Goal: Task Accomplishment & Management: Manage account settings

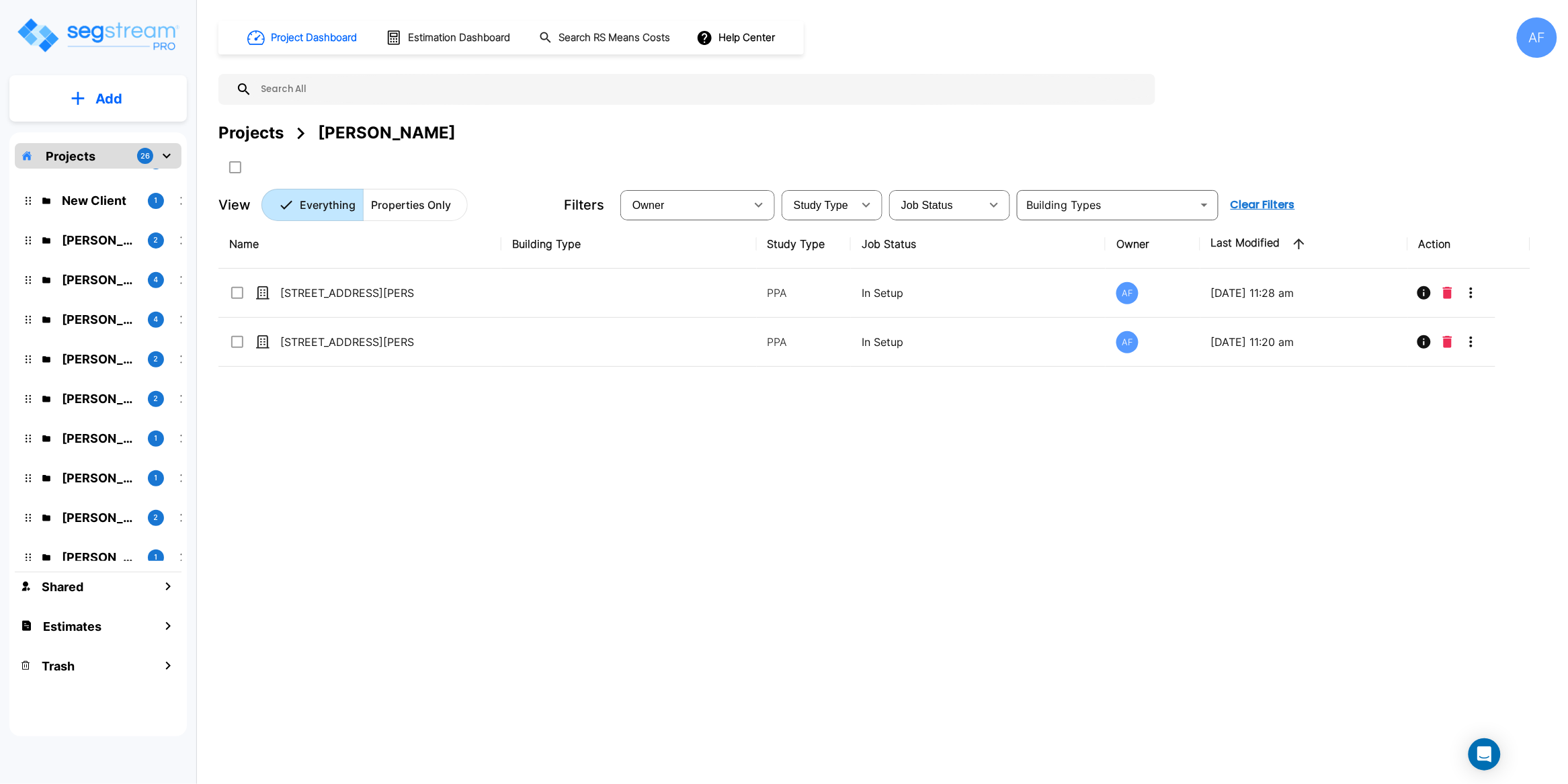
scroll to position [393, 0]
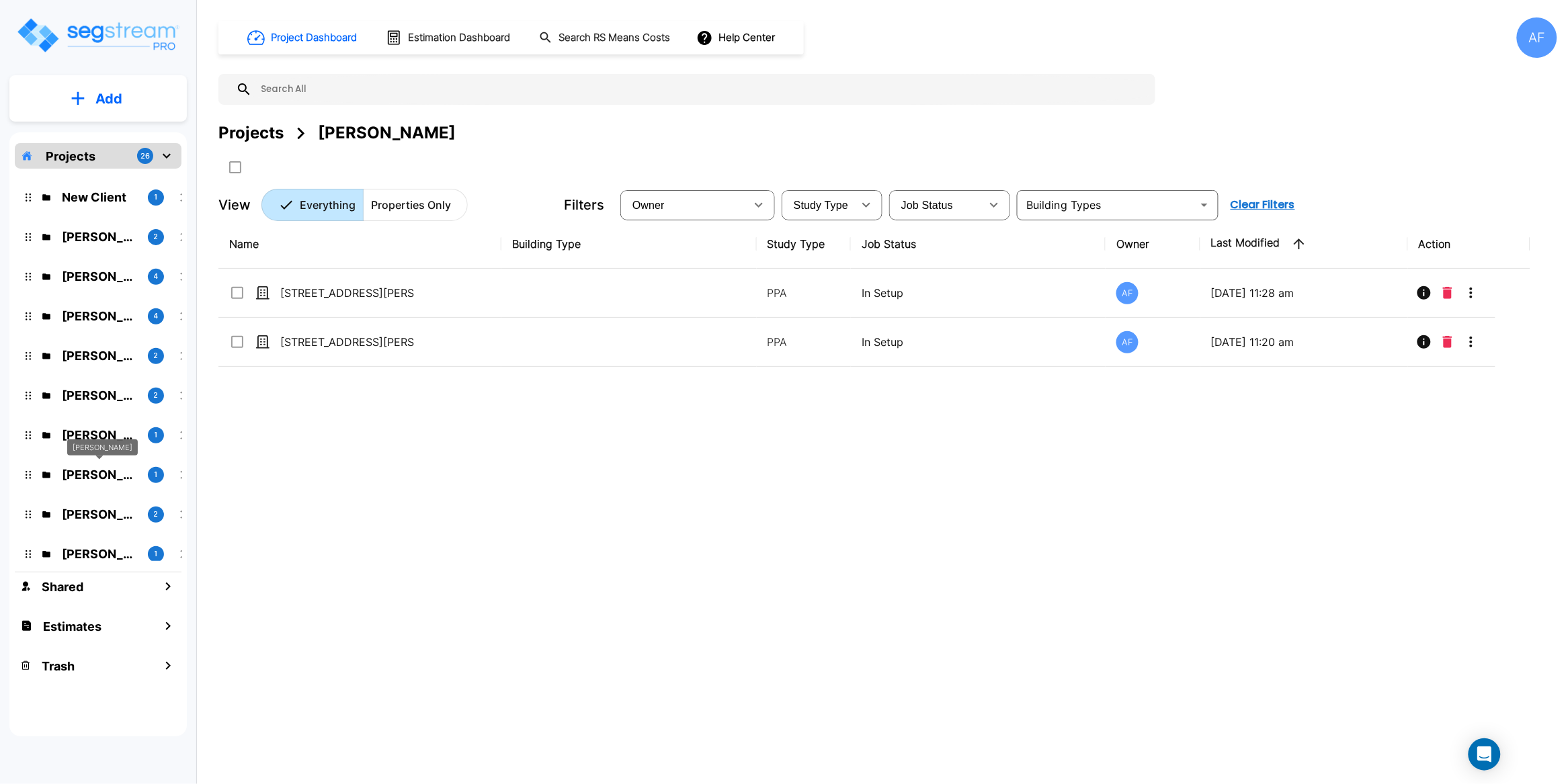
click at [86, 474] on p "[PERSON_NAME]" at bounding box center [99, 474] width 75 height 18
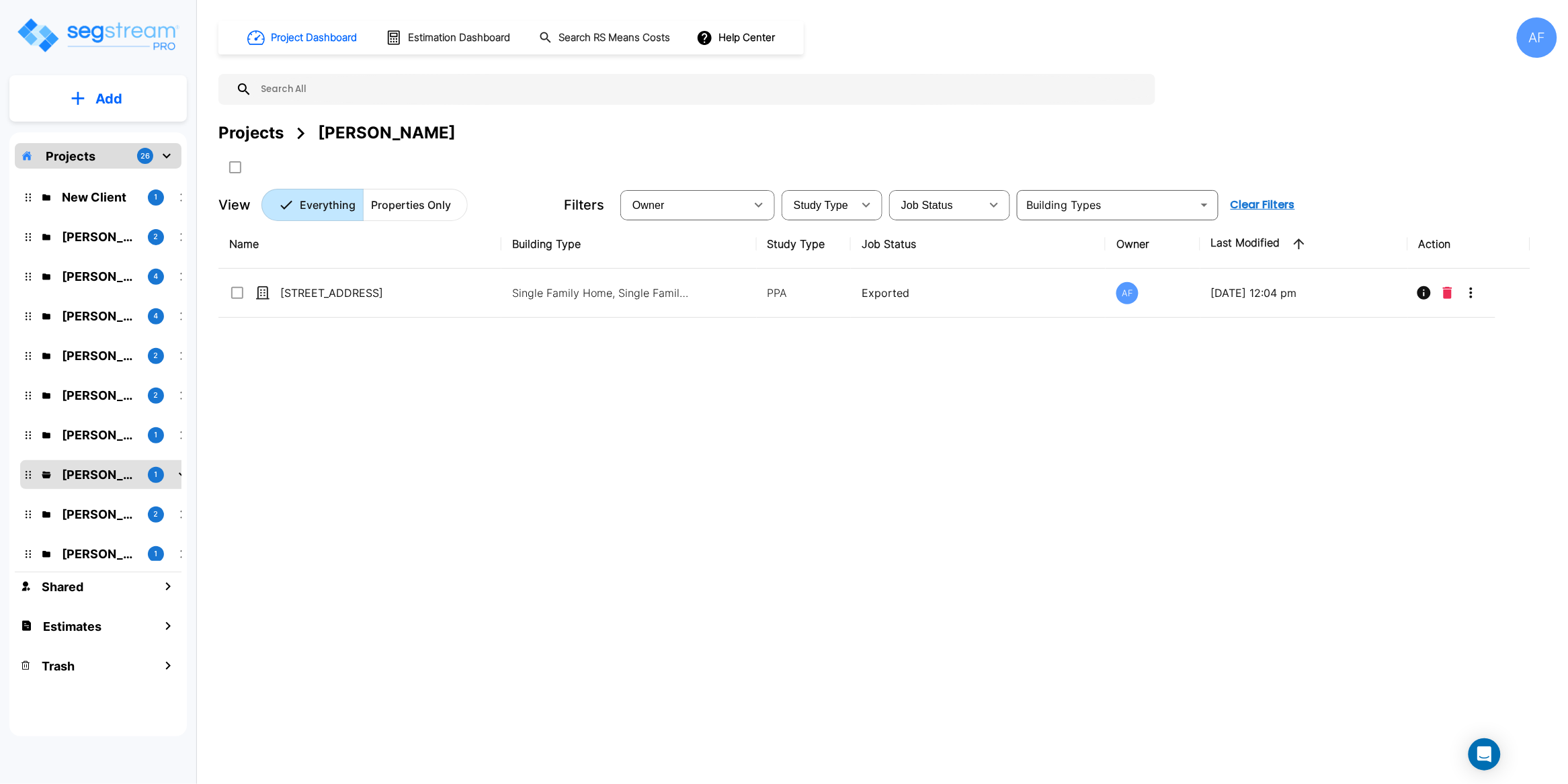
click at [453, 440] on div "Name Building Type Study Type Job Status Owner Last Modified Action 15-1544 Bea…" at bounding box center [874, 462] width 1311 height 486
click at [117, 101] on p "Add" at bounding box center [108, 98] width 27 height 20
click at [123, 177] on p "Add Property" at bounding box center [106, 174] width 69 height 16
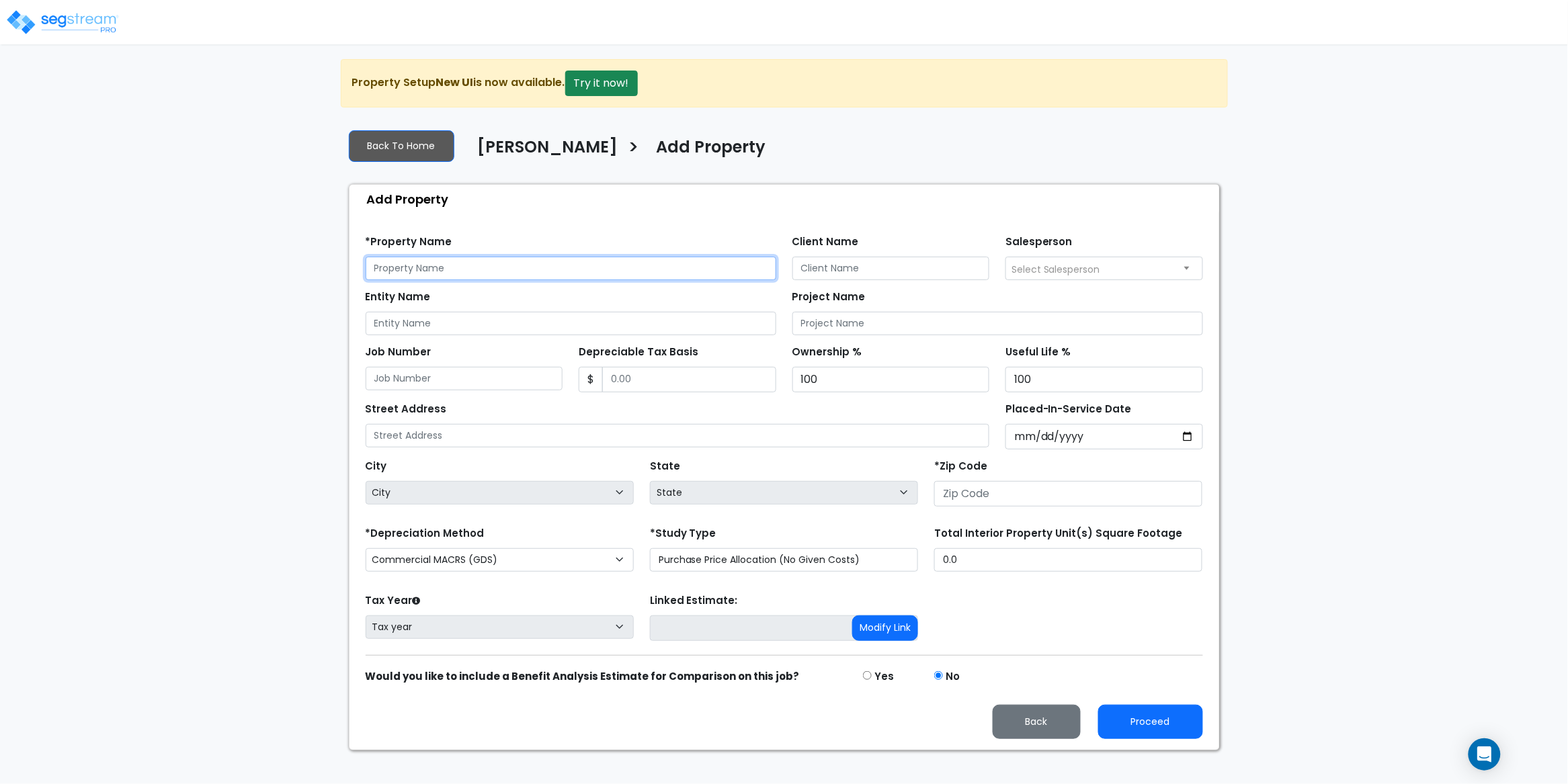
click at [519, 269] on input "text" at bounding box center [571, 268] width 410 height 24
paste input "[STREET_ADDRESS][PERSON_NAME]"
click at [527, 268] on input "[STREET_ADDRESS][PERSON_NAME]" at bounding box center [571, 268] width 410 height 24
type input "[STREET_ADDRESS][PERSON_NAME]"
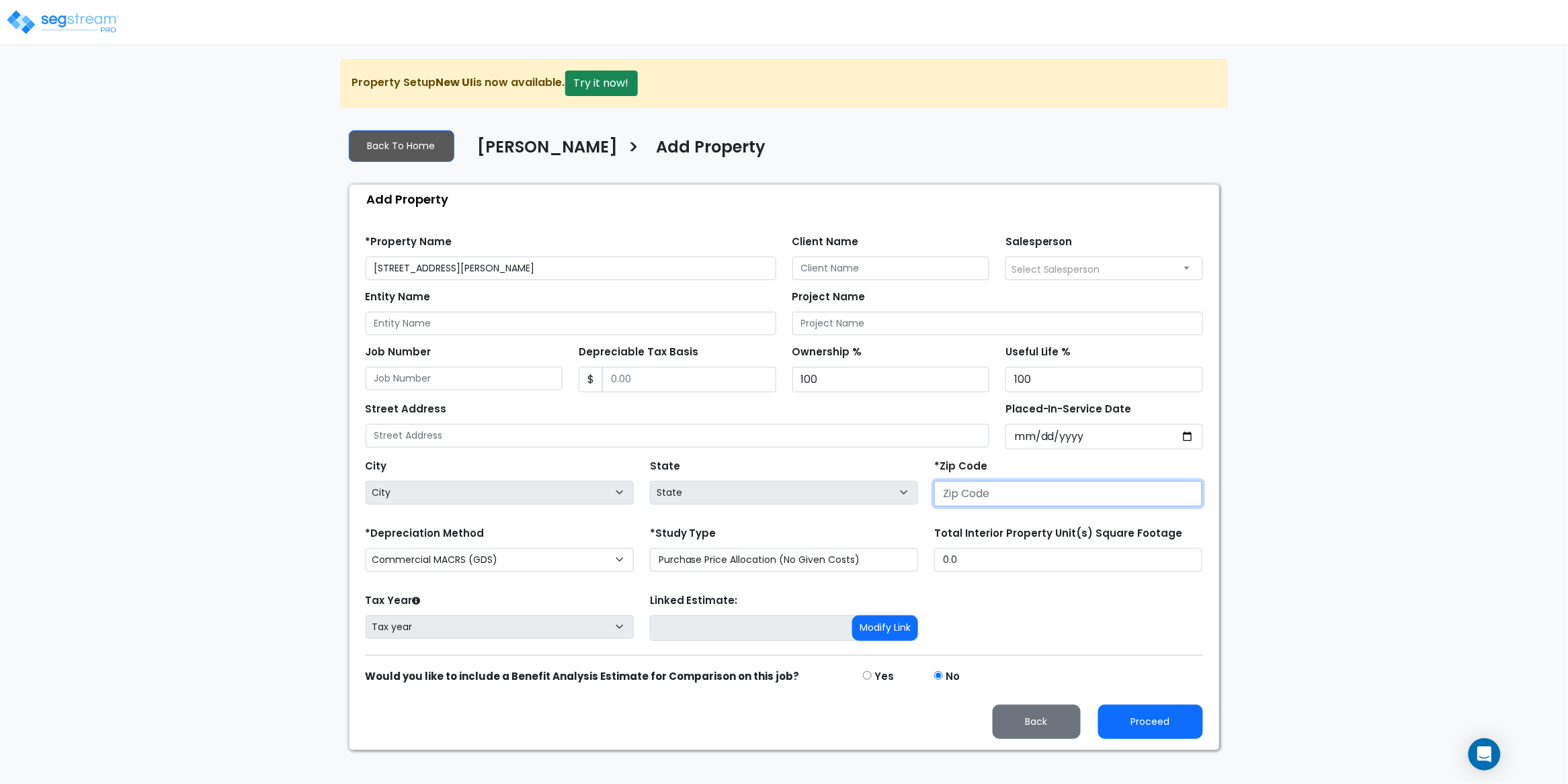
click at [1032, 492] on input "number" at bounding box center [1068, 494] width 268 height 25
paste input "92584"
type input "92584"
select select "CA"
type input "92584"
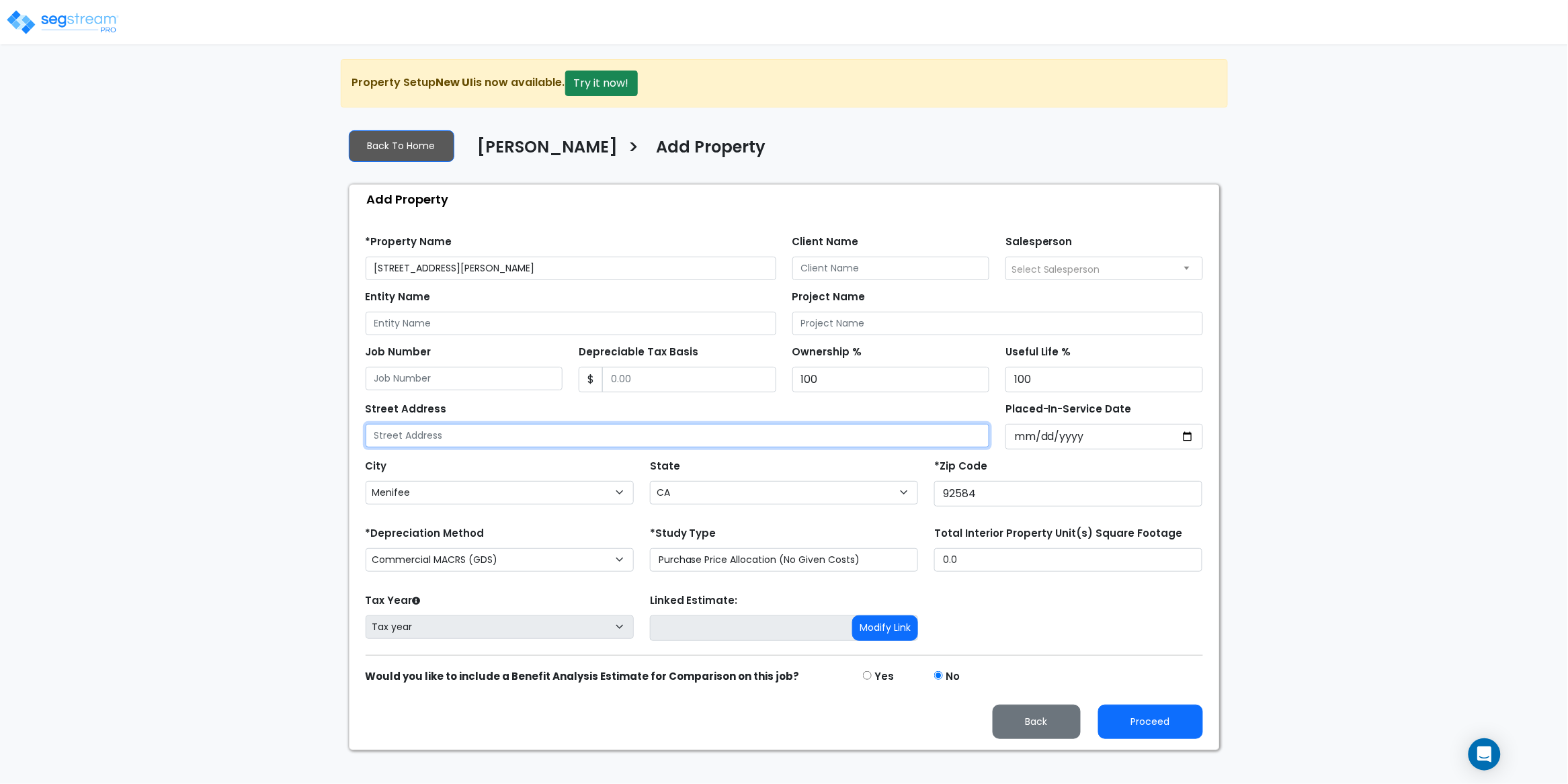
click at [597, 442] on input "text" at bounding box center [678, 436] width 624 height 24
drag, startPoint x: 555, startPoint y: 267, endPoint x: 492, endPoint y: 269, distance: 63.0
click at [499, 271] on input "31244 Palomar Rd Menifee CA 92584" at bounding box center [571, 268] width 410 height 24
click at [539, 268] on input "31244 Palomar Rd Menifee CA 92584" at bounding box center [571, 268] width 410 height 24
drag, startPoint x: 555, startPoint y: 269, endPoint x: 459, endPoint y: 268, distance: 96.0
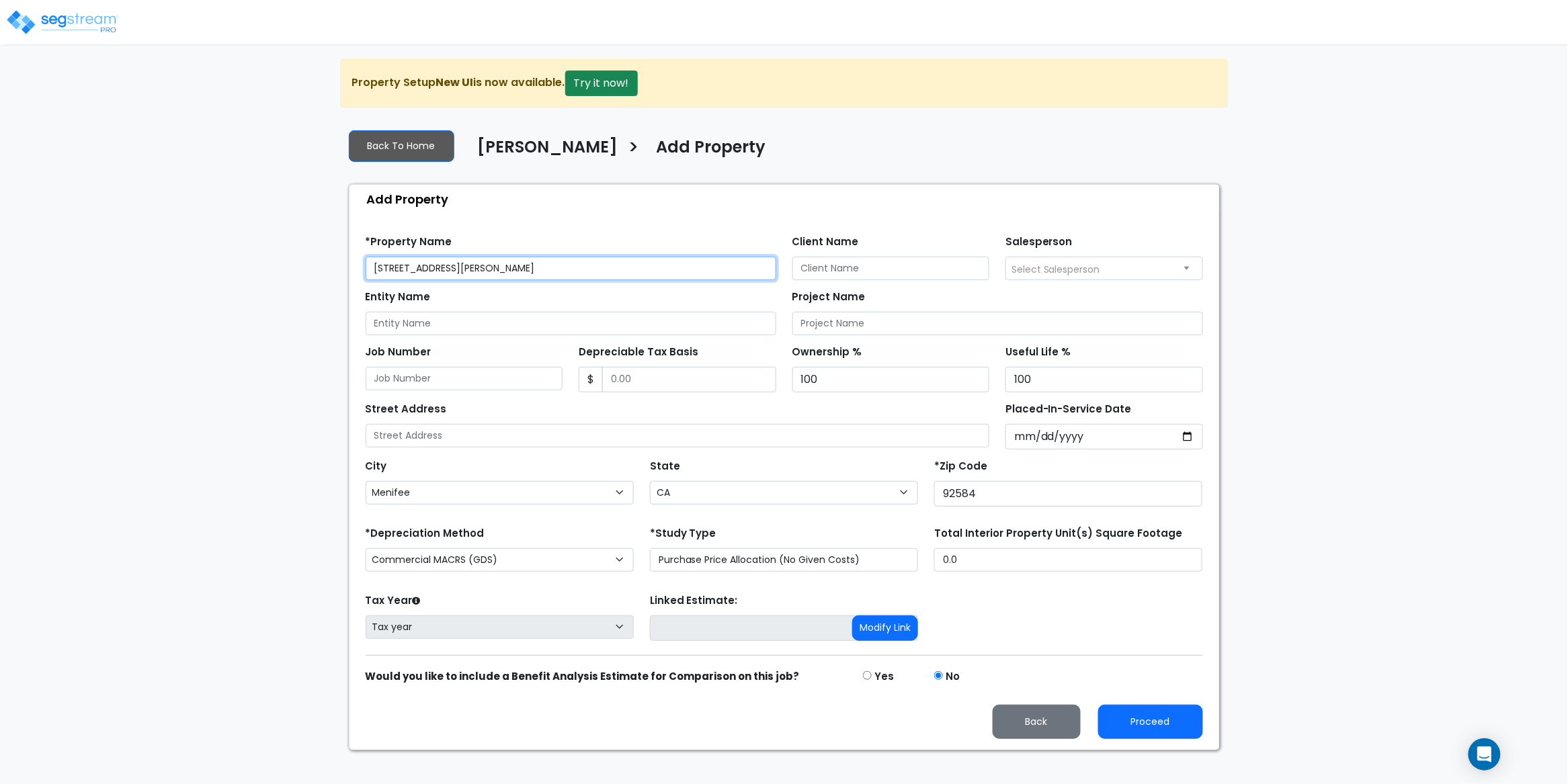
click at [459, 268] on input "31244 Palomar Rd Menifee CA 92584" at bounding box center [571, 268] width 410 height 24
drag, startPoint x: 479, startPoint y: 275, endPoint x: 367, endPoint y: 269, distance: 112.2
click at [367, 269] on input "[STREET_ADDRESS]" at bounding box center [571, 268] width 410 height 24
type input "[STREET_ADDRESS]"
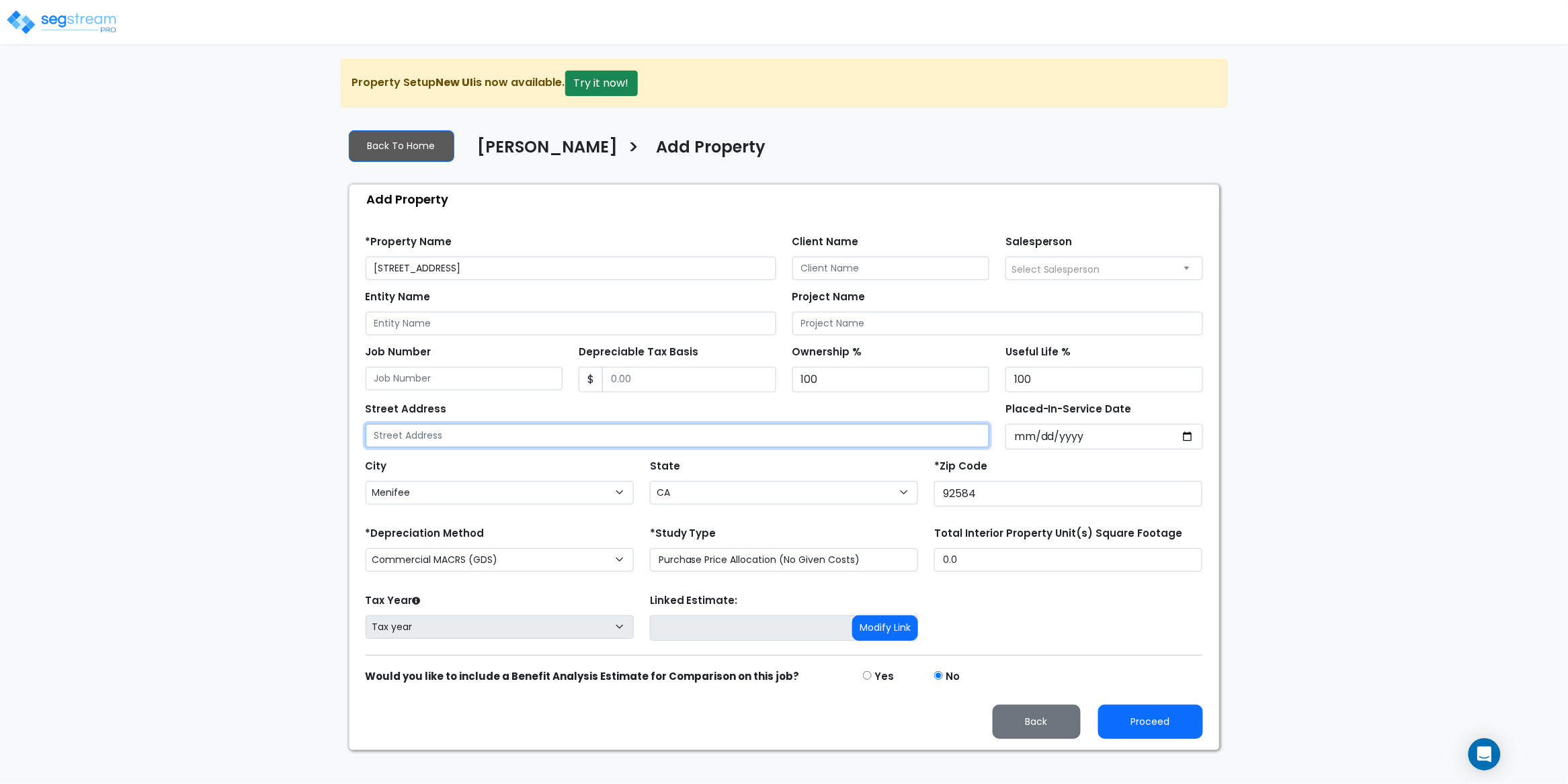
click at [447, 443] on input "text" at bounding box center [678, 436] width 624 height 24
paste input "[STREET_ADDRESS]"
type input "[STREET_ADDRESS]"
click at [538, 410] on div "Street Address 31244 Palomar Rd" at bounding box center [678, 423] width 624 height 48
click at [839, 273] on input "Client Name" at bounding box center [890, 268] width 197 height 24
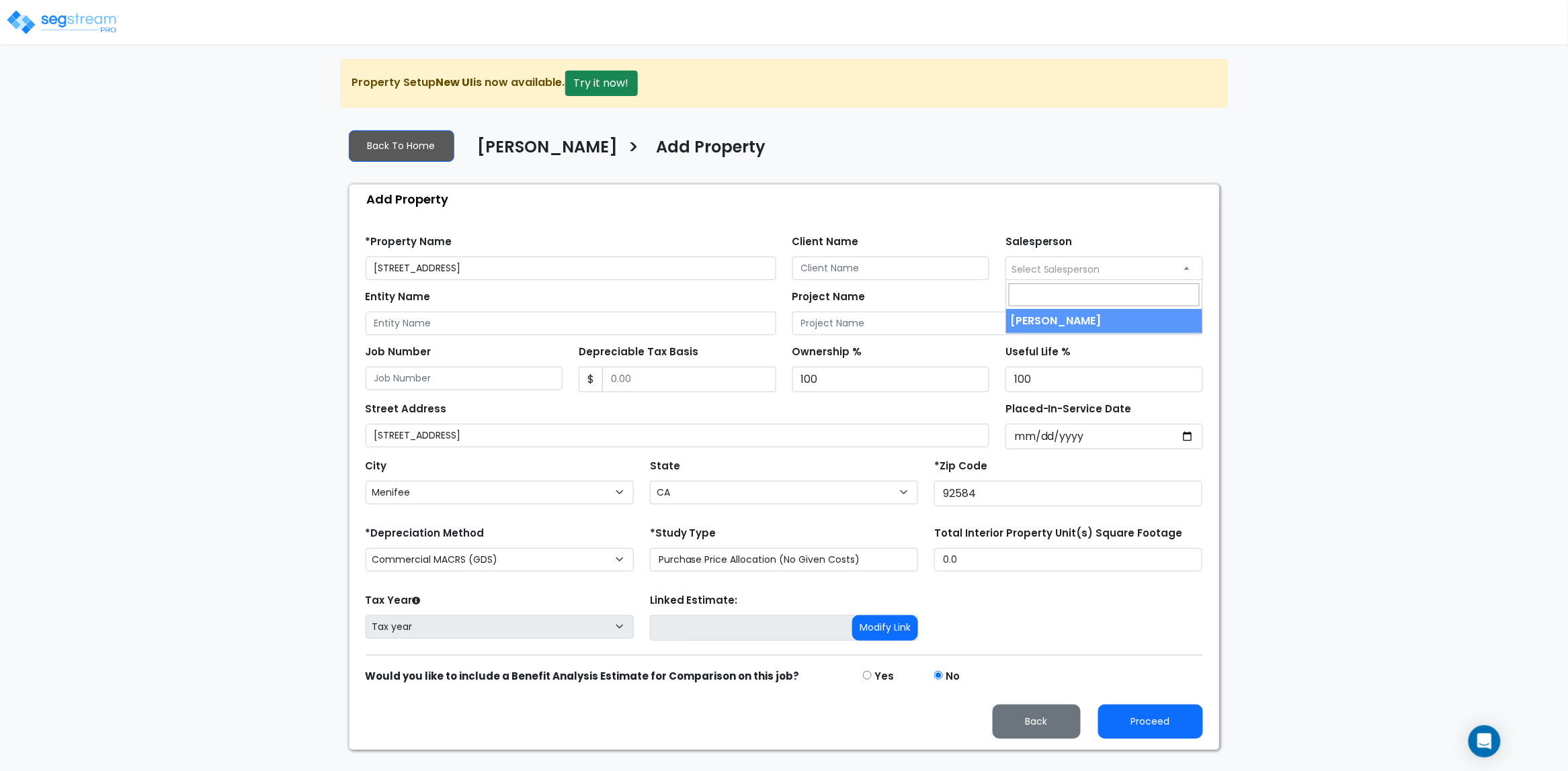
click at [1043, 260] on span "Select Salesperson" at bounding box center [1104, 268] width 196 height 21
select select "157"
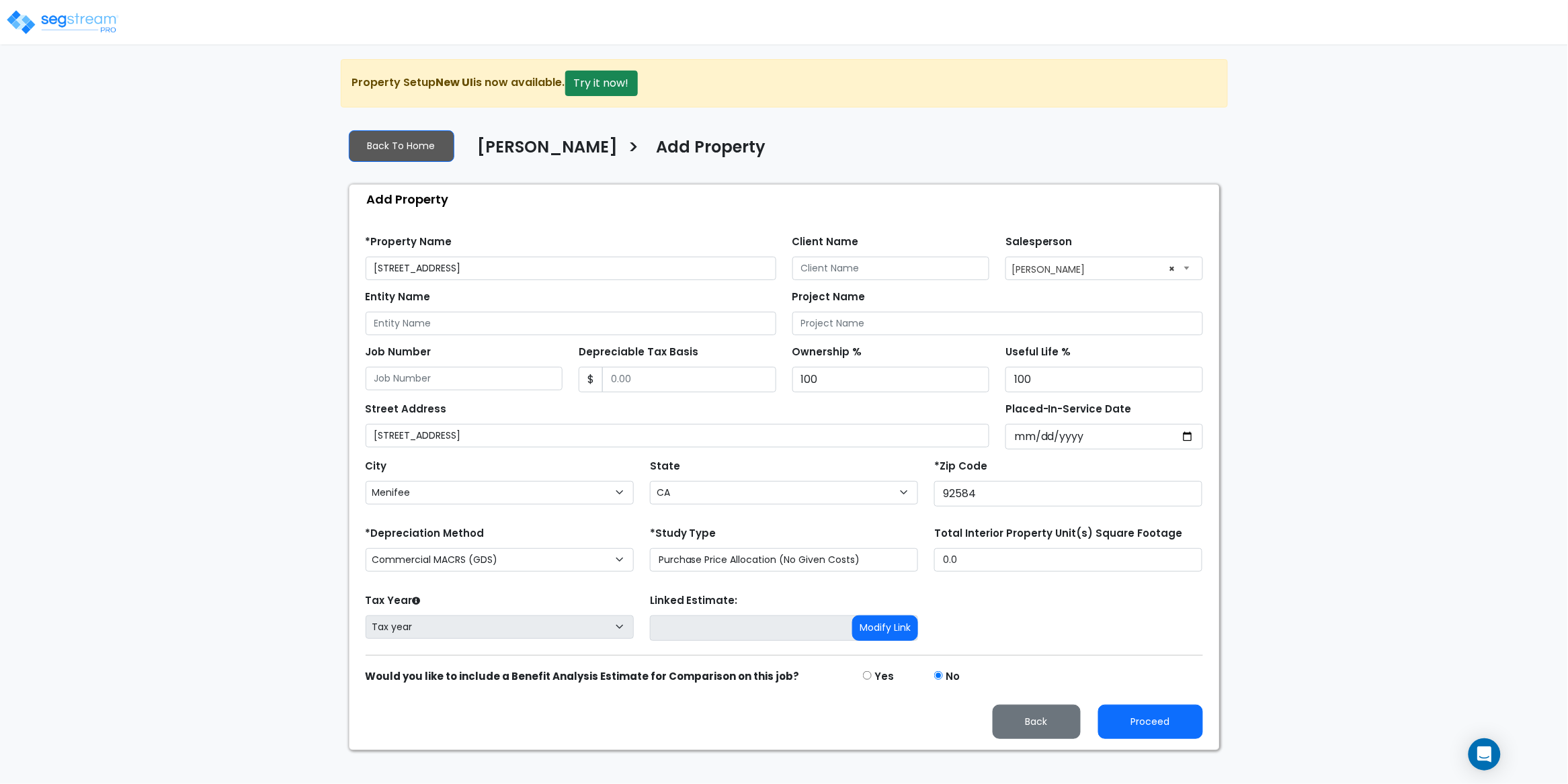
click at [459, 352] on div "Job Number" at bounding box center [464, 366] width 197 height 48
click at [546, 408] on div "Street Address 31244 Palomar Rd" at bounding box center [678, 423] width 624 height 48
click at [502, 569] on select "Commercial MACRS (GDS) Residential Rental MACRS (GDS) Commercial MACRS (GDS) QIP" at bounding box center [500, 560] width 268 height 24
select select "RRM(_29"
click at [1042, 599] on div "Tax Year Please Enter The Placed In Service Date First. Tax year Prior Years De…" at bounding box center [784, 618] width 854 height 54
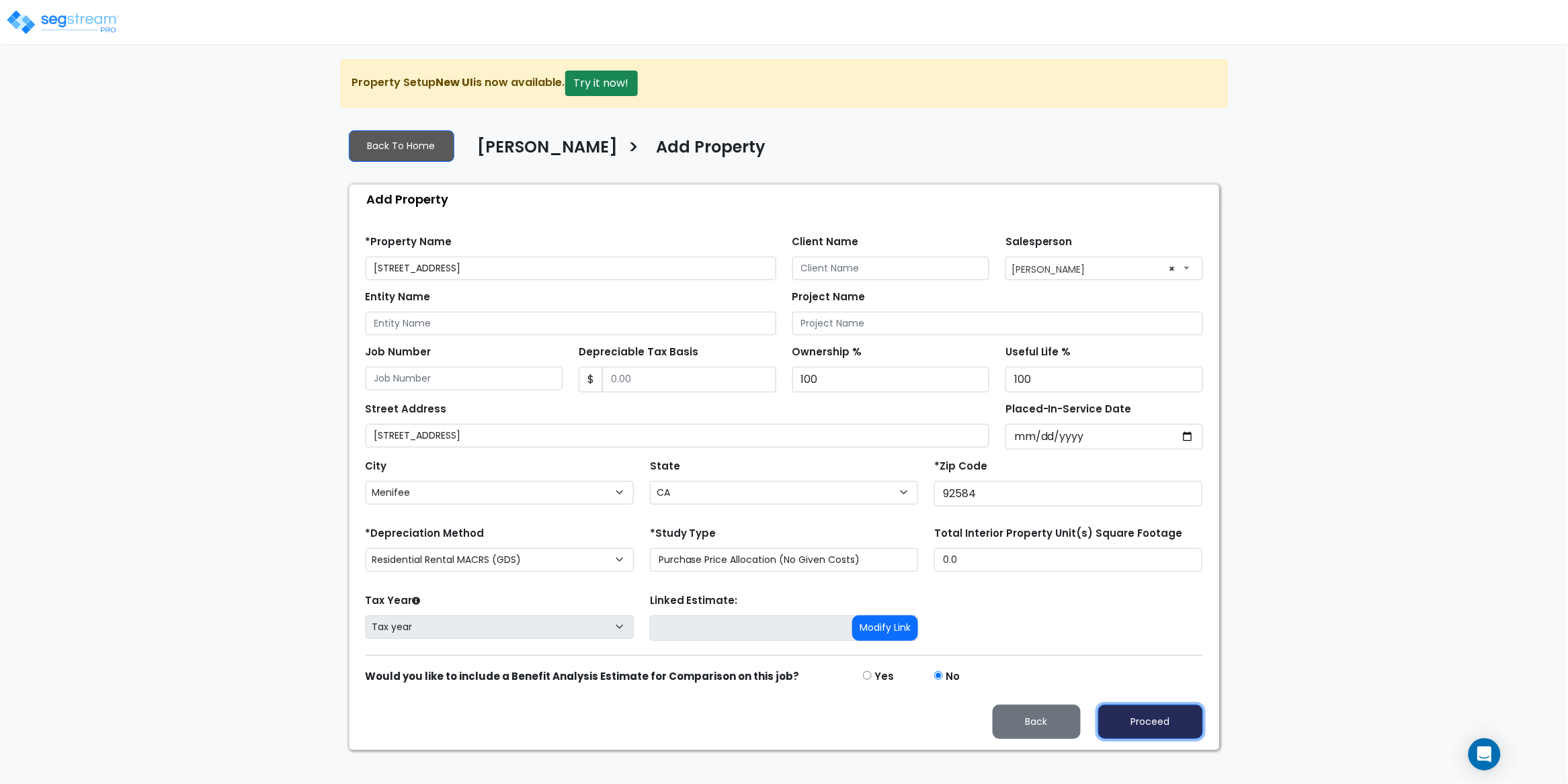
click at [1156, 724] on button "Proceed" at bounding box center [1151, 721] width 105 height 34
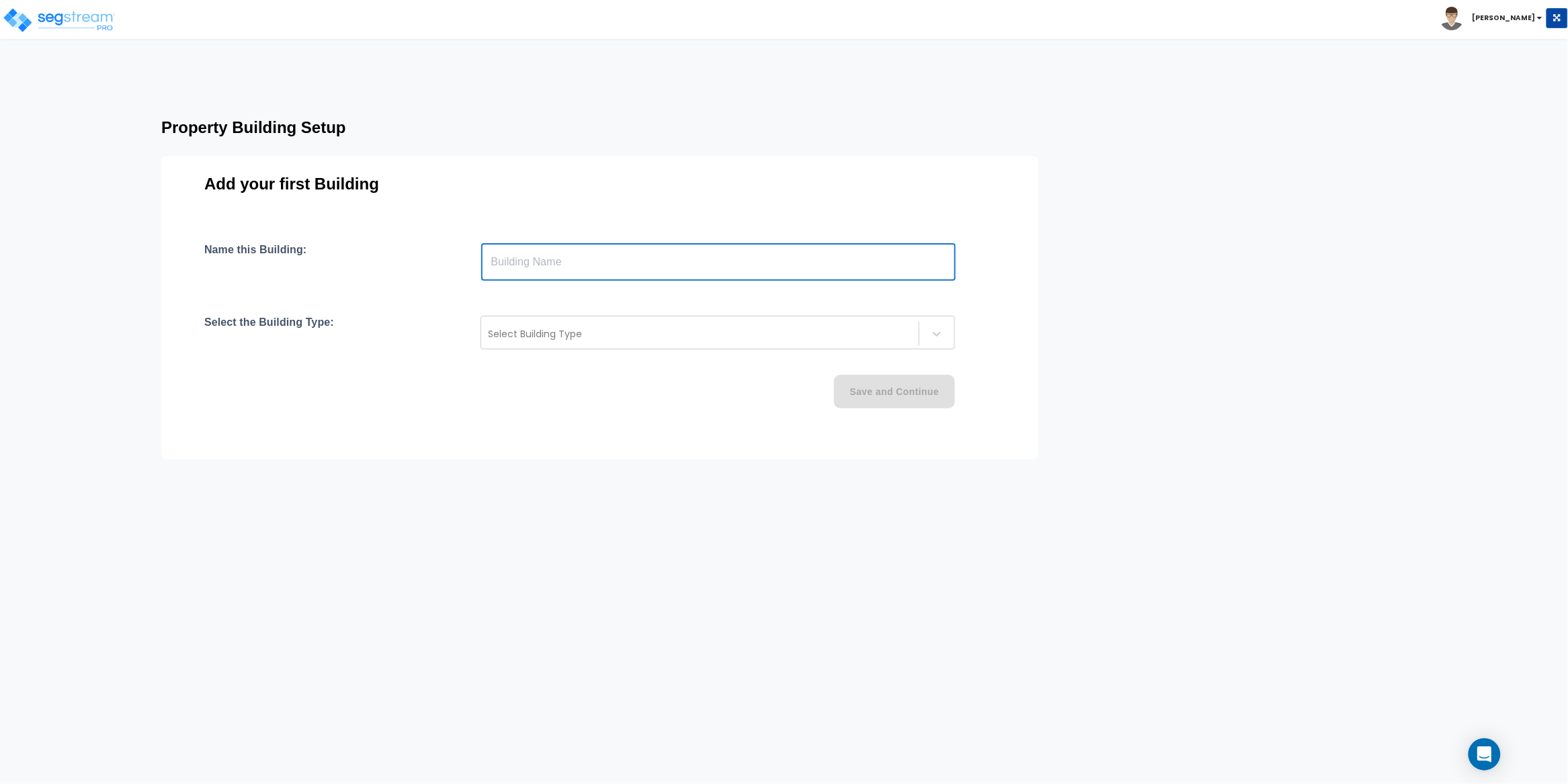
click at [539, 269] on input "text" at bounding box center [718, 262] width 474 height 38
paste input "text"
type input "[STREET_ADDRESS][PERSON_NAME]"
click at [557, 287] on div "Name this Building: 31244 Palomar Rd Menifee CA 92584 ​ Select the Building Typ…" at bounding box center [599, 341] width 791 height 197
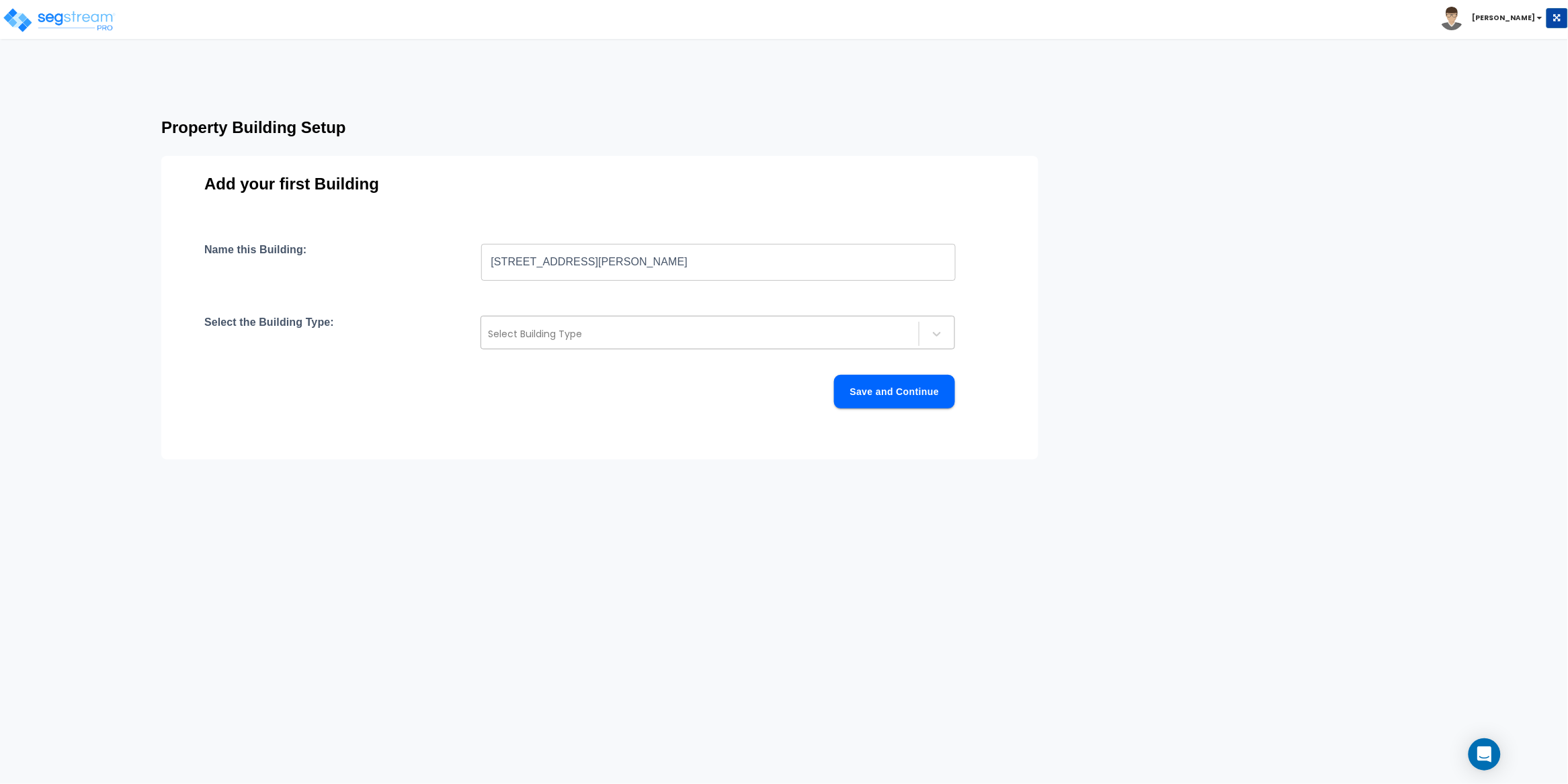
click at [566, 322] on div "Select Building Type" at bounding box center [717, 333] width 474 height 33
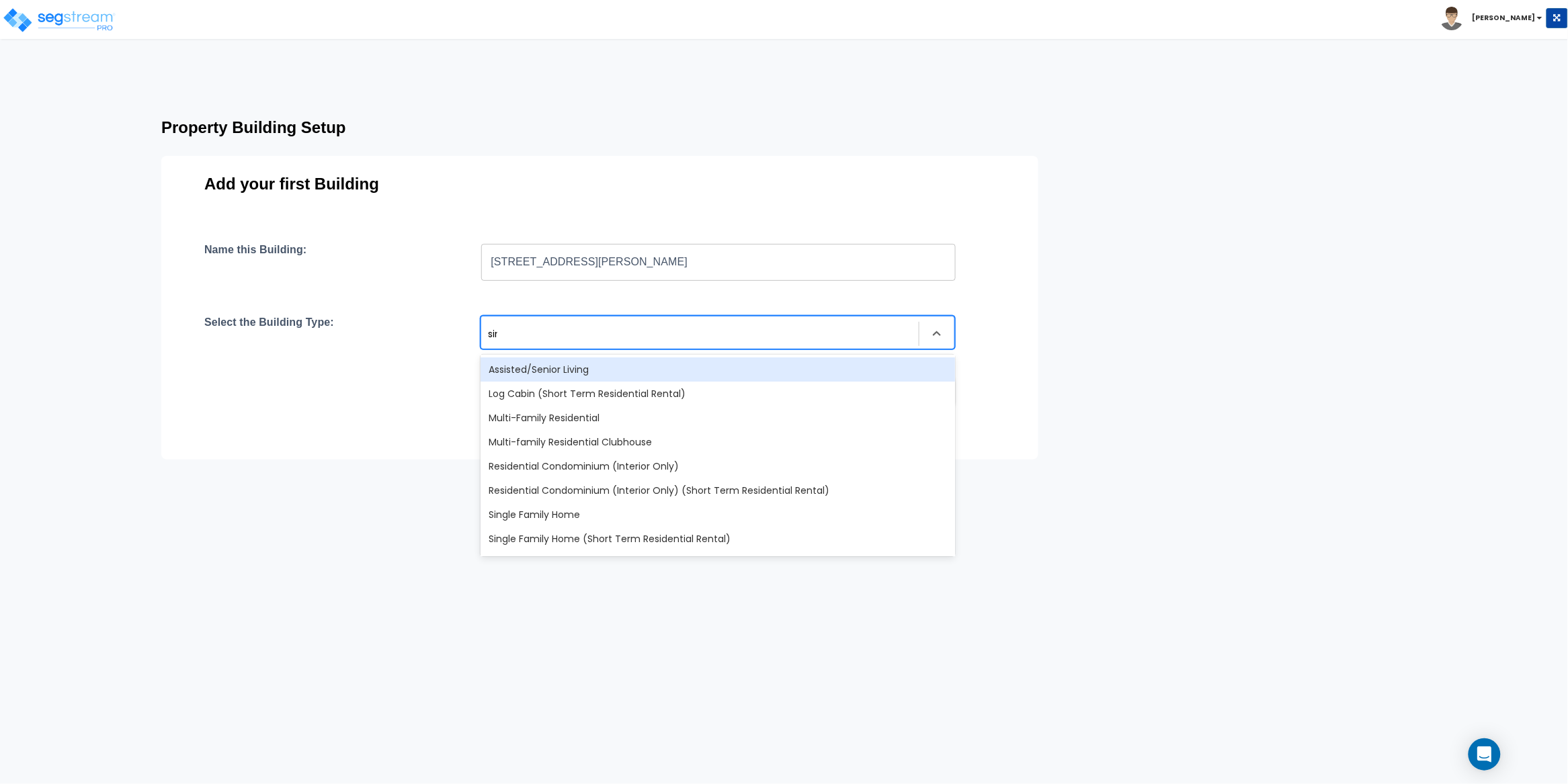
type input "sing"
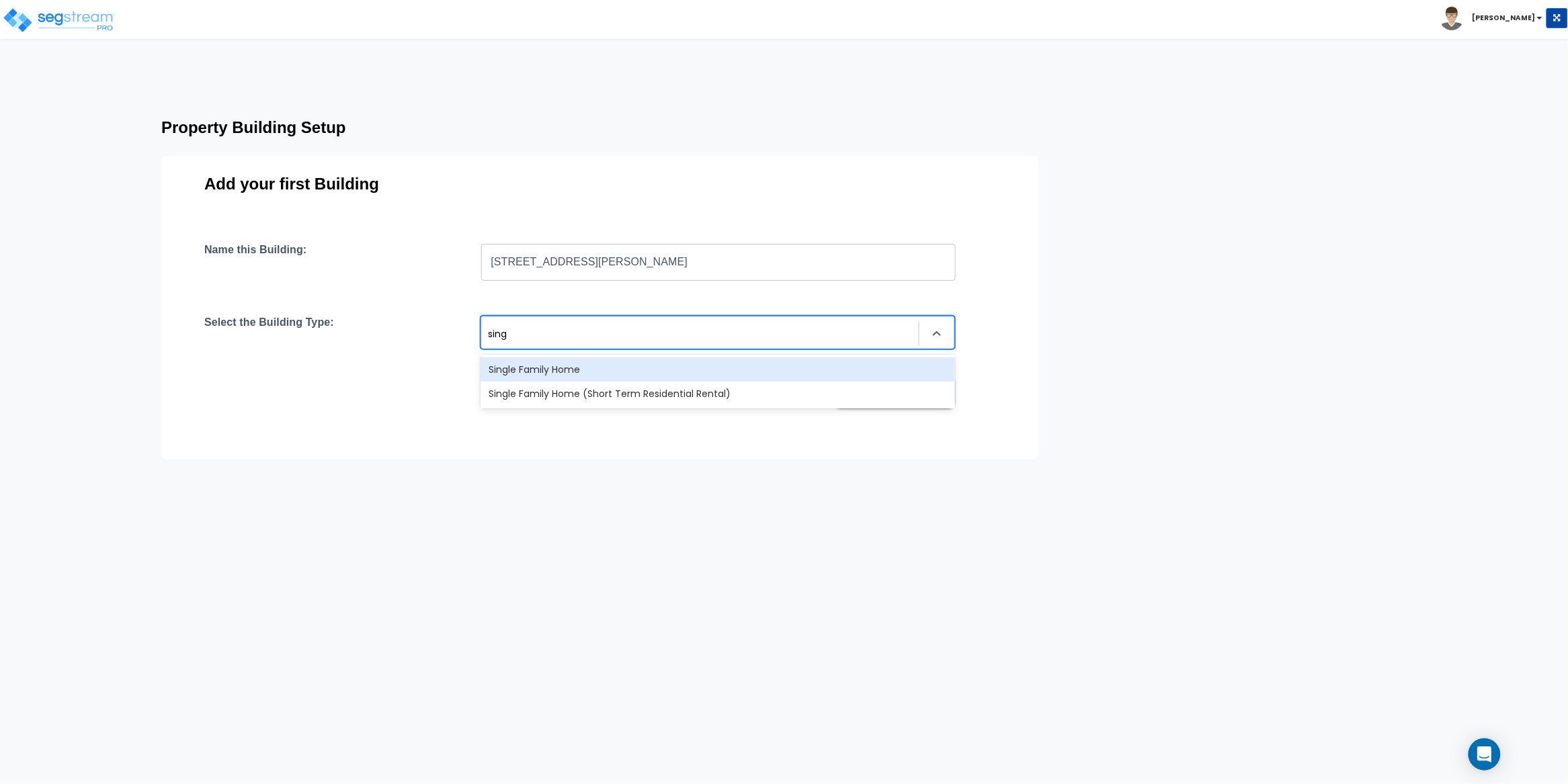
click at [585, 367] on div "Single Family Home" at bounding box center [717, 369] width 474 height 25
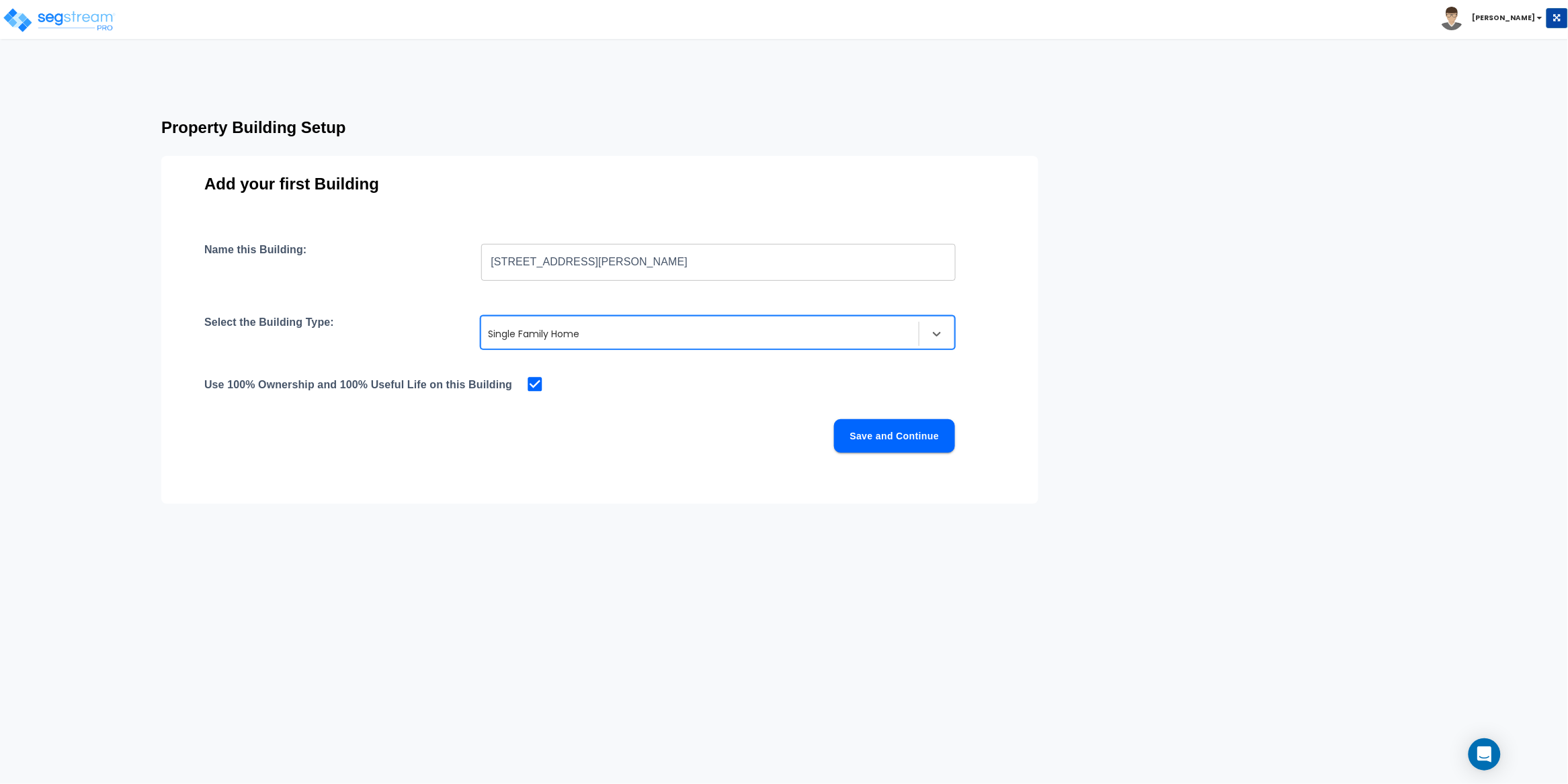
click at [622, 410] on div "Name this Building: 31244 Palomar Rd Menifee CA 92584 ​ Select the Building Typ…" at bounding box center [599, 363] width 791 height 242
click at [921, 438] on button "Save and Continue" at bounding box center [894, 436] width 121 height 33
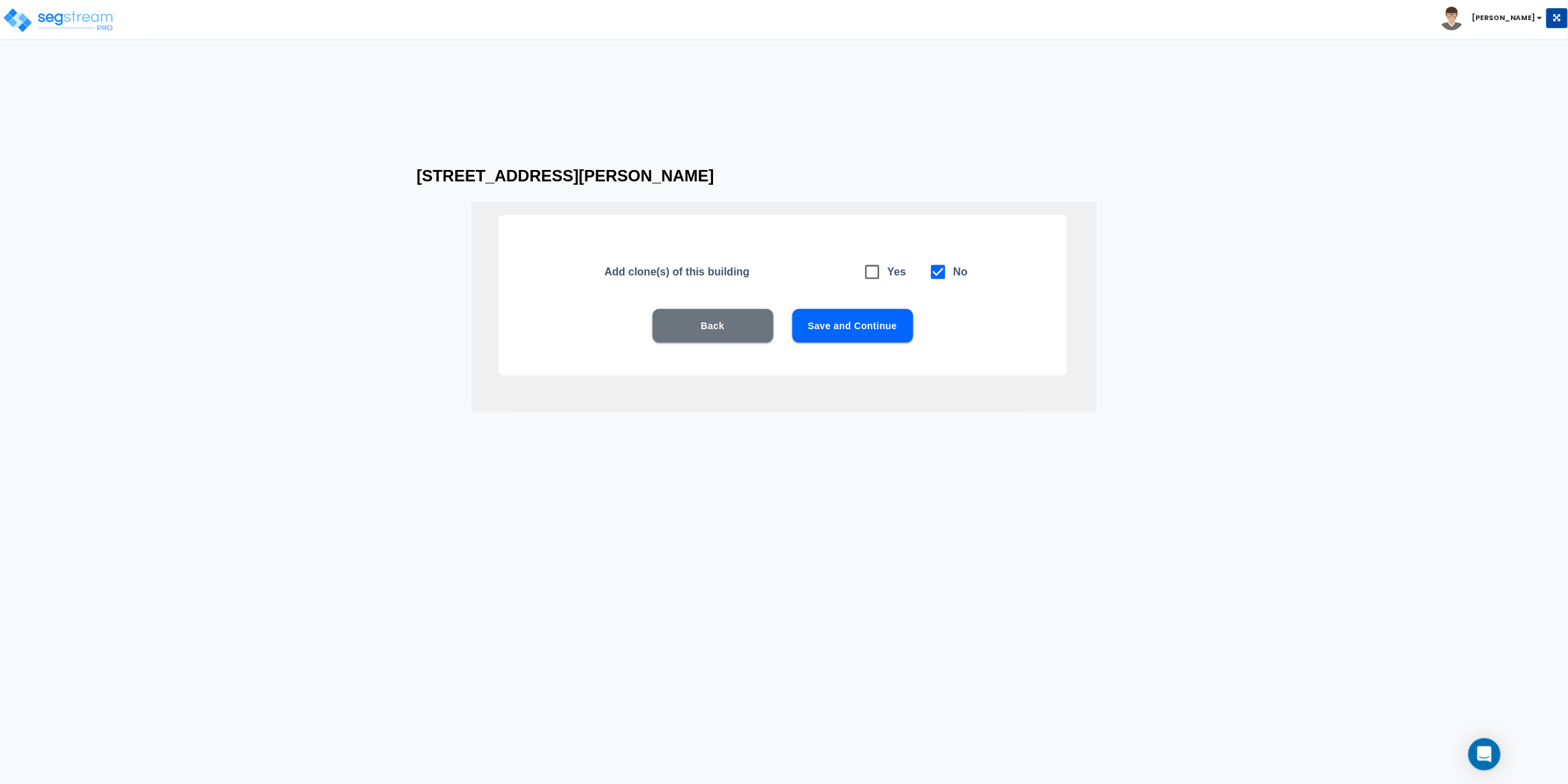
click at [874, 330] on button "Save and Continue" at bounding box center [852, 325] width 121 height 33
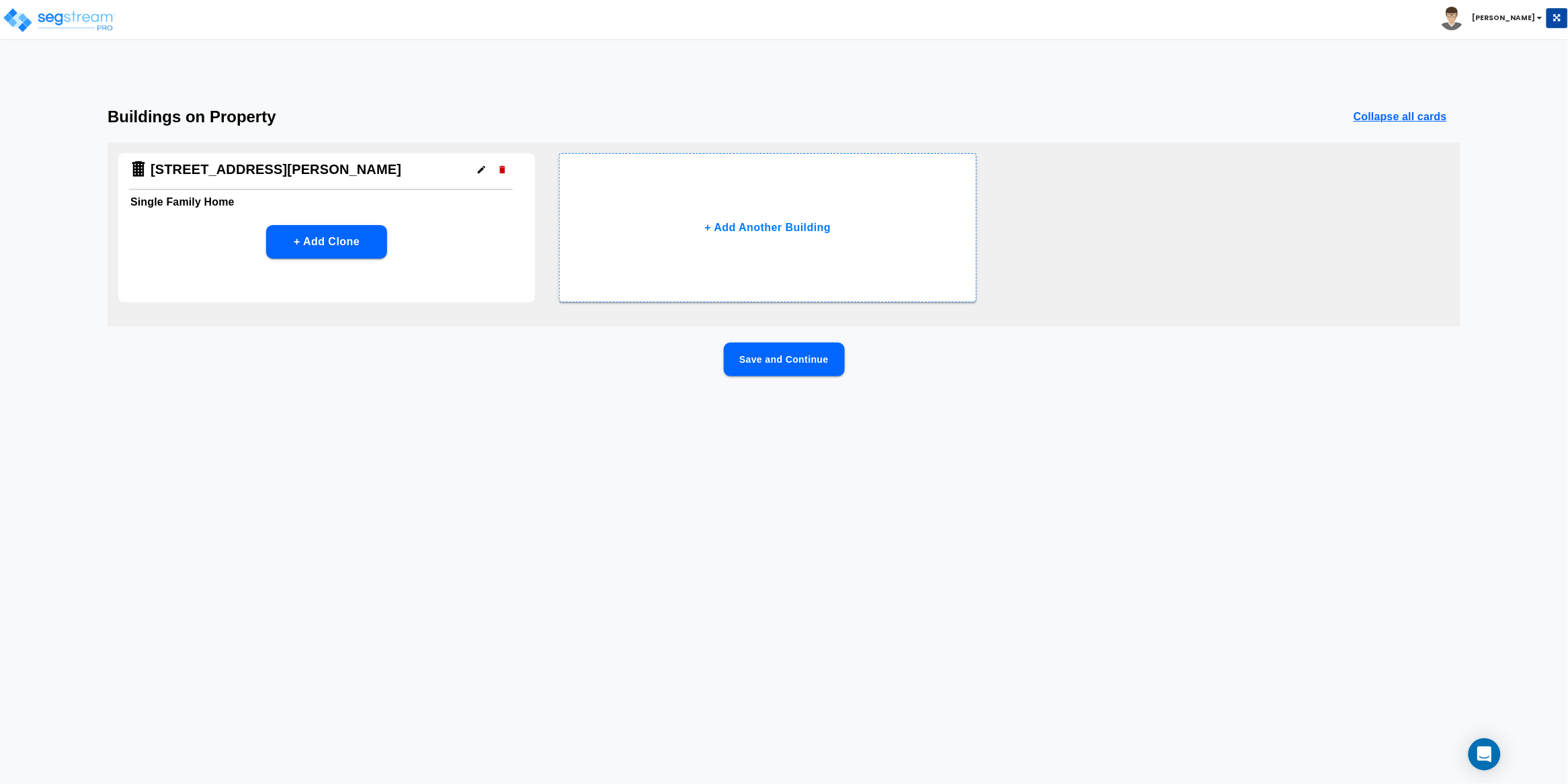
click at [806, 362] on button "Save and Continue" at bounding box center [784, 360] width 121 height 33
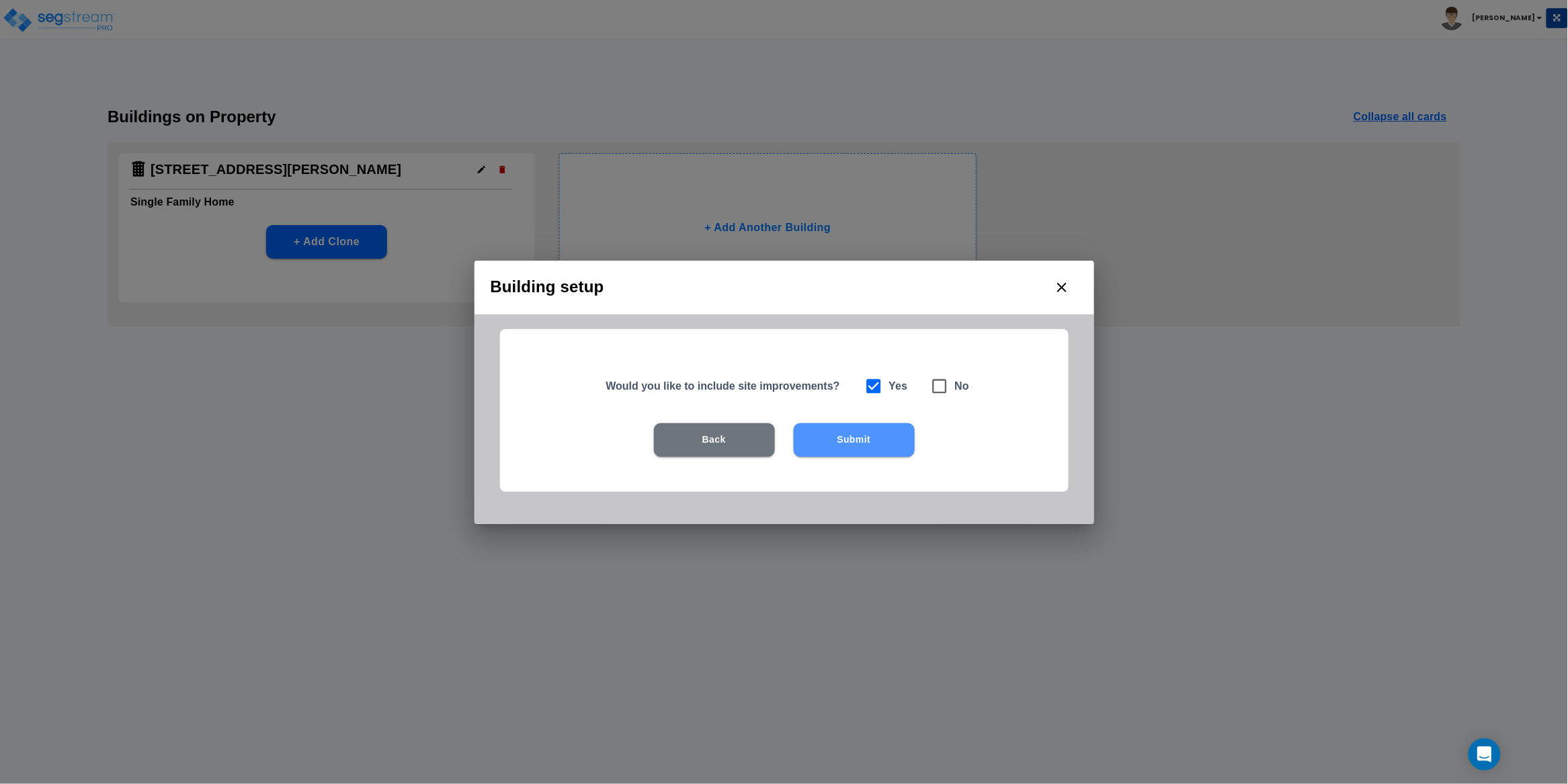
click at [847, 440] on button "Submit" at bounding box center [854, 440] width 121 height 33
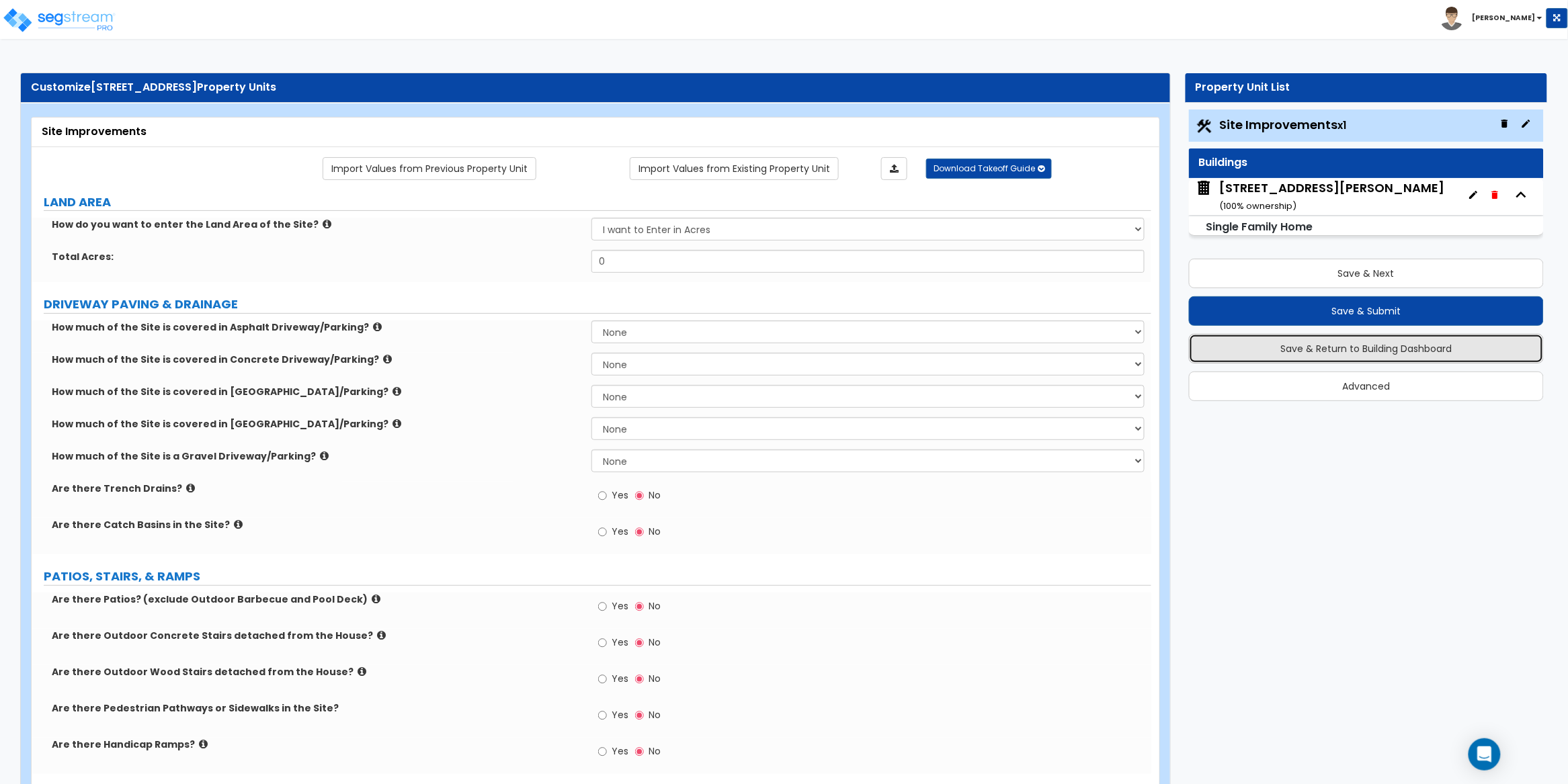
click at [1371, 342] on button "Save & Return to Building Dashboard" at bounding box center [1366, 348] width 355 height 29
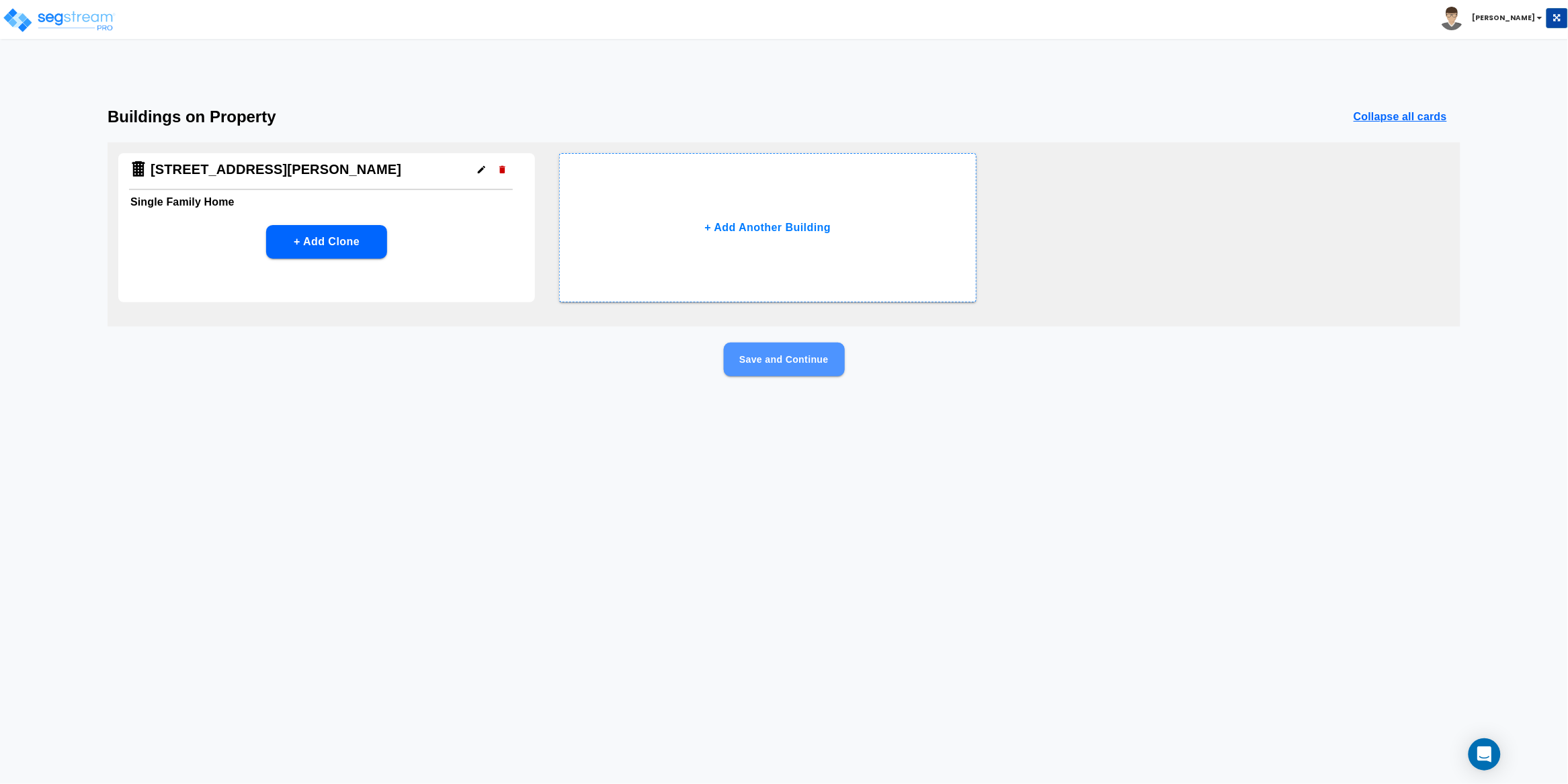
click at [786, 360] on button "Save and Continue" at bounding box center [784, 360] width 121 height 33
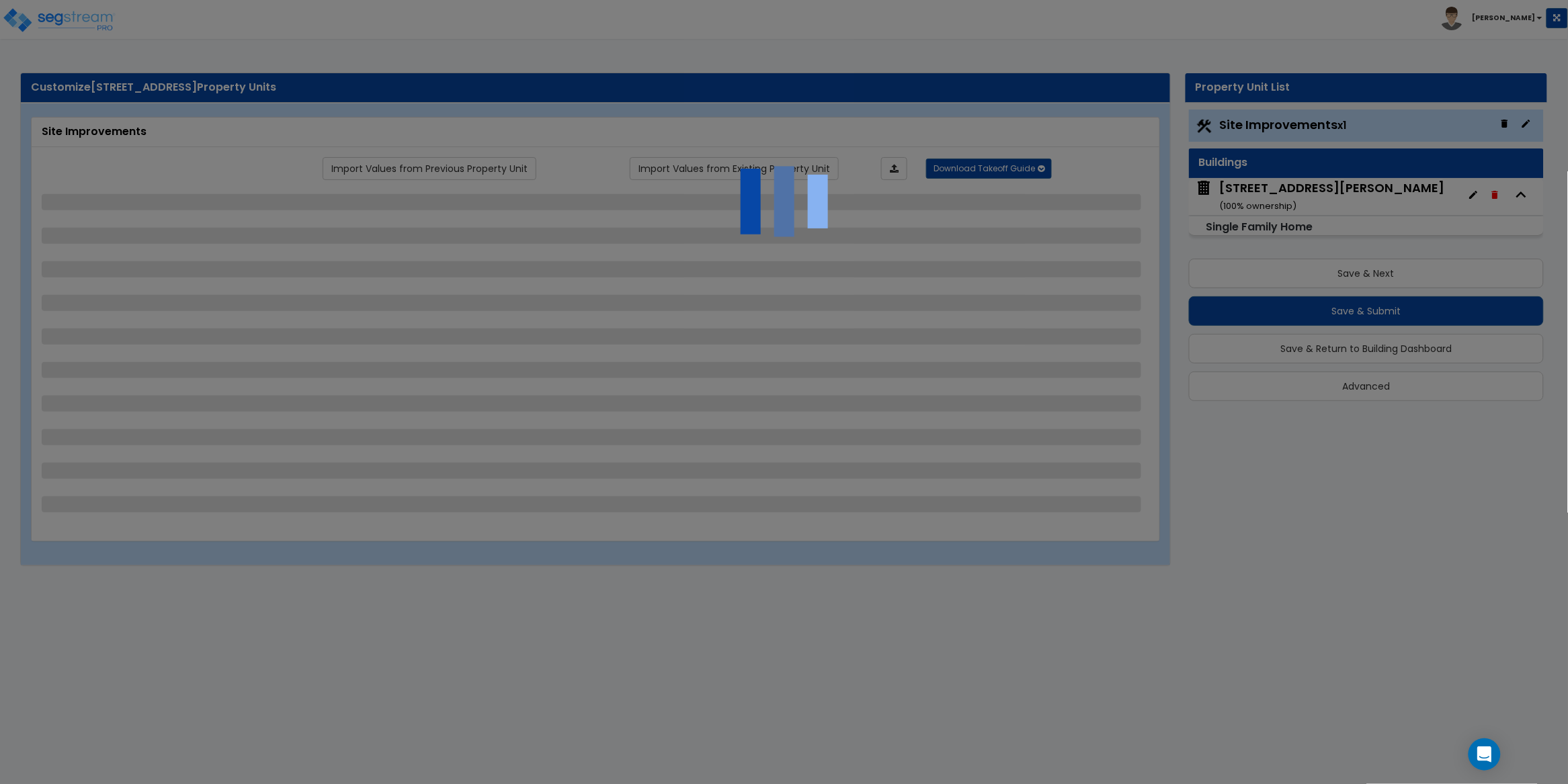
click at [77, 12] on div at bounding box center [784, 392] width 1568 height 784
click at [90, 25] on div at bounding box center [784, 392] width 1568 height 784
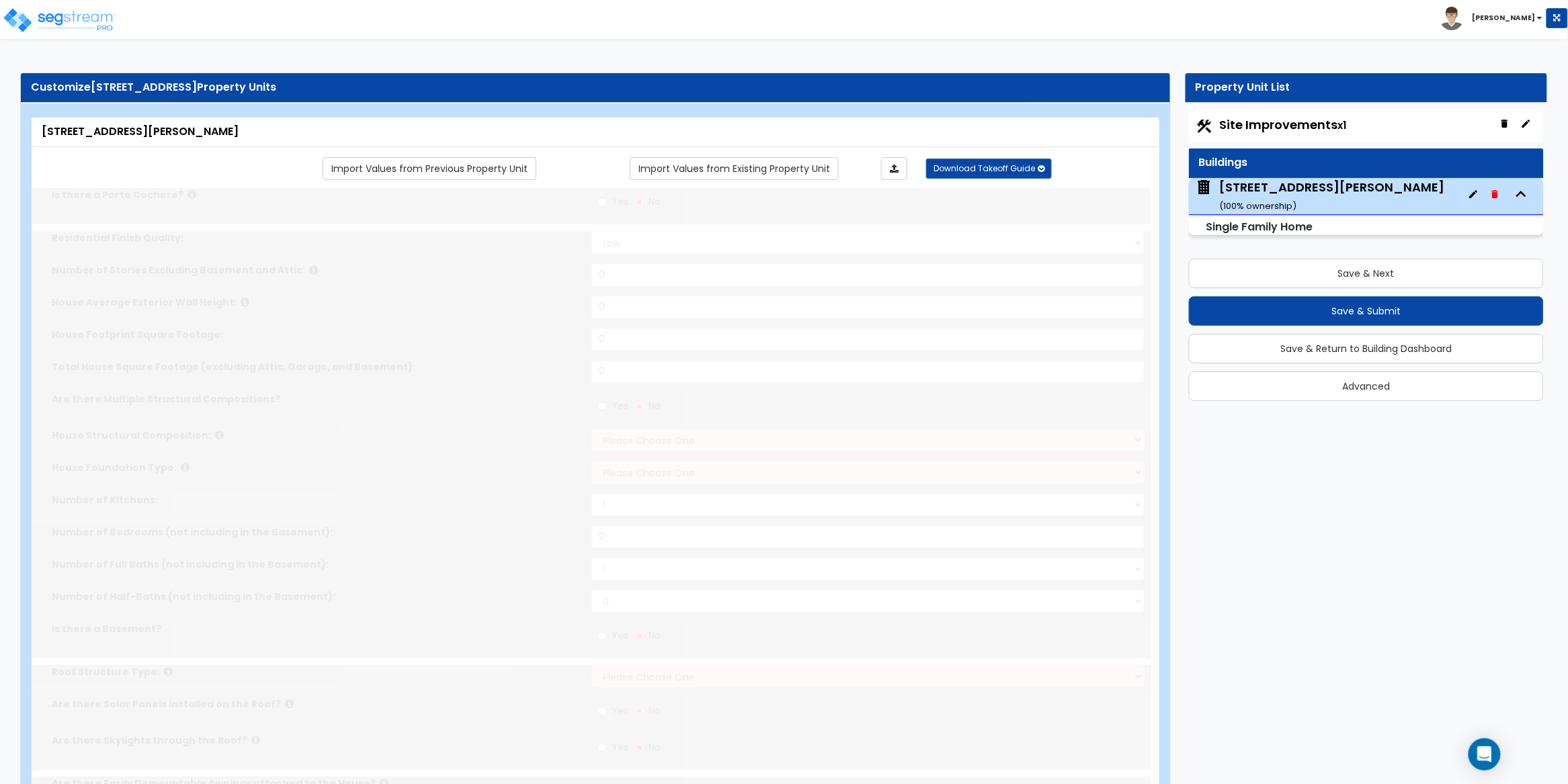
type input "1"
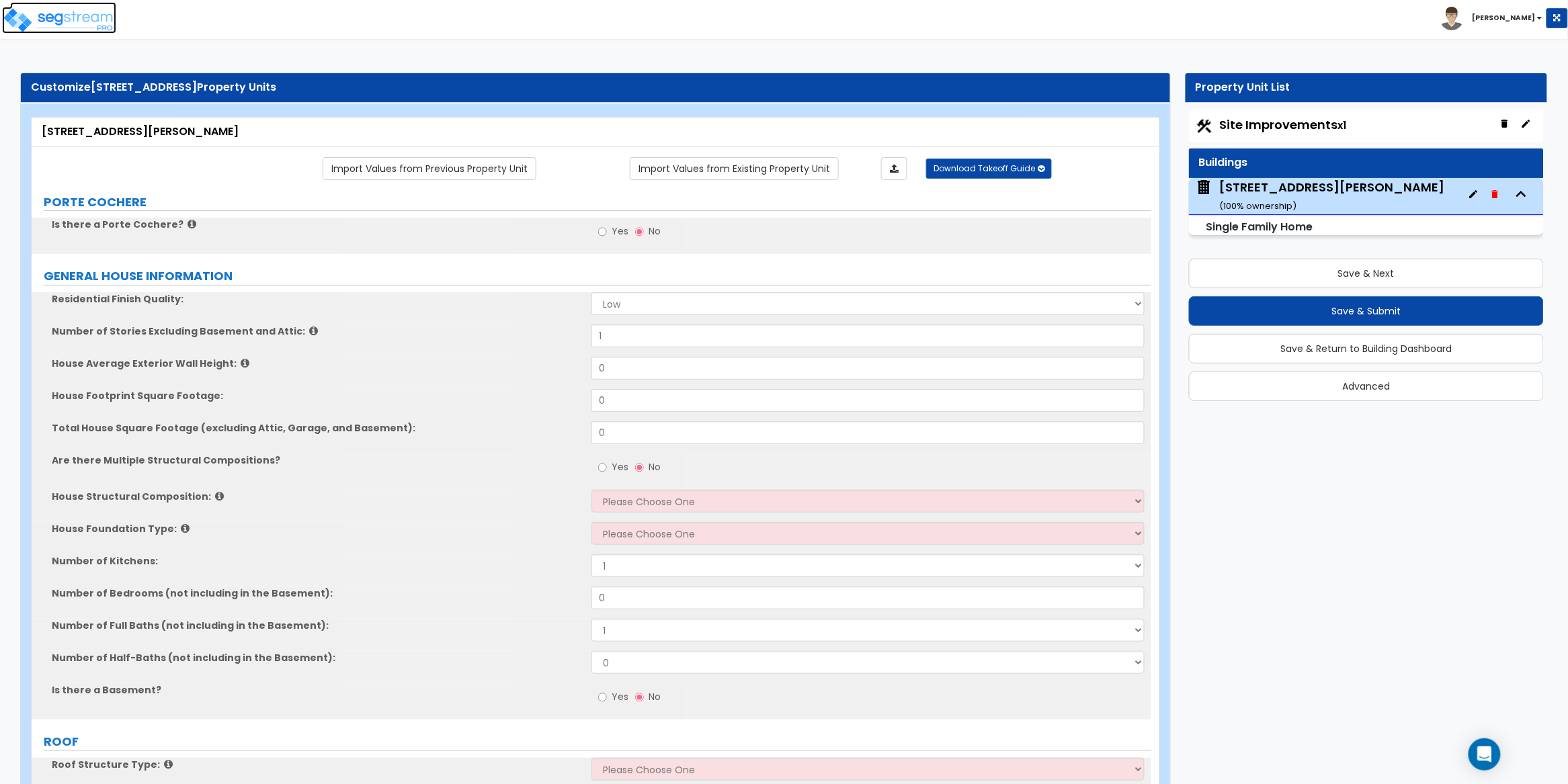
click at [97, 27] on img at bounding box center [59, 20] width 114 height 27
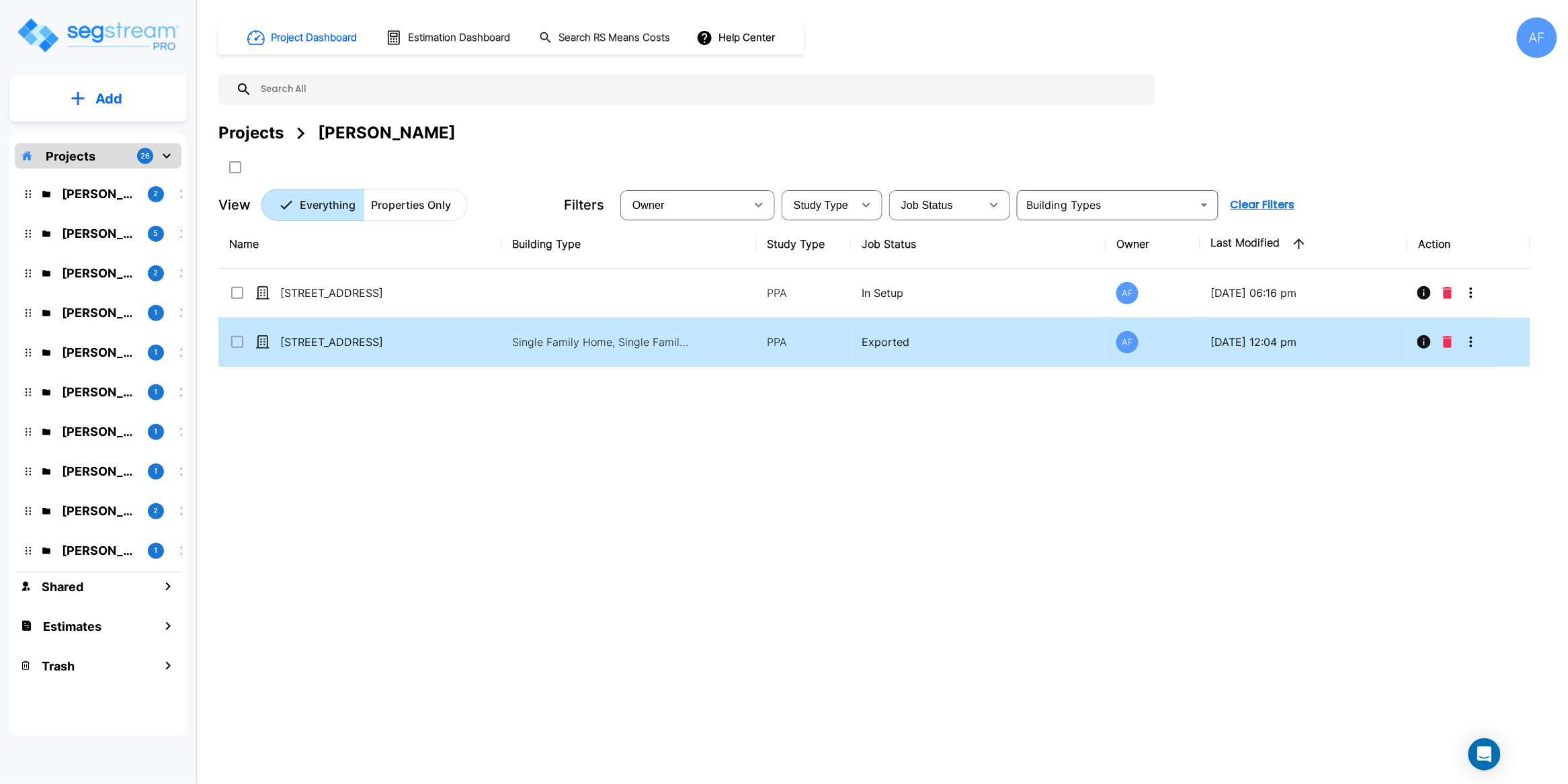
click at [465, 330] on td "15-1544 Beach Rd" at bounding box center [360, 342] width 283 height 49
checkbox input "true"
click at [1475, 341] on icon "More-Options" at bounding box center [1471, 342] width 16 height 16
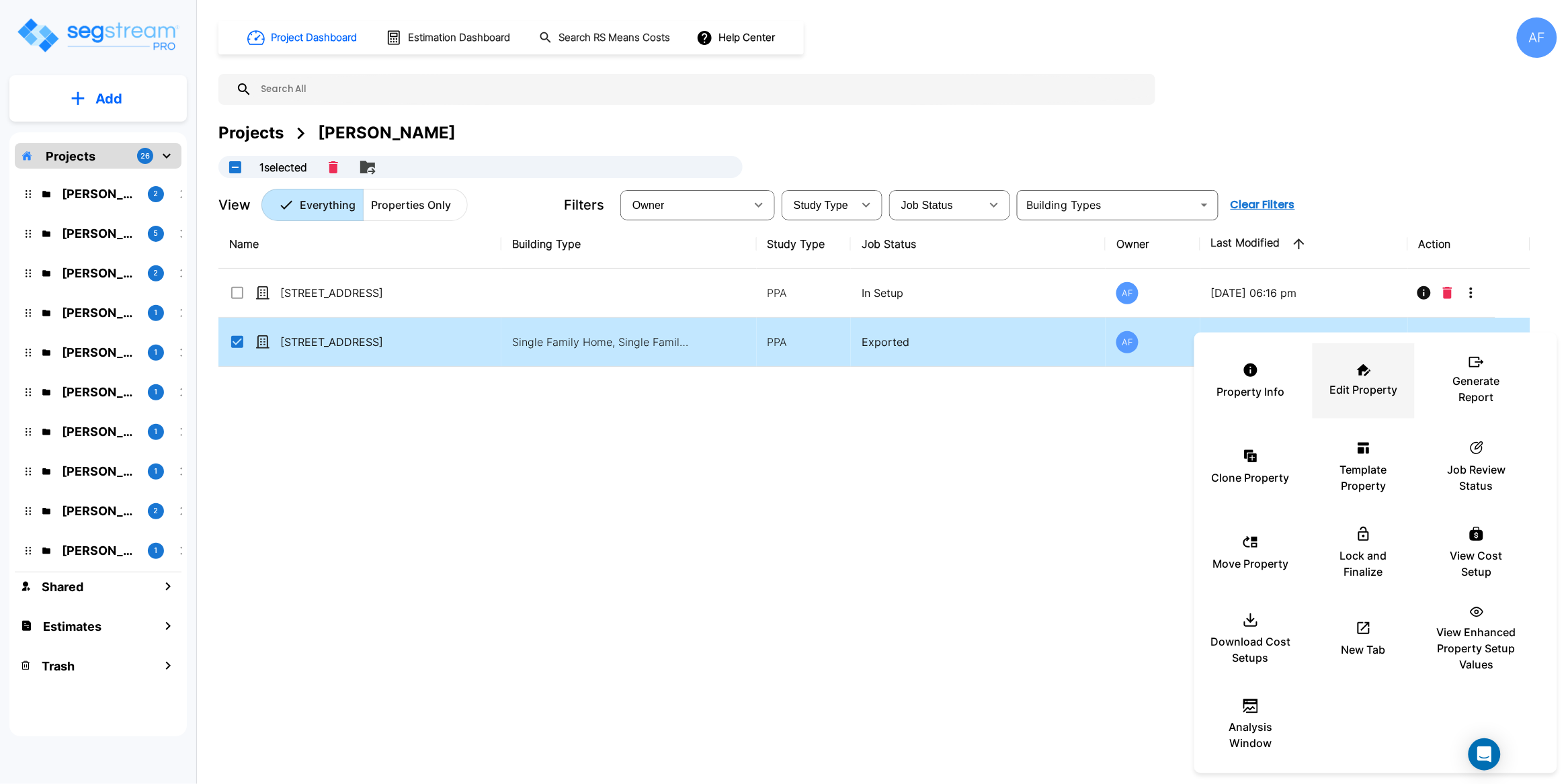
click at [1369, 382] on p "Edit Property" at bounding box center [1364, 390] width 68 height 16
click at [570, 412] on div at bounding box center [784, 392] width 1568 height 784
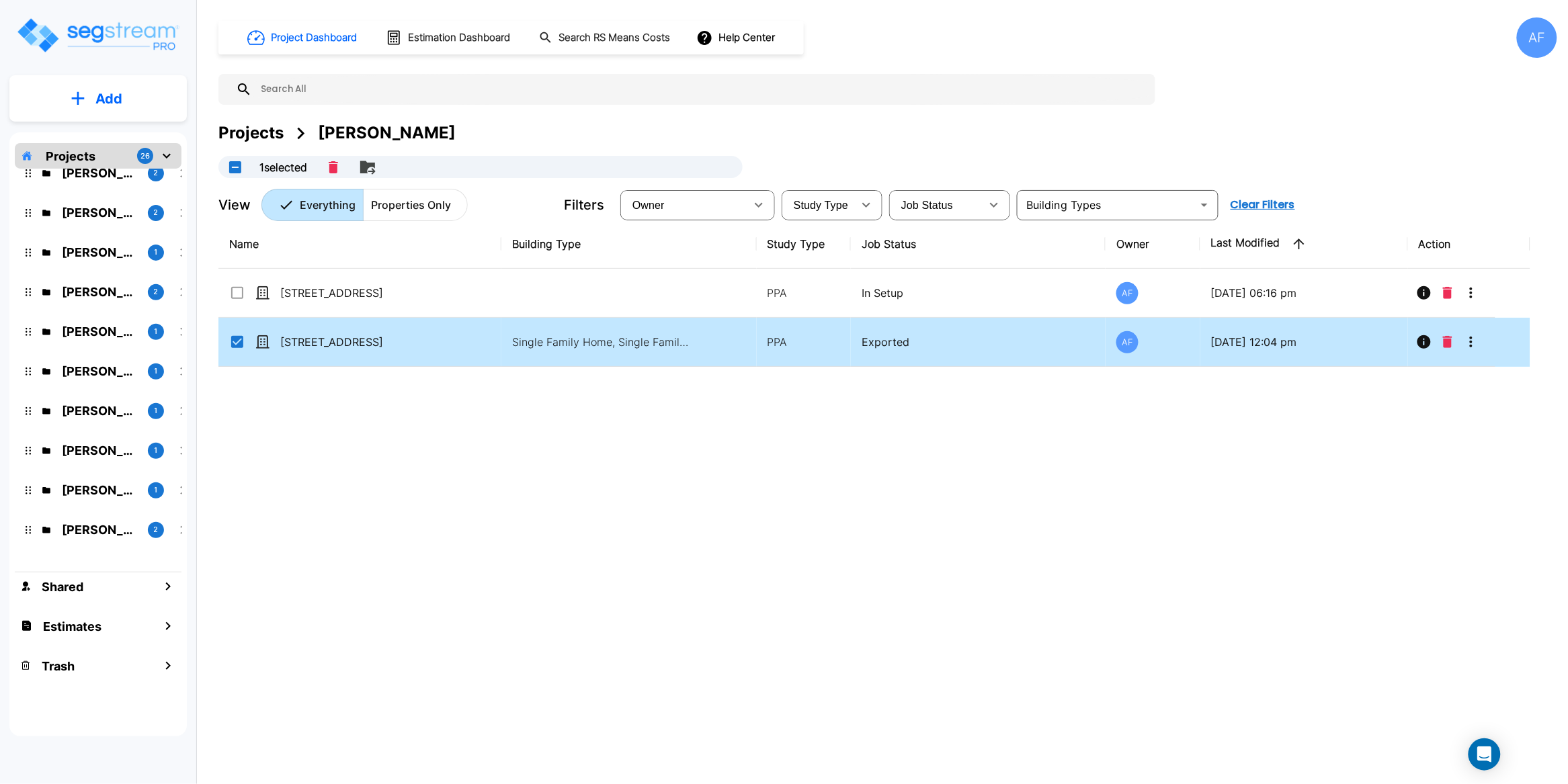
scroll to position [638, 0]
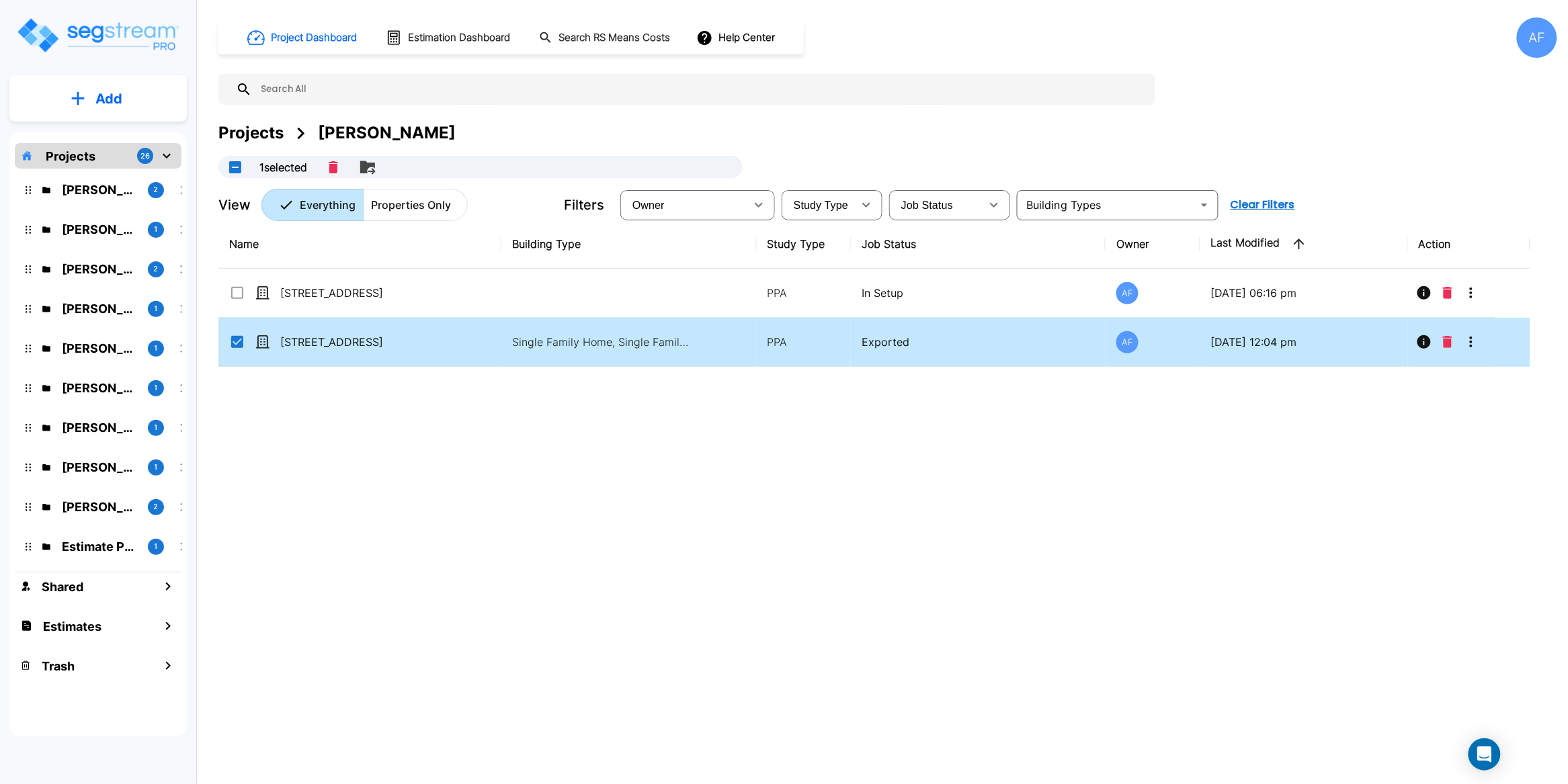
click at [67, 58] on link "mailbox folders" at bounding box center [98, 36] width 165 height 42
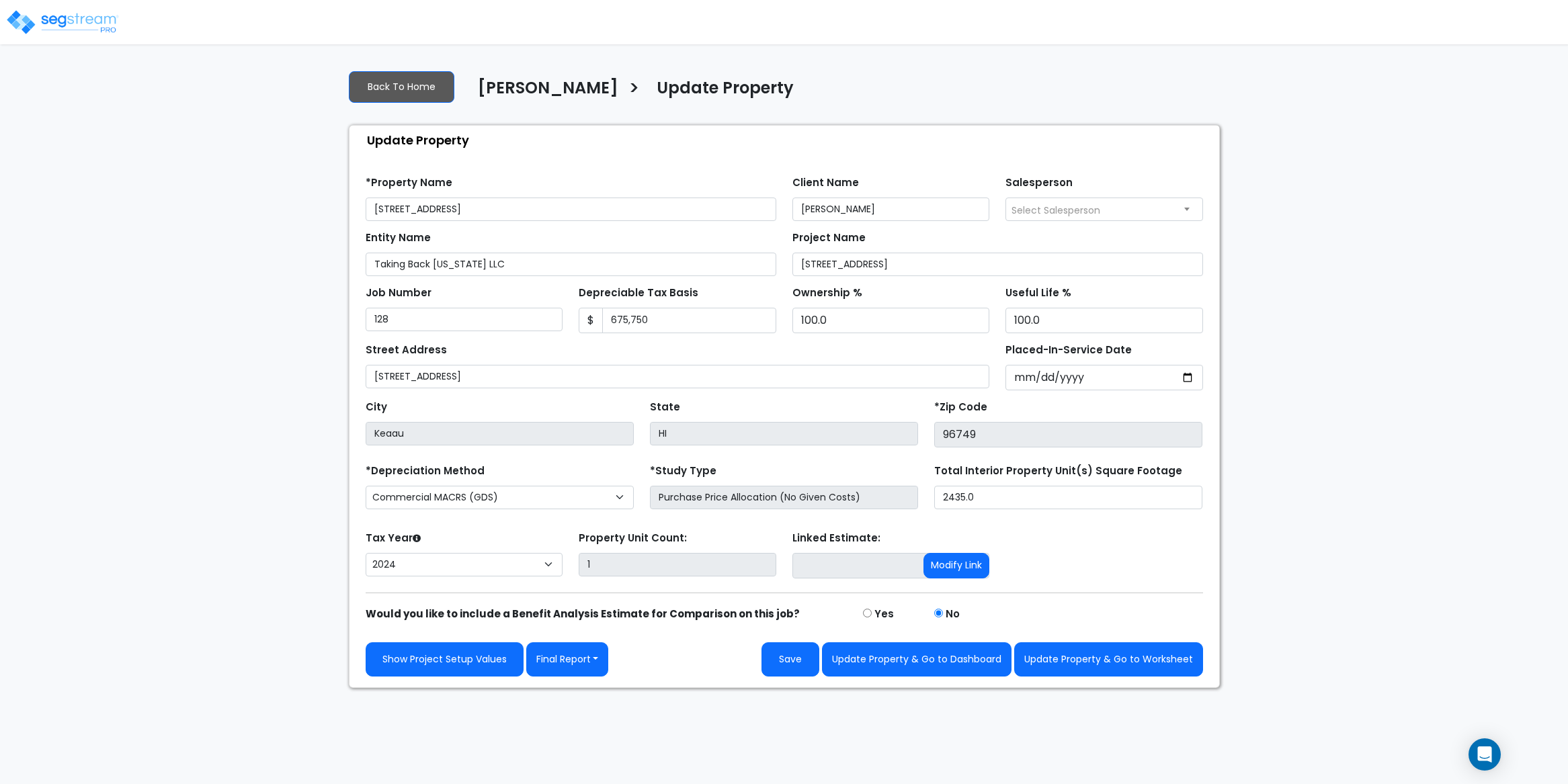
select select "2024"
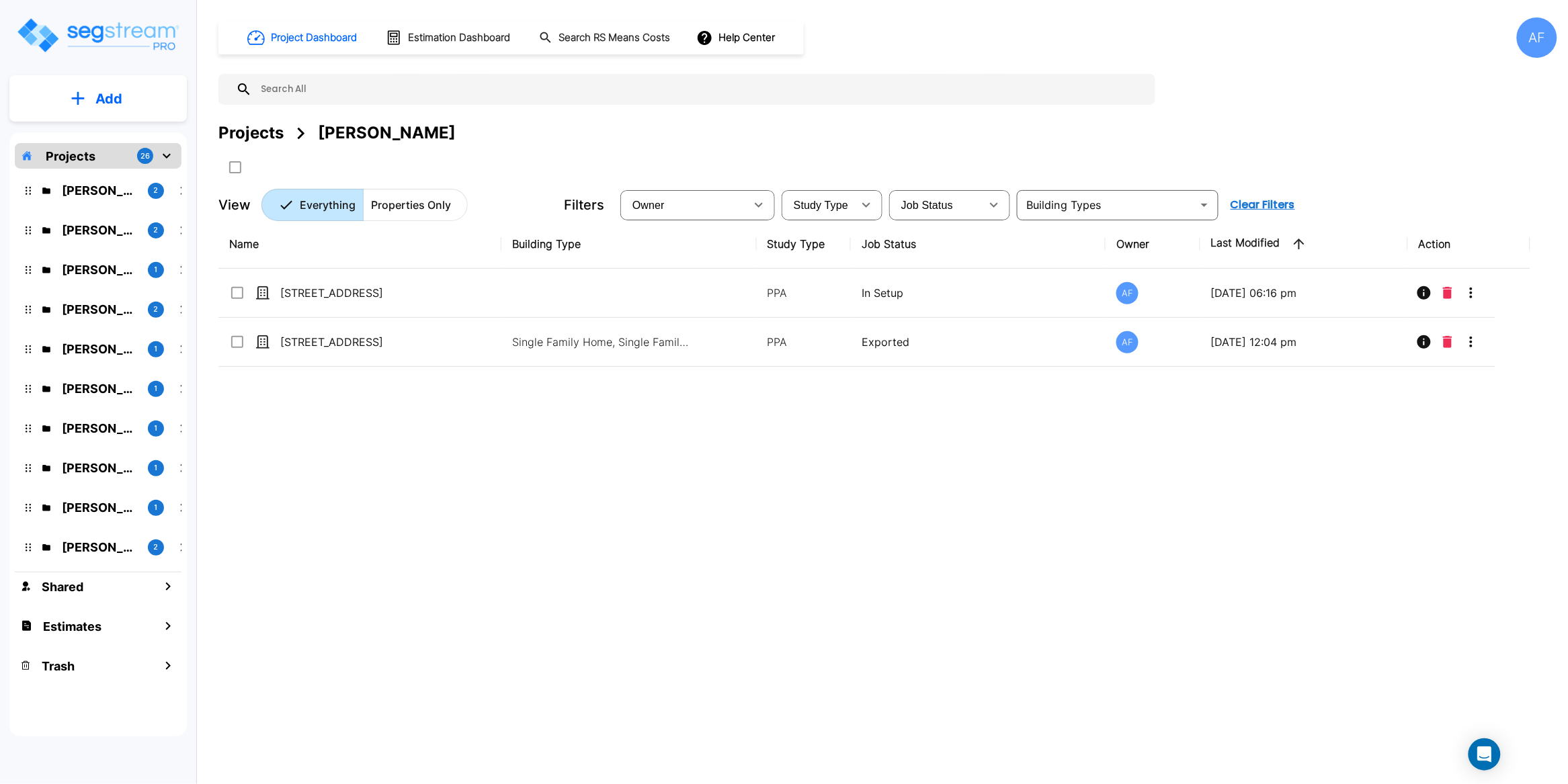
scroll to position [638, 0]
click at [89, 158] on div "[PERSON_NAME]" at bounding box center [102, 162] width 70 height 17
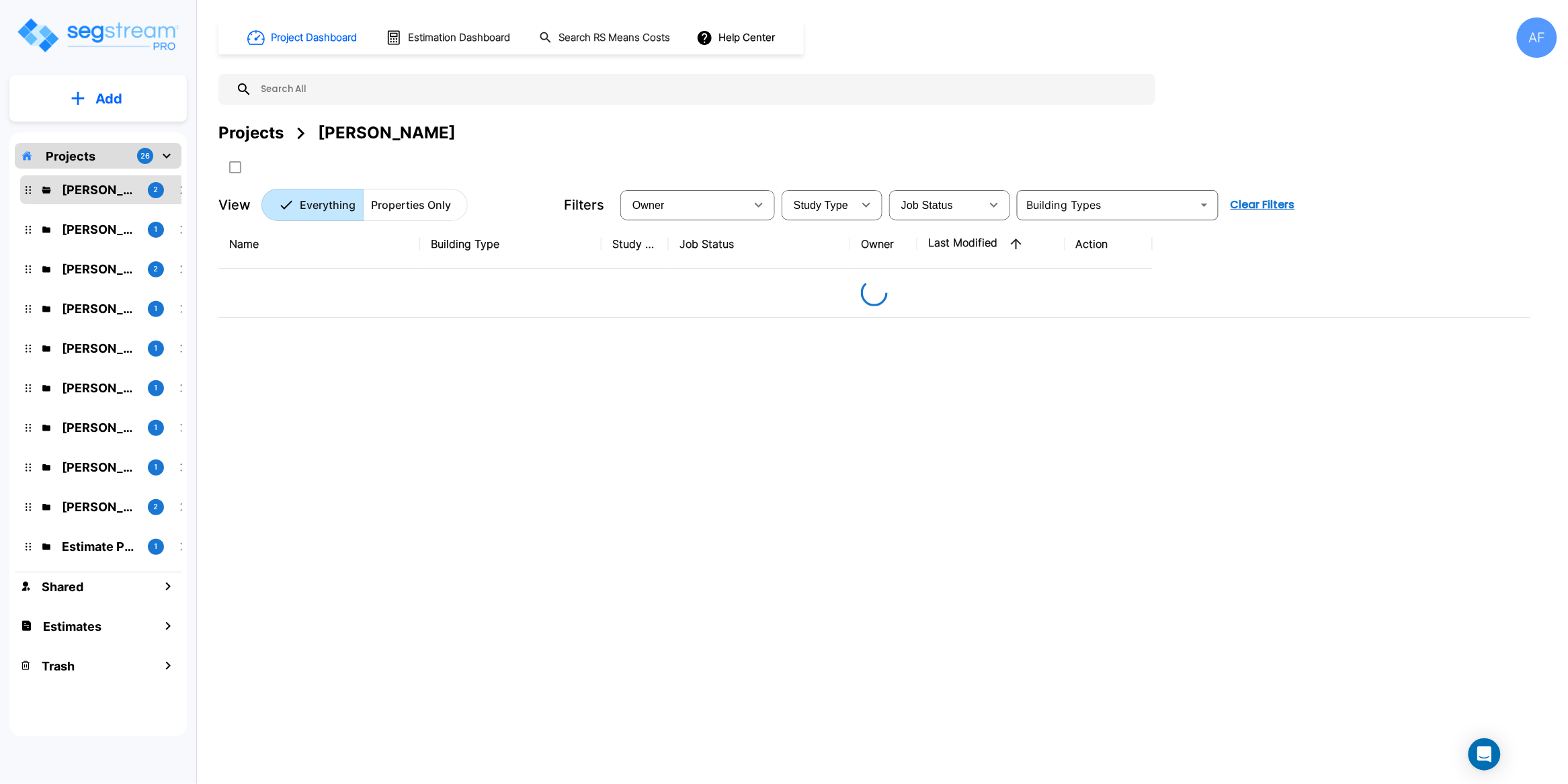
click at [65, 149] on p "Projects" at bounding box center [70, 156] width 50 height 18
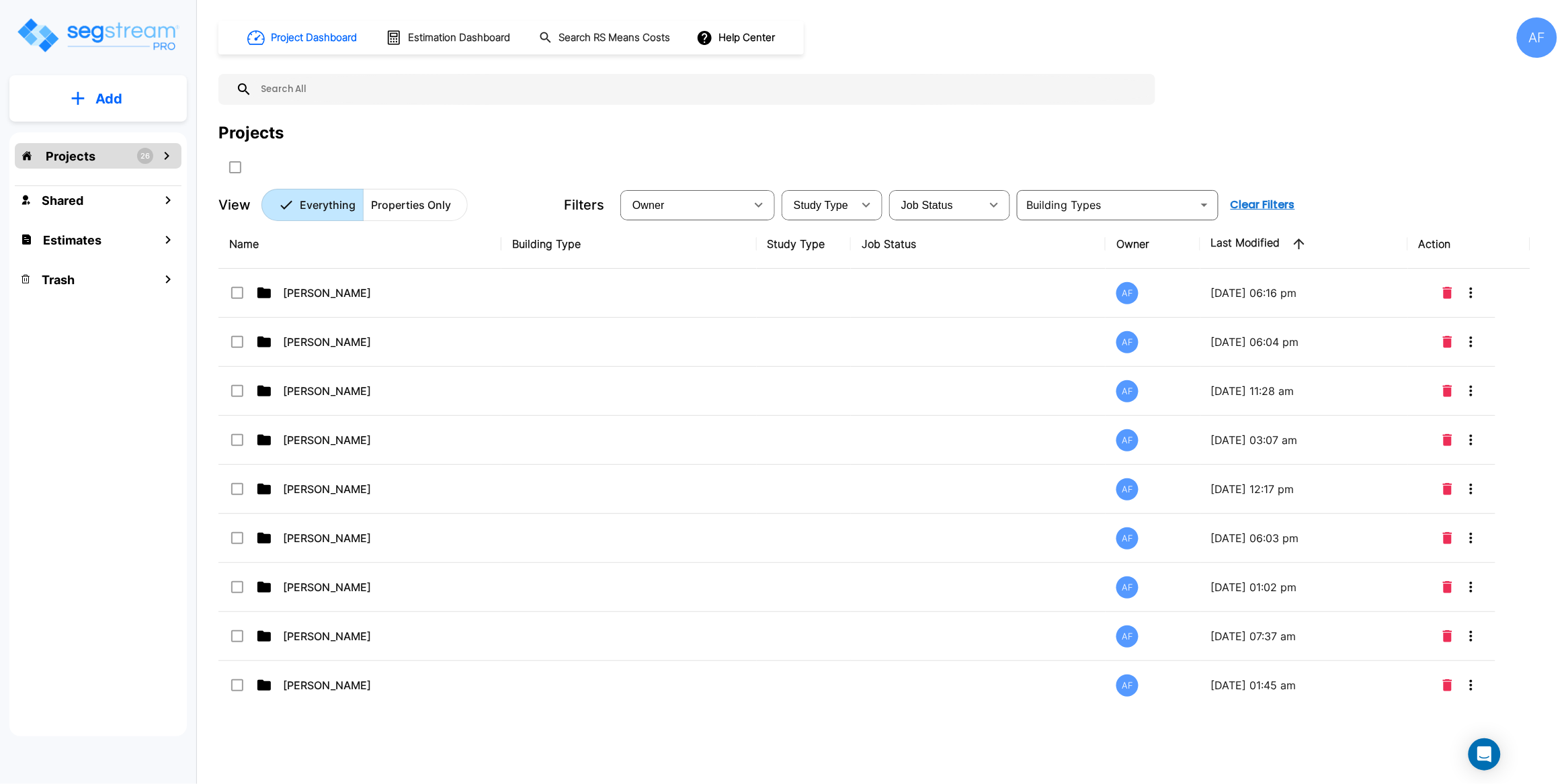
click at [80, 152] on p "Projects" at bounding box center [70, 156] width 50 height 18
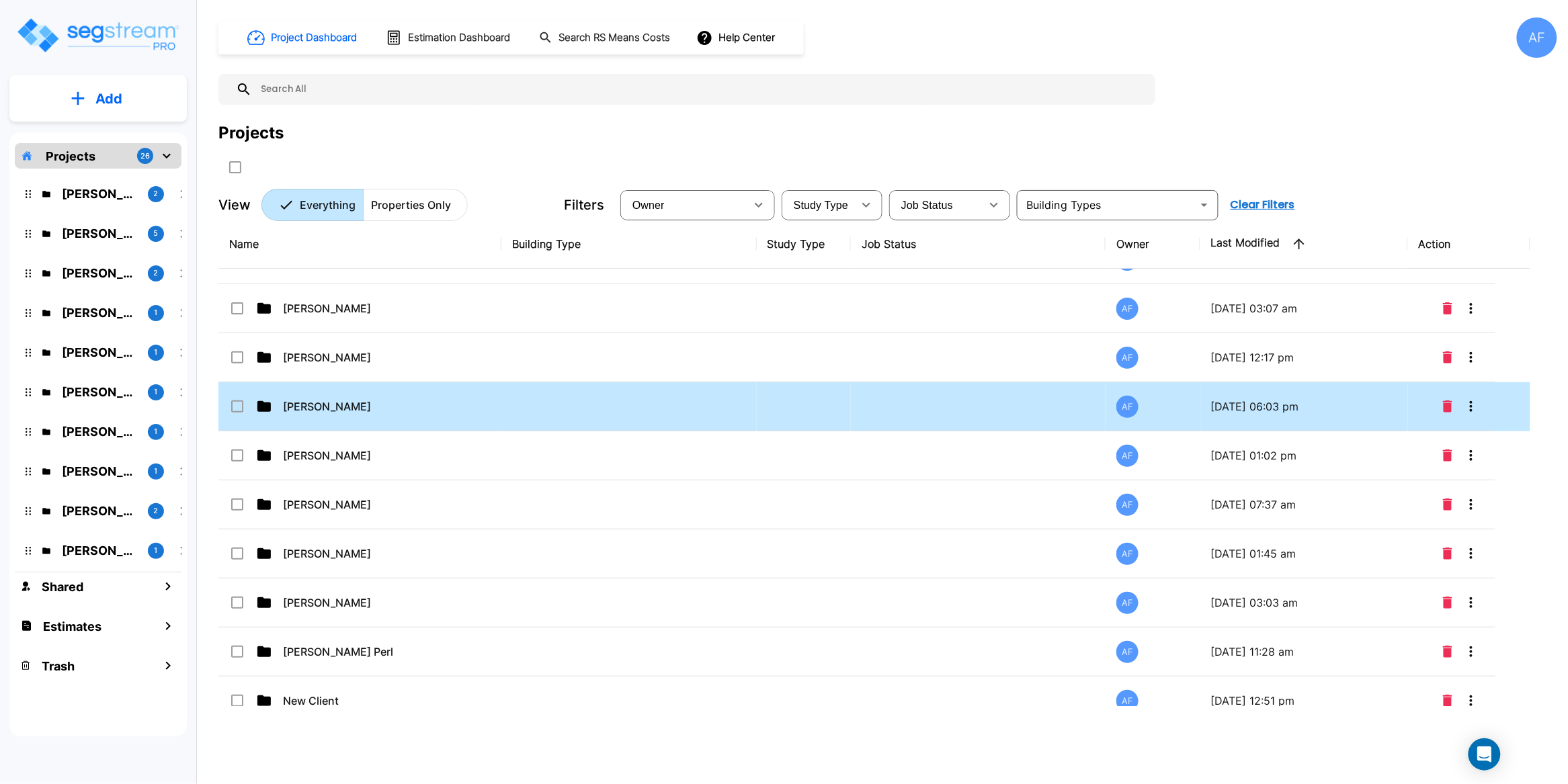
scroll to position [0, 0]
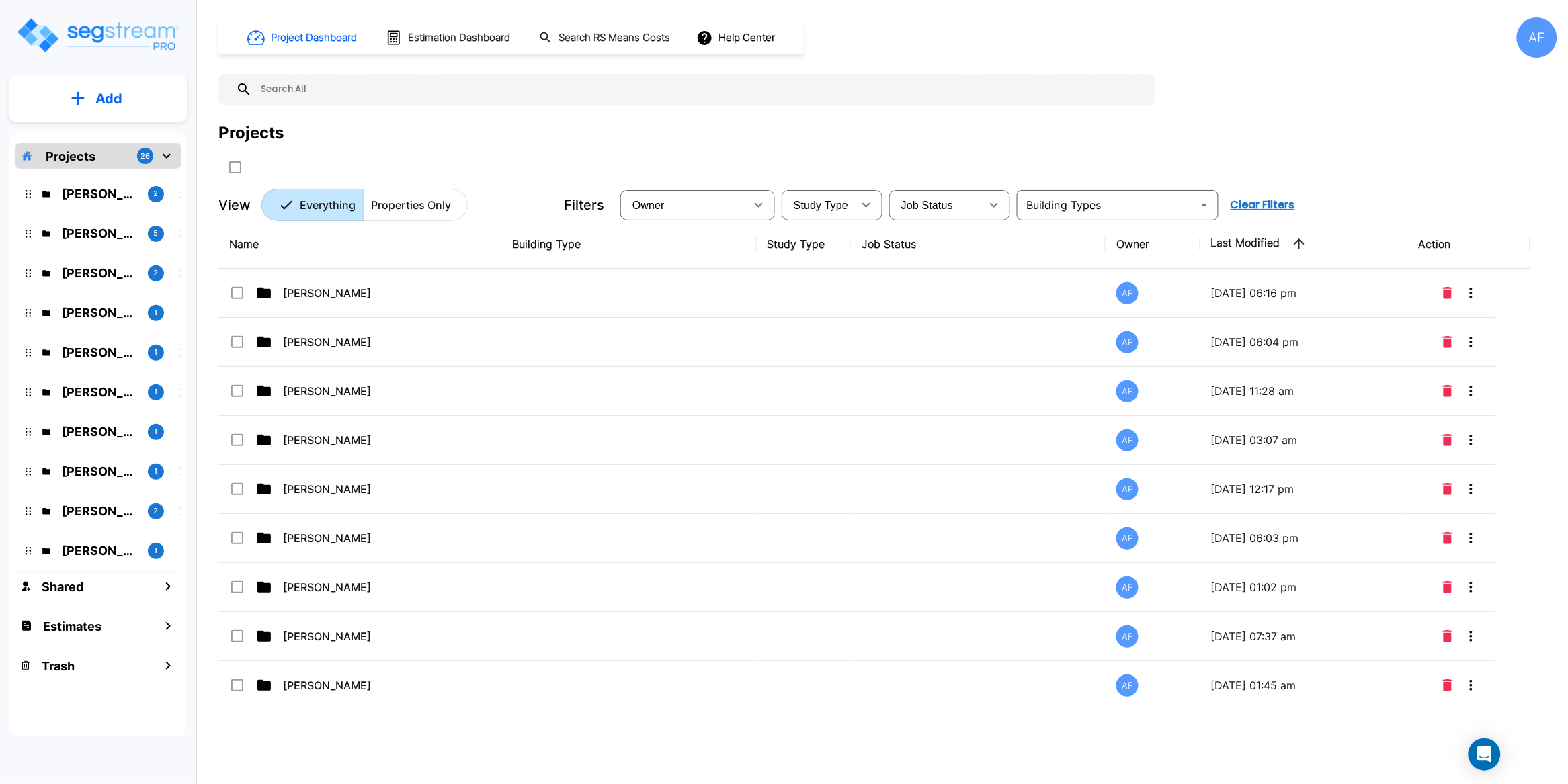
click at [82, 155] on p "Projects" at bounding box center [70, 156] width 50 height 18
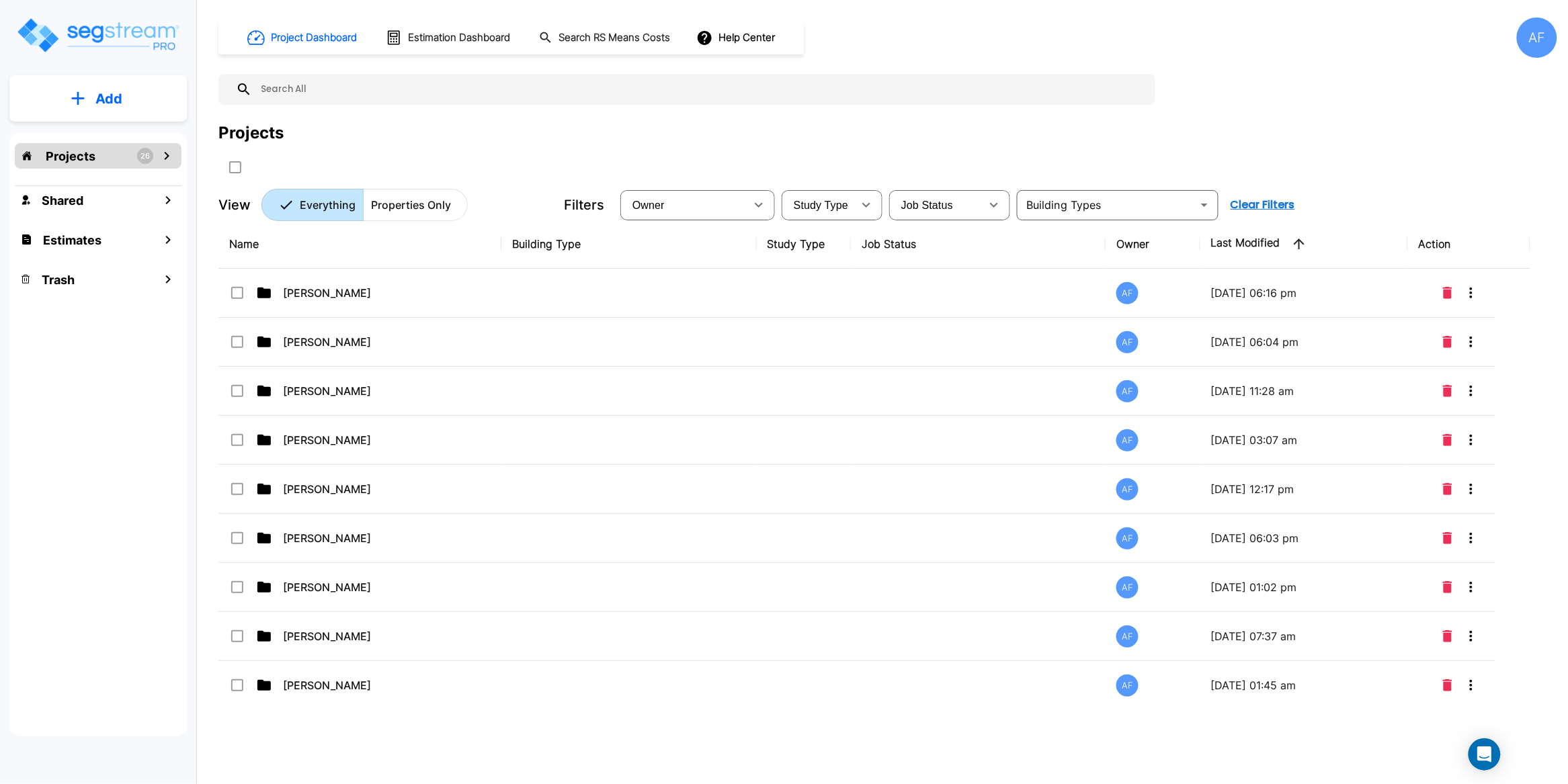
click at [82, 155] on p "Projects" at bounding box center [70, 156] width 50 height 18
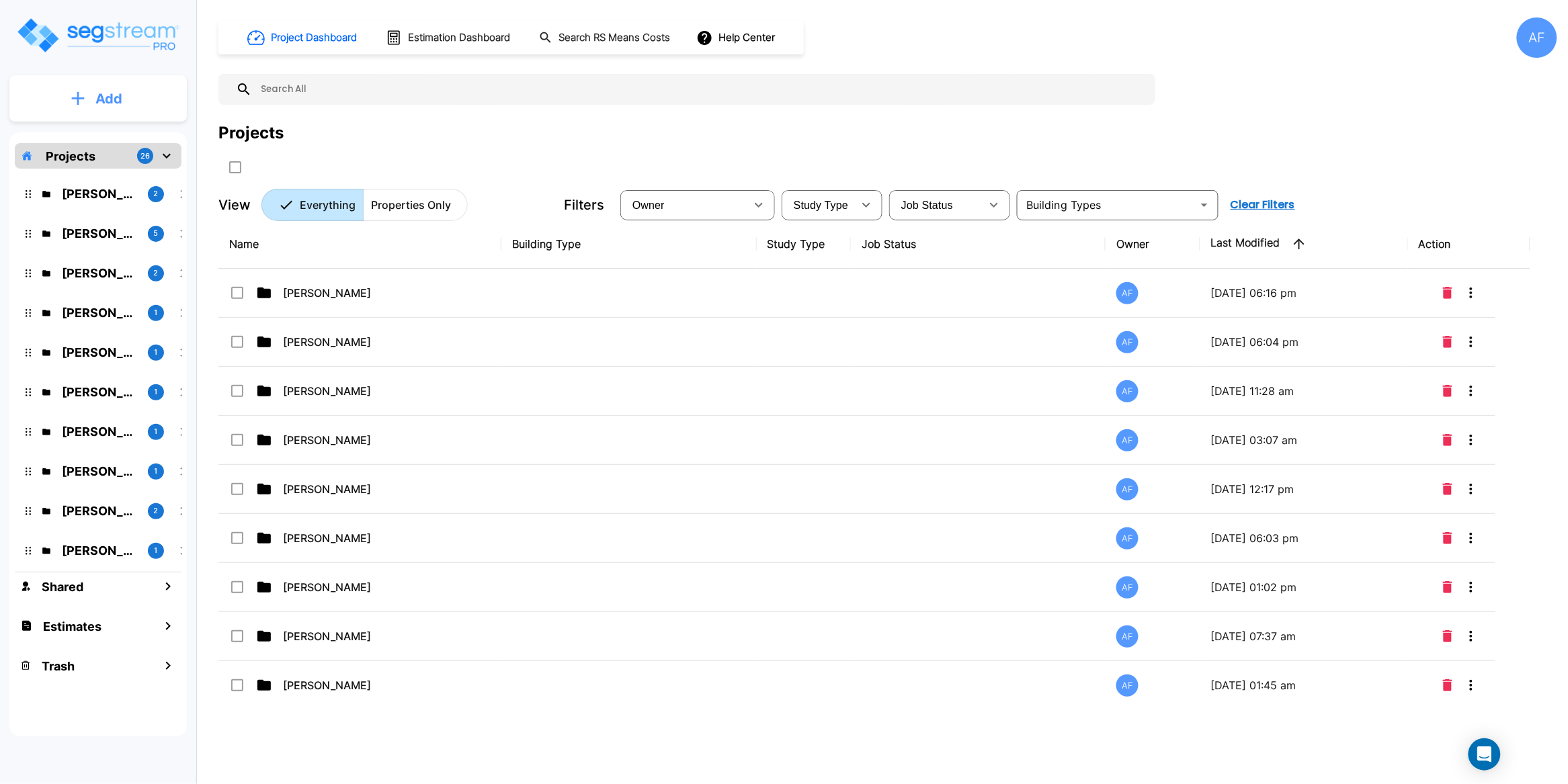
click at [101, 100] on p "Add" at bounding box center [108, 98] width 27 height 20
click at [105, 180] on p "Add Property" at bounding box center [106, 174] width 69 height 16
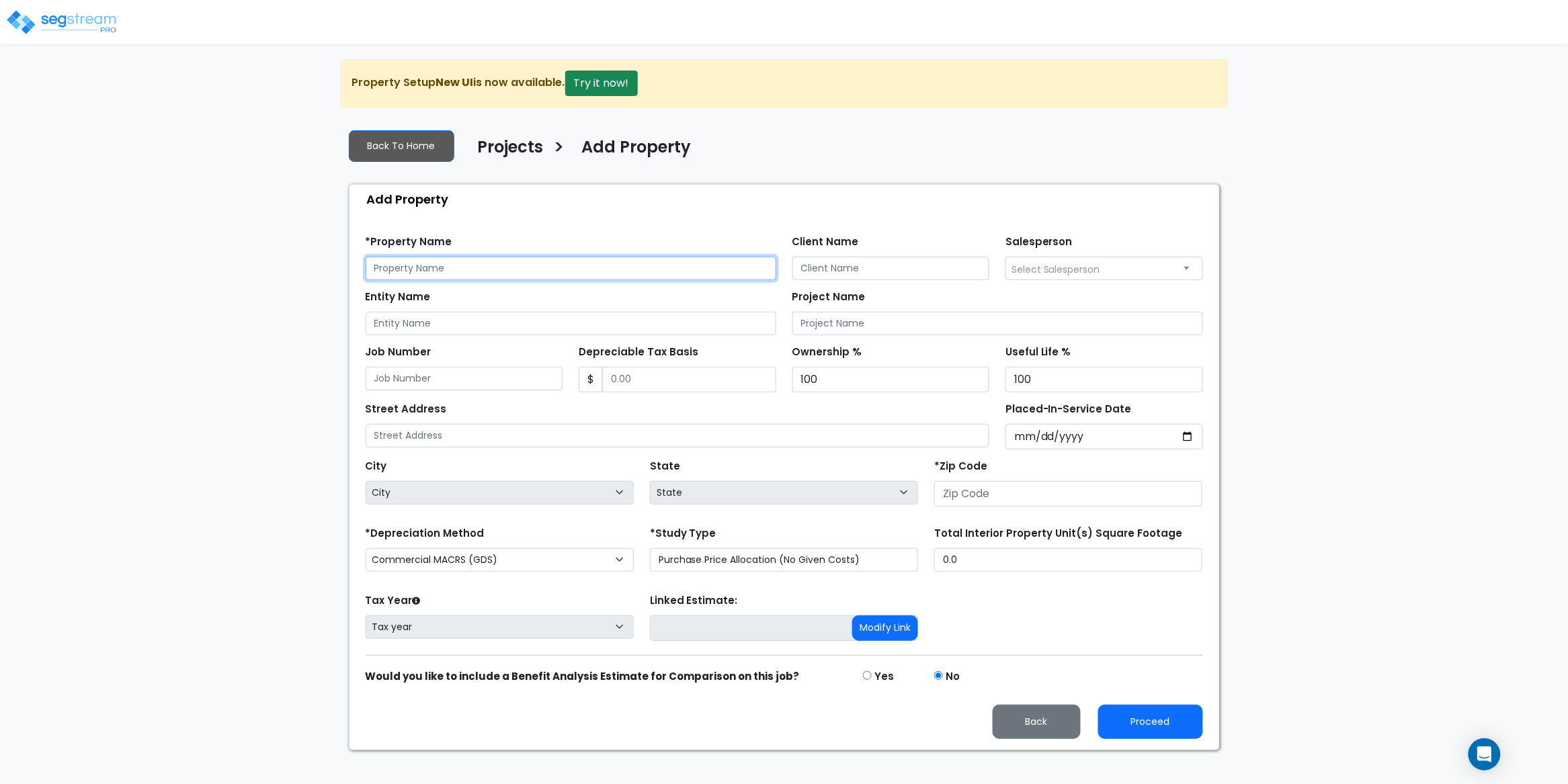
click at [446, 273] on input "text" at bounding box center [571, 268] width 410 height 24
paste input "[STREET_ADDRESS][PERSON_NAME]"
click at [521, 272] on input "[STREET_ADDRESS][PERSON_NAME]" at bounding box center [571, 268] width 410 height 24
type input "[STREET_ADDRESS][PERSON_NAME]"
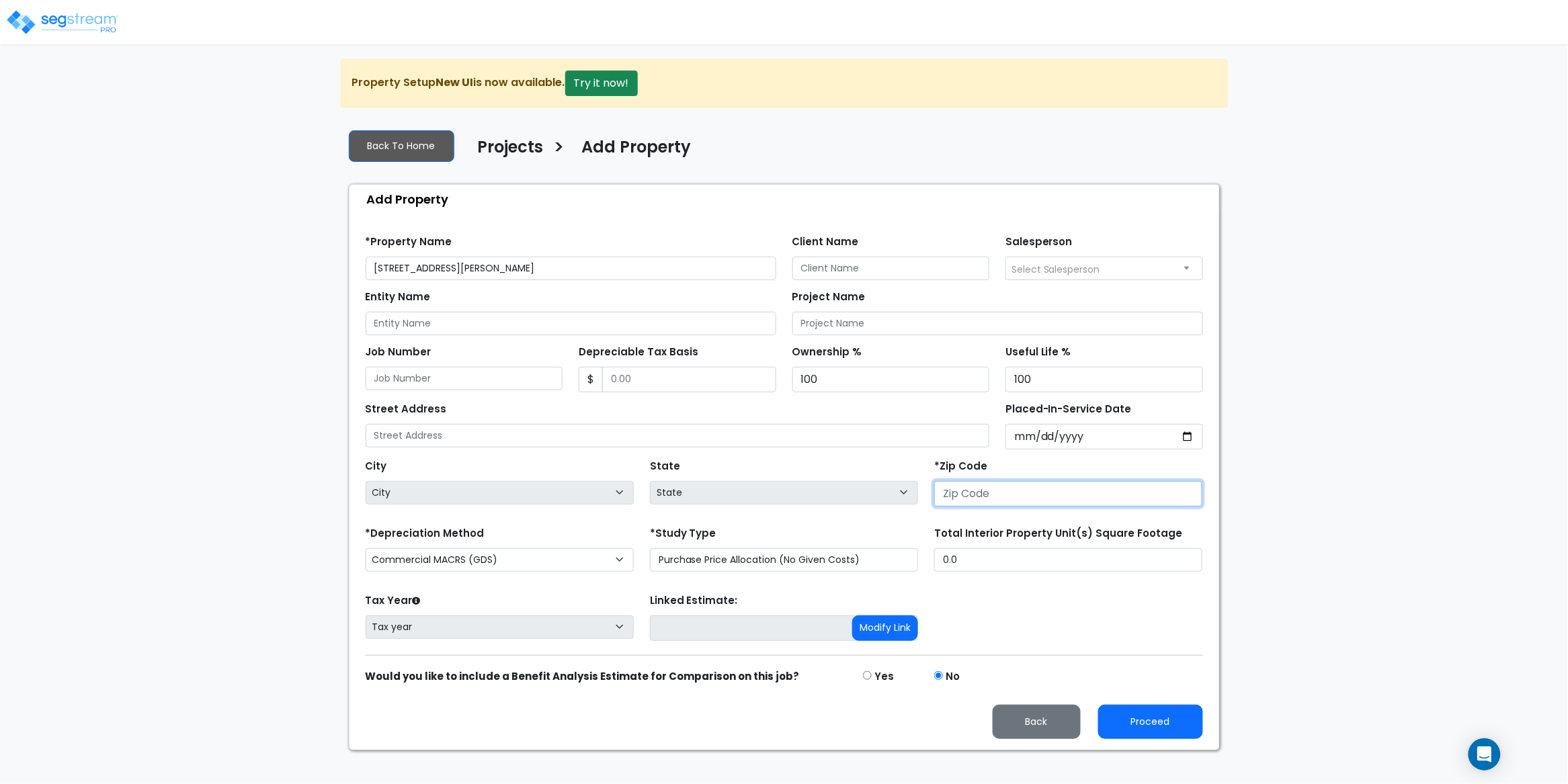
click at [982, 501] on input "number" at bounding box center [1068, 494] width 268 height 25
paste input "11216"
type input "11216"
select select "NY"
type input "11216"
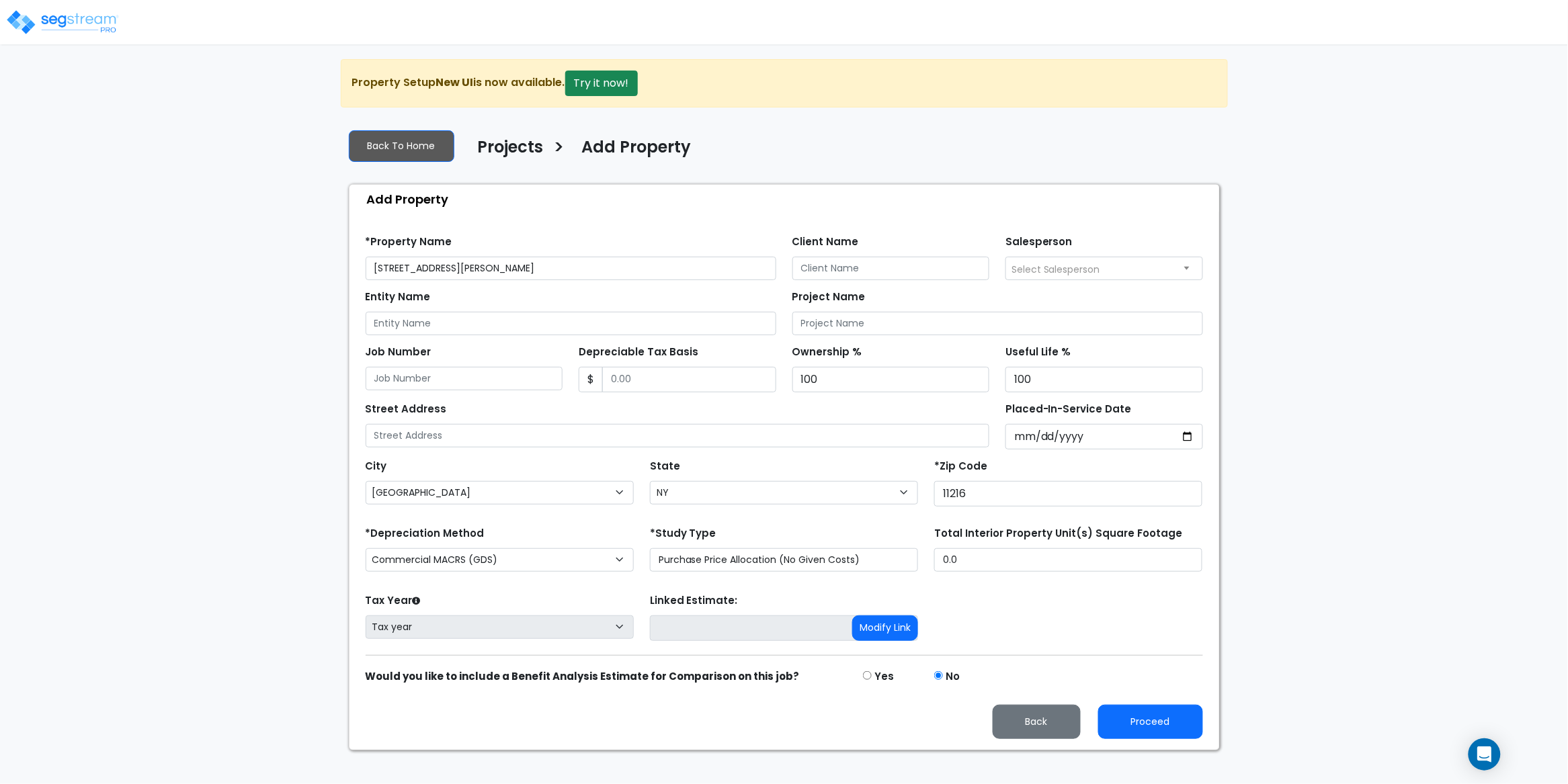
click at [781, 464] on div "State State National Average AB AK AL AR AZ BC CA CO CT DC DE FL GA HI" at bounding box center [783, 483] width 284 height 54
drag, startPoint x: 557, startPoint y: 264, endPoint x: 451, endPoint y: 266, distance: 106.0
click at [451, 266] on input "[STREET_ADDRESS][PERSON_NAME]" at bounding box center [571, 268] width 410 height 24
drag, startPoint x: 459, startPoint y: 265, endPoint x: 355, endPoint y: 265, distance: 104.0
click at [355, 264] on div "Find these errors below in the Property Setup: *Property Name 375 Hancock St. C…" at bounding box center [784, 481] width 870 height 536
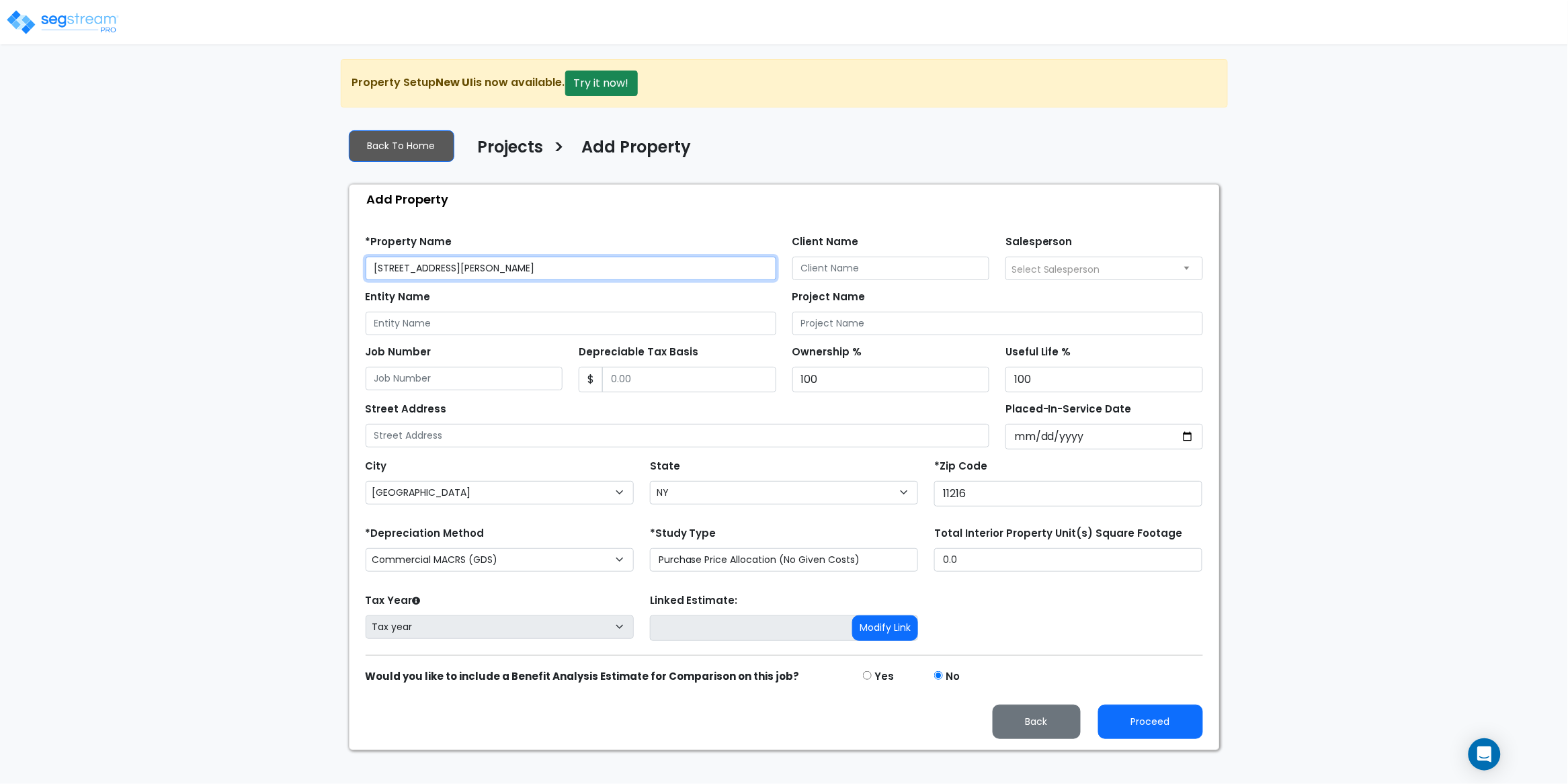
type input "[STREET_ADDRESS][PERSON_NAME]"
click at [432, 438] on input "text" at bounding box center [678, 436] width 624 height 24
paste input "[STREET_ADDRESS][PERSON_NAME]"
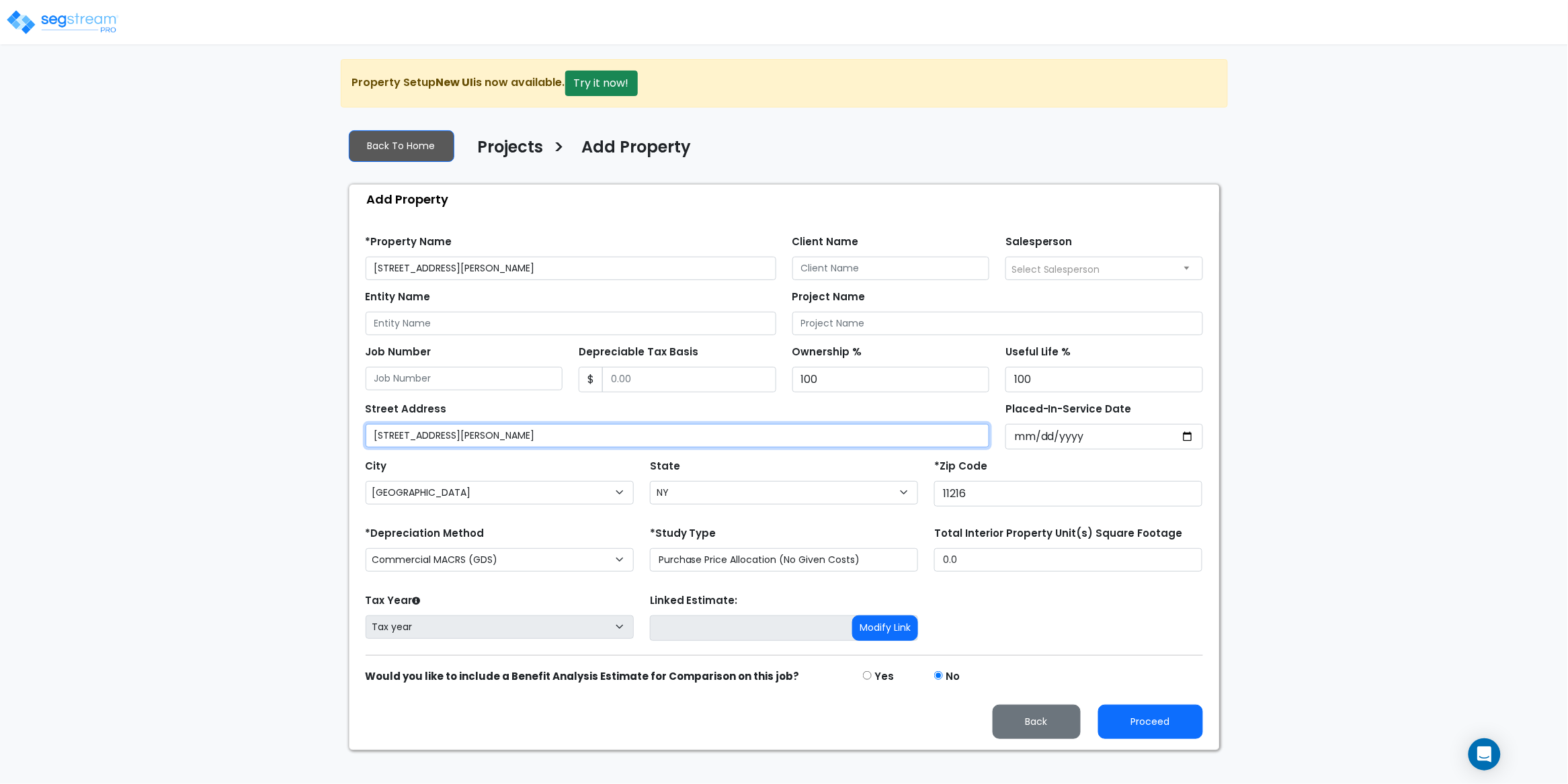
type input "375 Hancock St."
click at [233, 433] on div "We are Building your Property. So please grab a coffee and let us do the heavy …" at bounding box center [784, 405] width 1568 height 691
click at [1074, 268] on span "Select Salesperson" at bounding box center [1056, 269] width 89 height 13
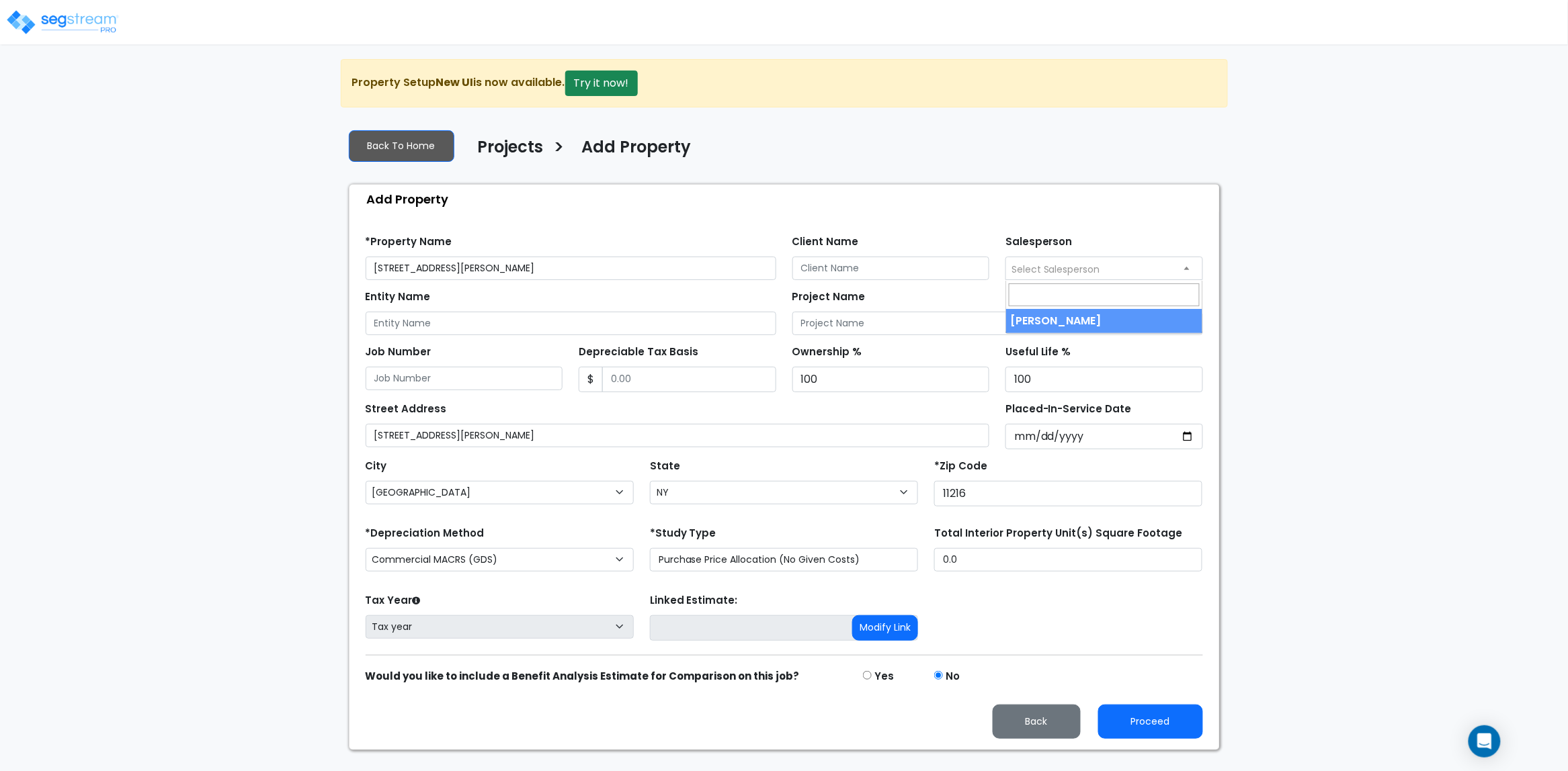
select select "157"
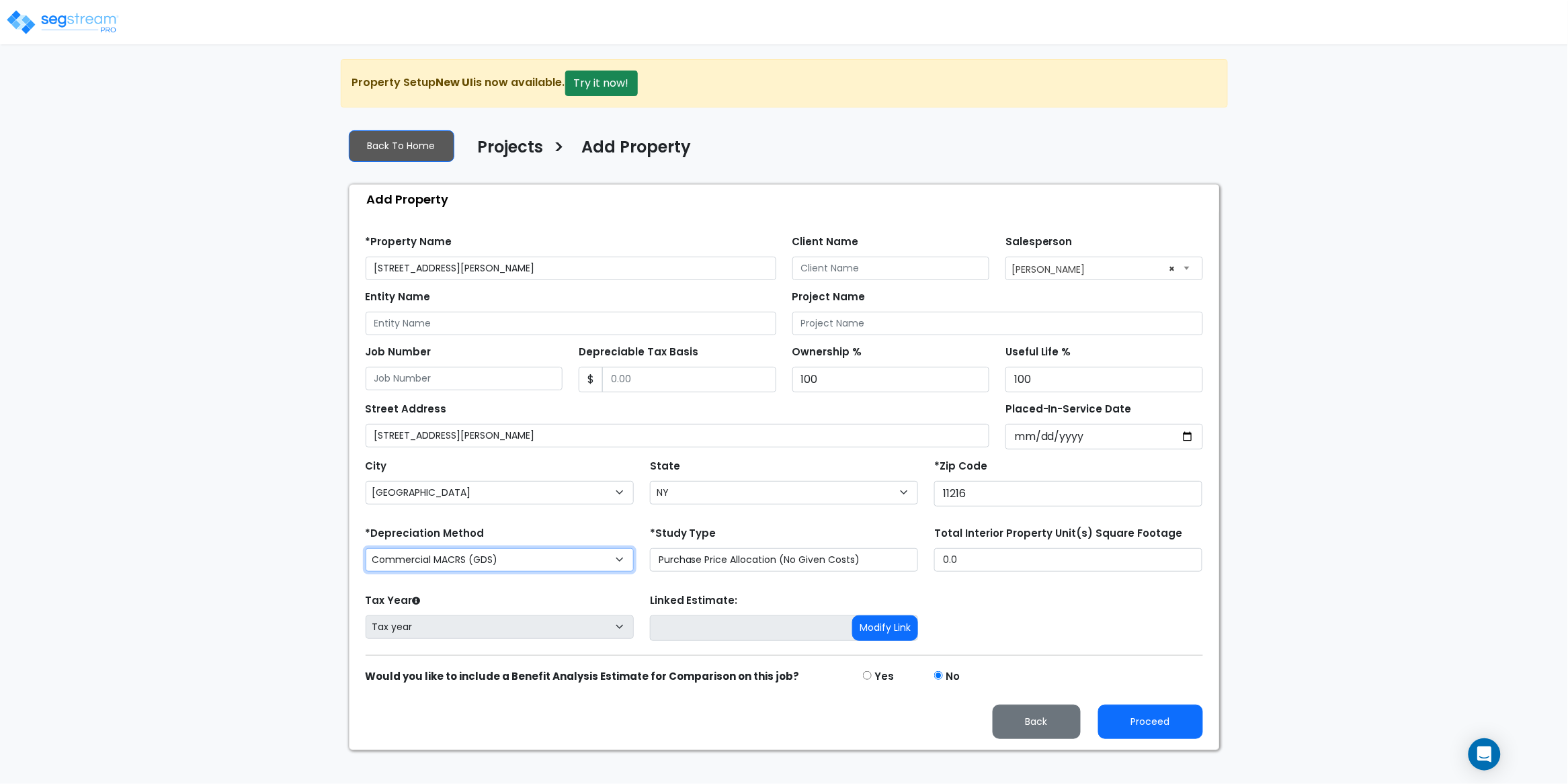
click at [479, 572] on select "Commercial MACRS (GDS) Residential Rental MACRS (GDS) Commercial MACRS (GDS) QIP" at bounding box center [500, 560] width 268 height 24
select select "RRM(_29"
click at [1049, 601] on div "Tax Year Please Enter The Placed In Service Date First. Tax year Prior Years De…" at bounding box center [784, 618] width 854 height 54
click at [1163, 727] on button "Proceed" at bounding box center [1151, 721] width 105 height 34
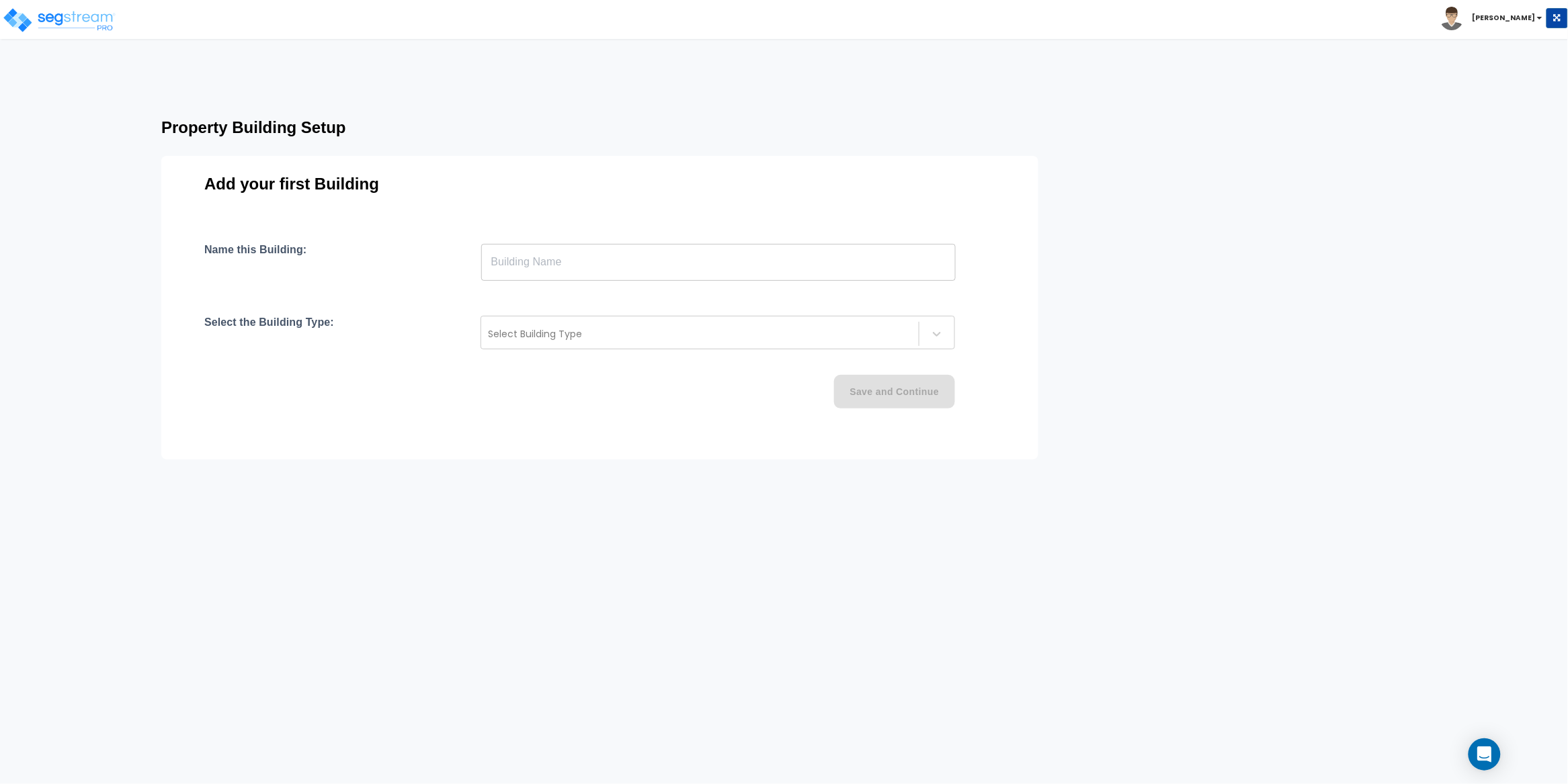
click at [578, 266] on input "text" at bounding box center [718, 262] width 474 height 38
click at [503, 263] on input "text" at bounding box center [718, 262] width 474 height 38
paste input "text"
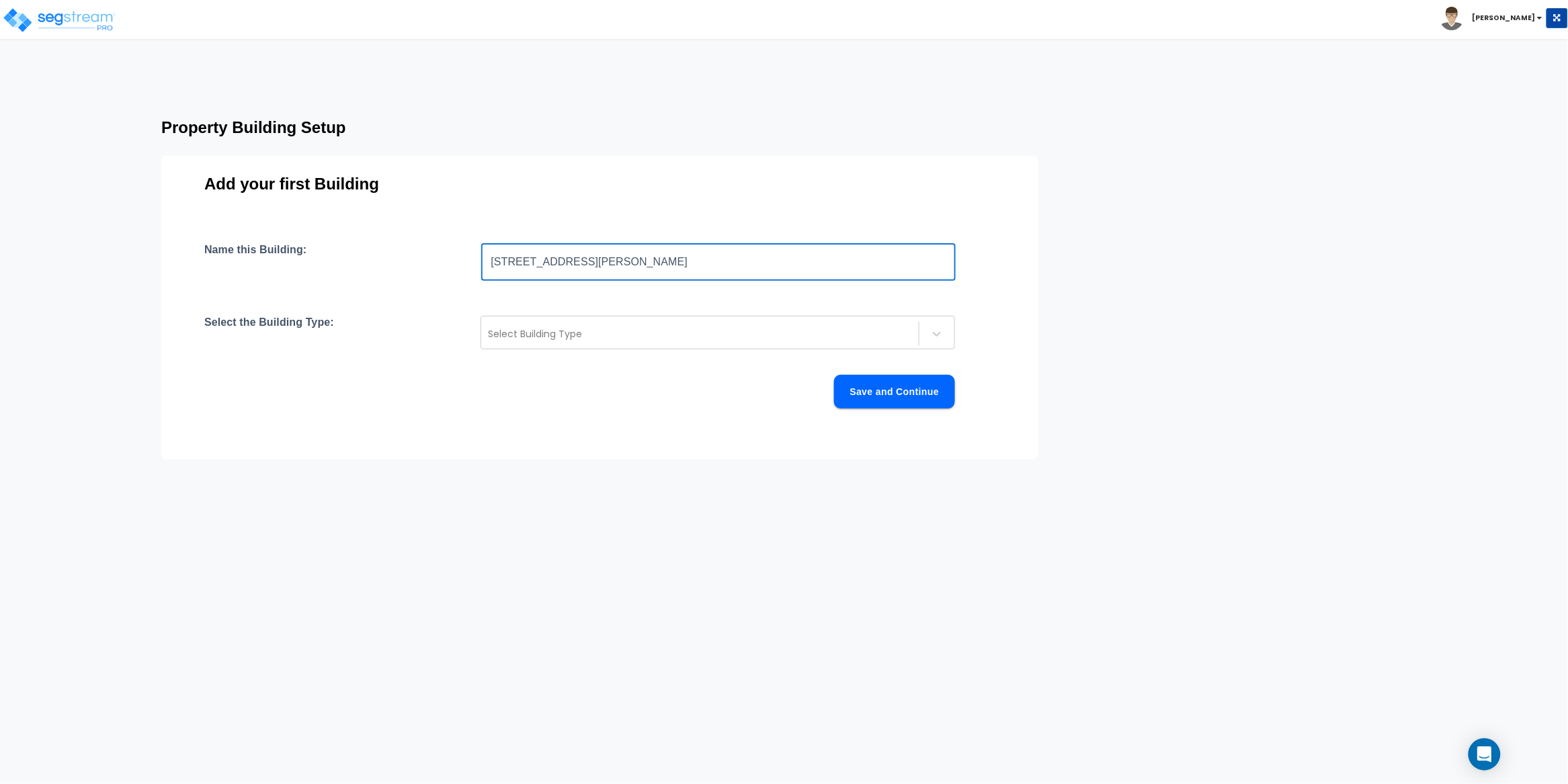
type input "375 Hancock St., Brooklyn, NY 11216"
drag, startPoint x: 507, startPoint y: 298, endPoint x: 515, endPoint y: 306, distance: 11.3
click at [507, 298] on div "Name this Building: 375 Hancock St., Brooklyn, NY 11216 ​ Select the Building T…" at bounding box center [599, 341] width 791 height 197
click at [564, 330] on div at bounding box center [699, 334] width 424 height 16
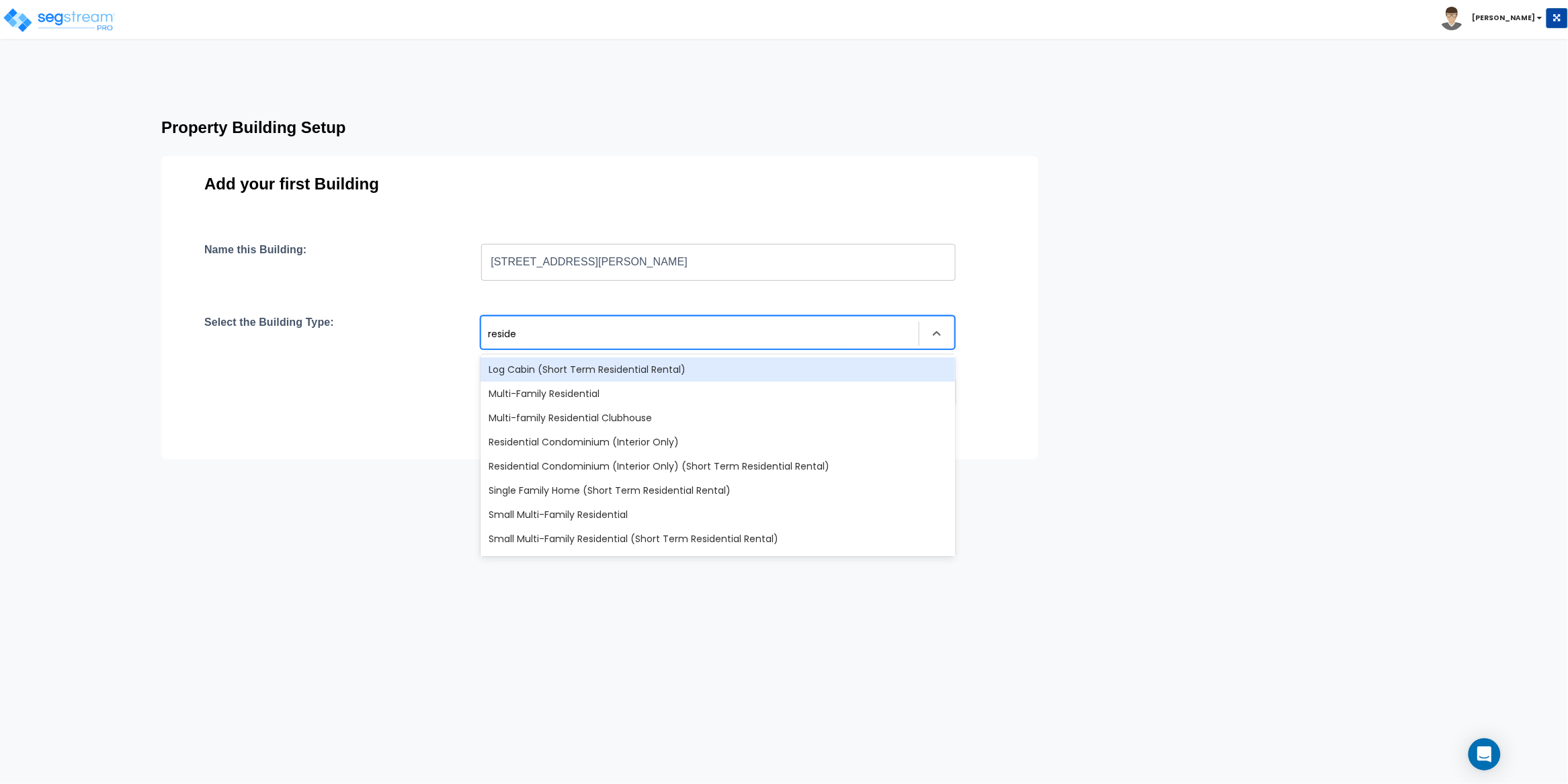
type input "residen"
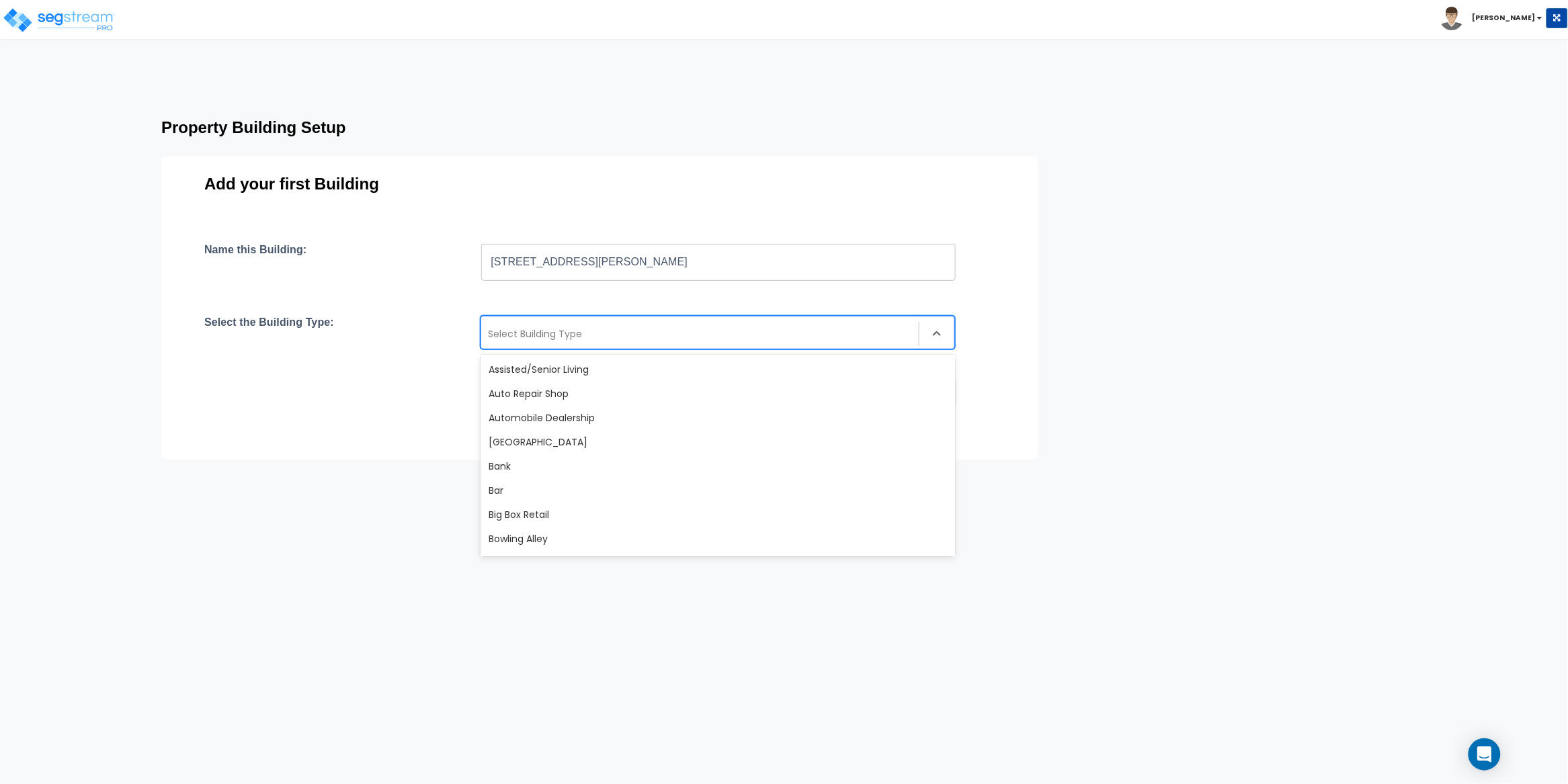
click at [531, 335] on div at bounding box center [699, 334] width 424 height 16
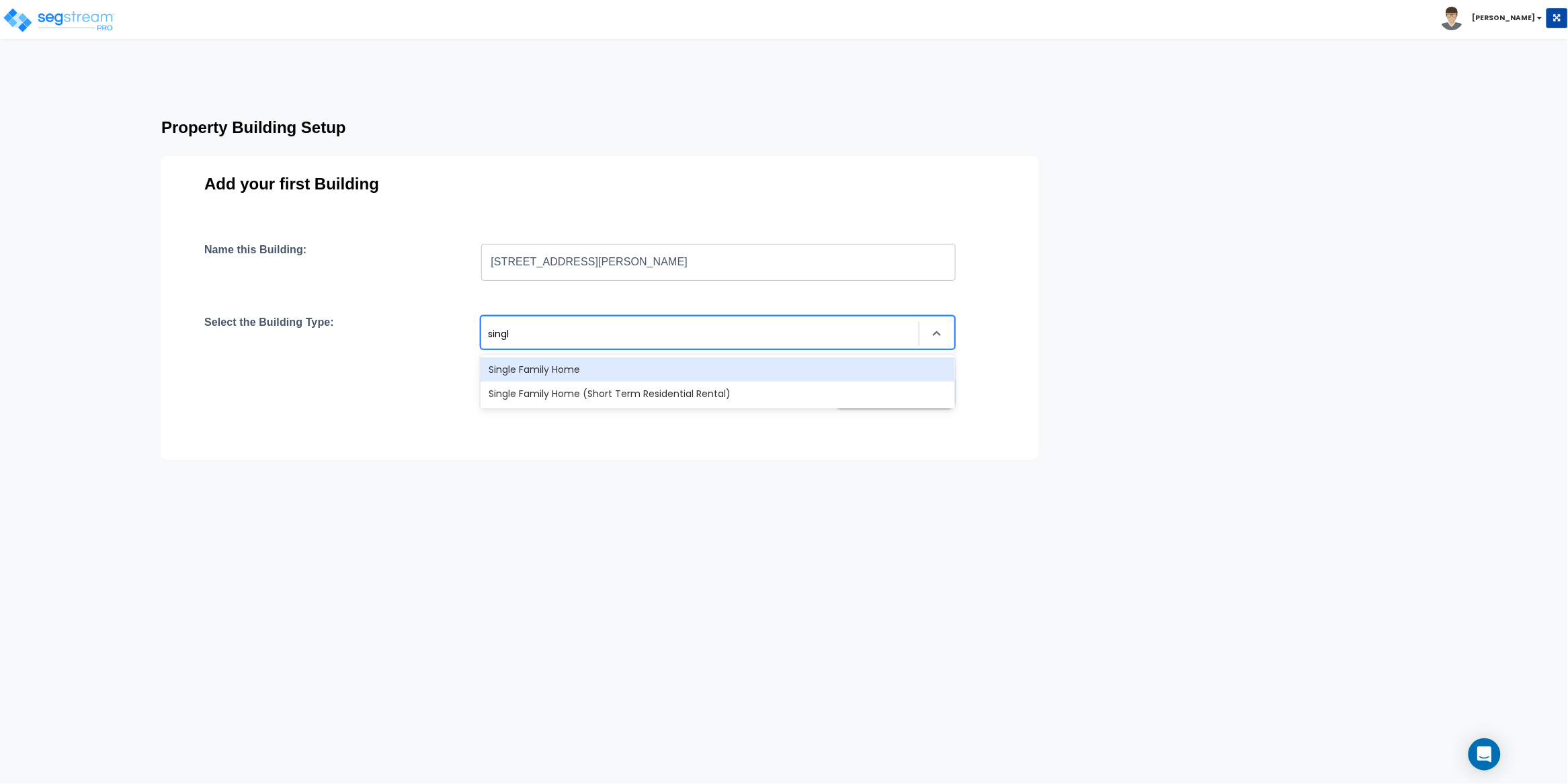
type input "single"
click at [560, 371] on div "Single Family Home" at bounding box center [717, 369] width 474 height 25
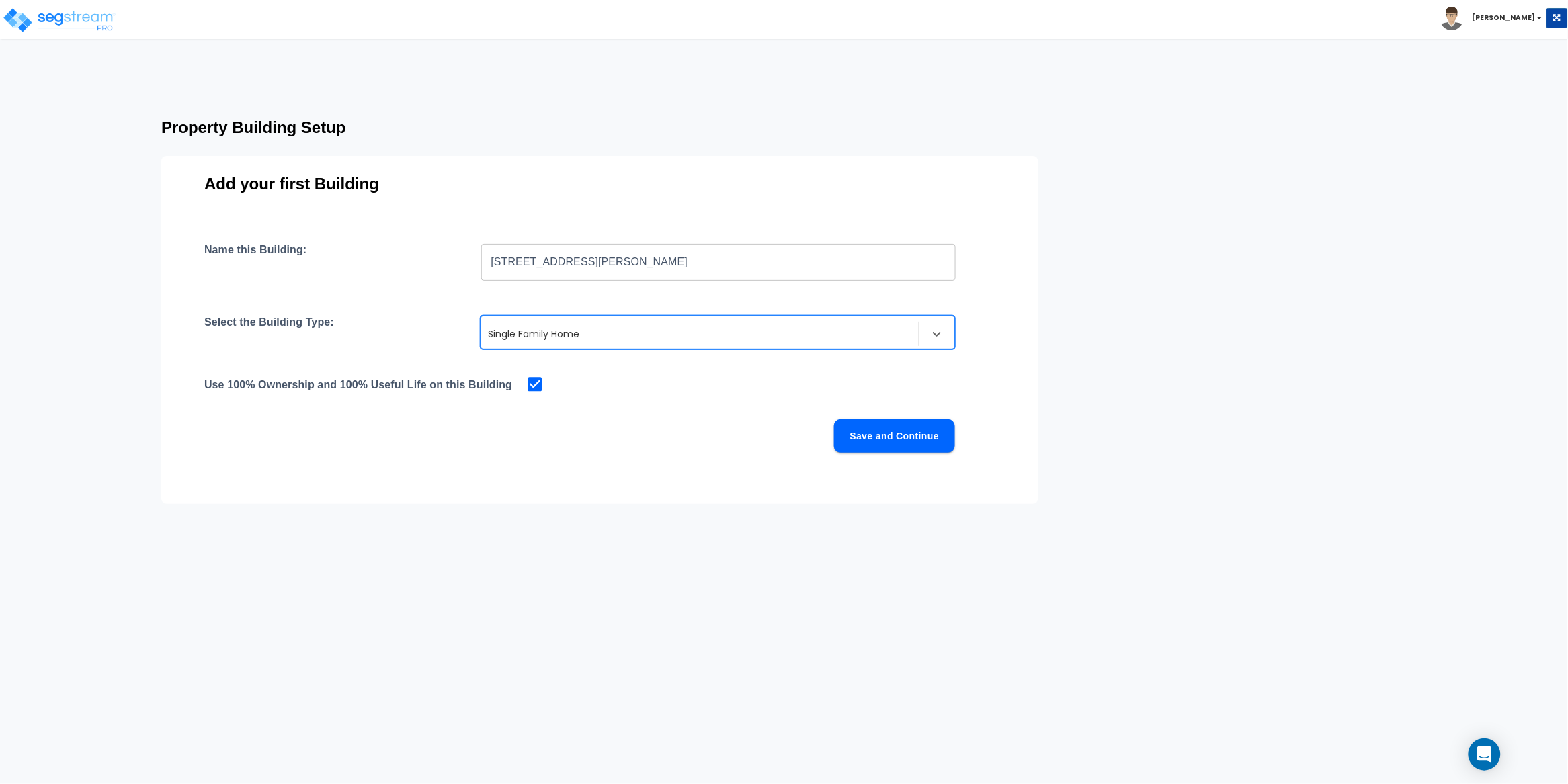
click at [703, 404] on div "Name this Building: 375 Hancock St., Brooklyn, NY 11216 ​ Select the Building T…" at bounding box center [599, 363] width 791 height 242
click at [882, 436] on button "Save and Continue" at bounding box center [894, 436] width 121 height 33
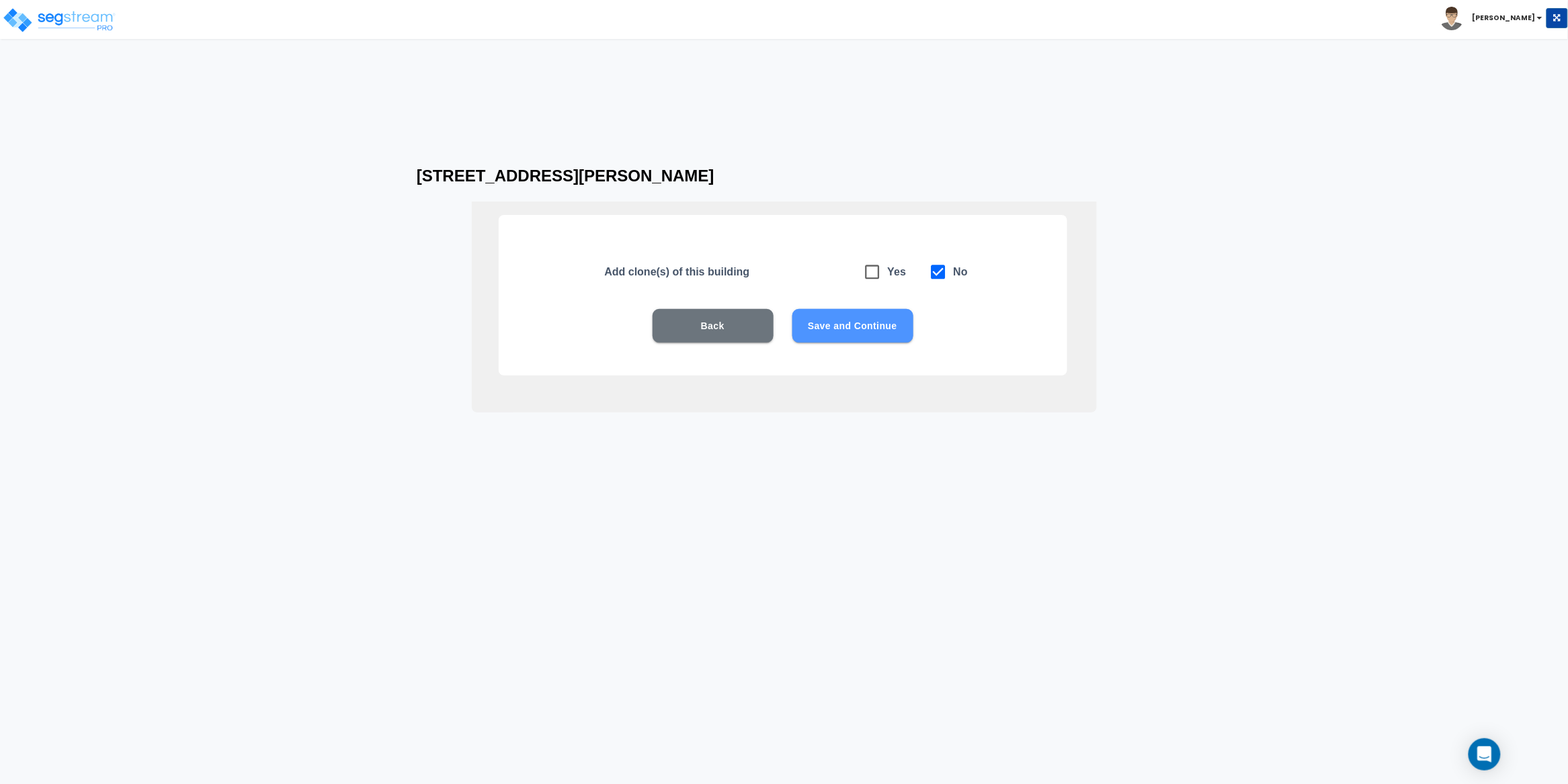
click at [846, 322] on button "Save and Continue" at bounding box center [852, 325] width 121 height 33
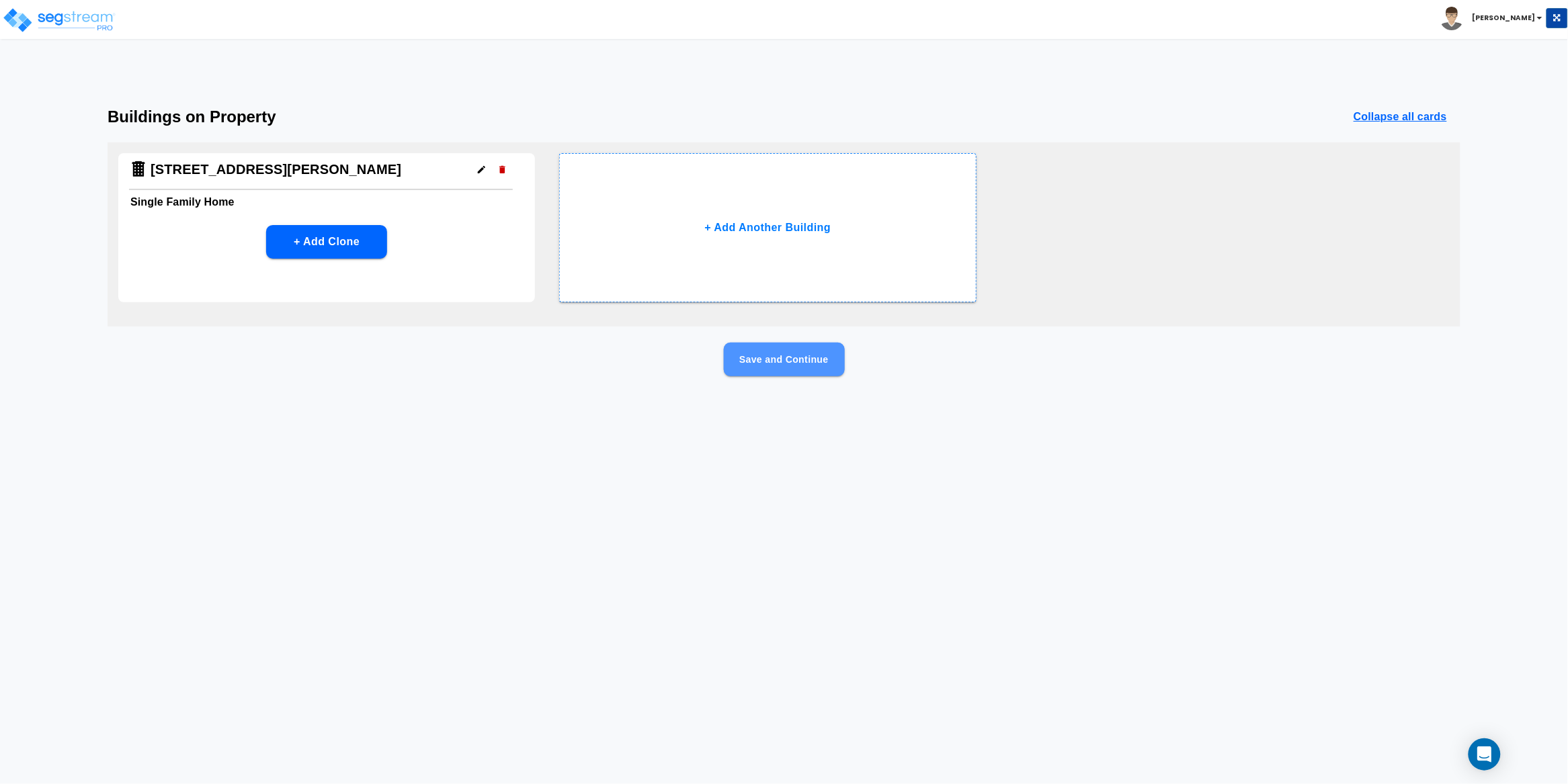
click at [813, 363] on button "Save and Continue" at bounding box center [784, 360] width 121 height 33
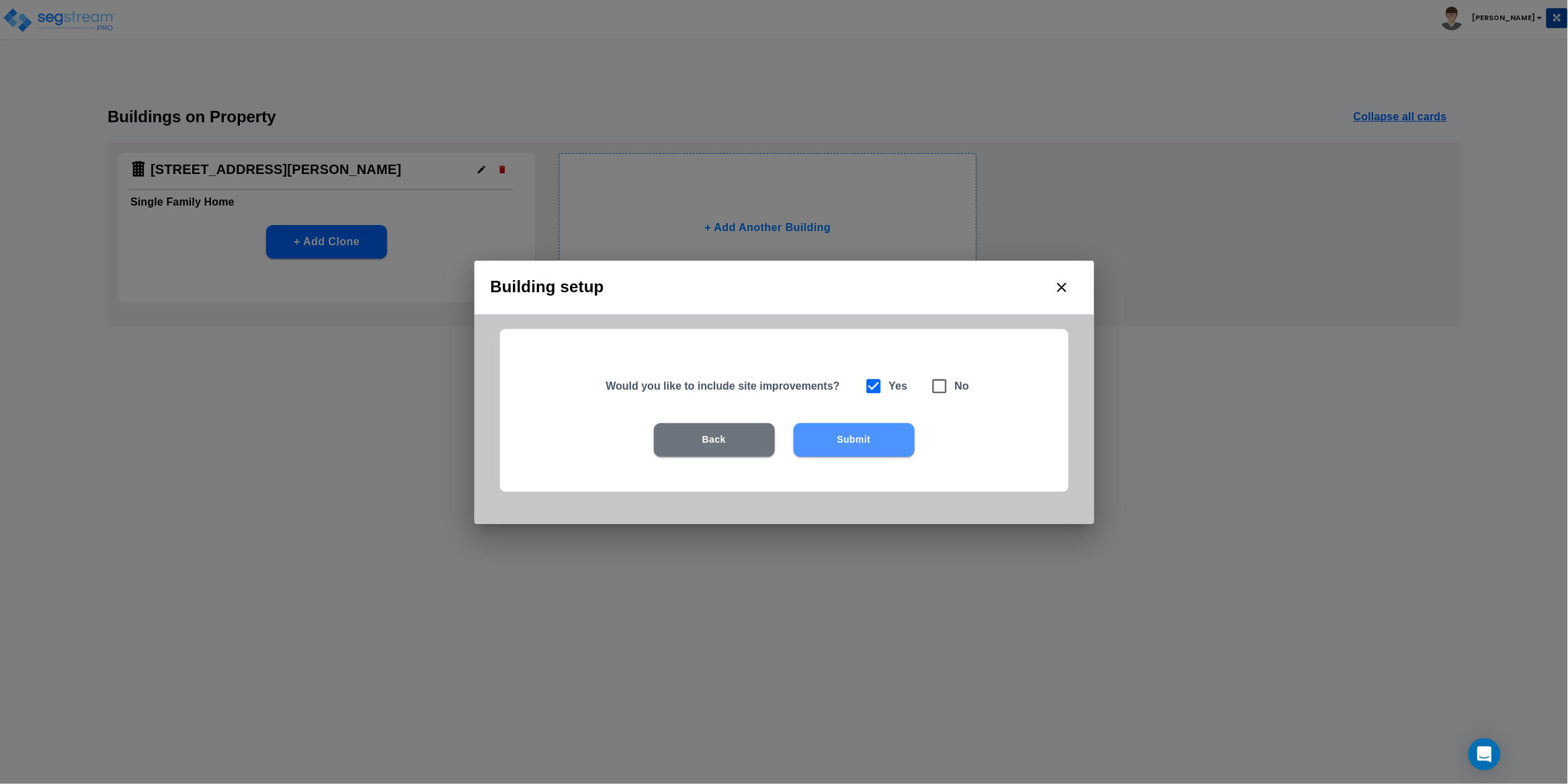
click at [870, 437] on button "Submit" at bounding box center [854, 440] width 121 height 33
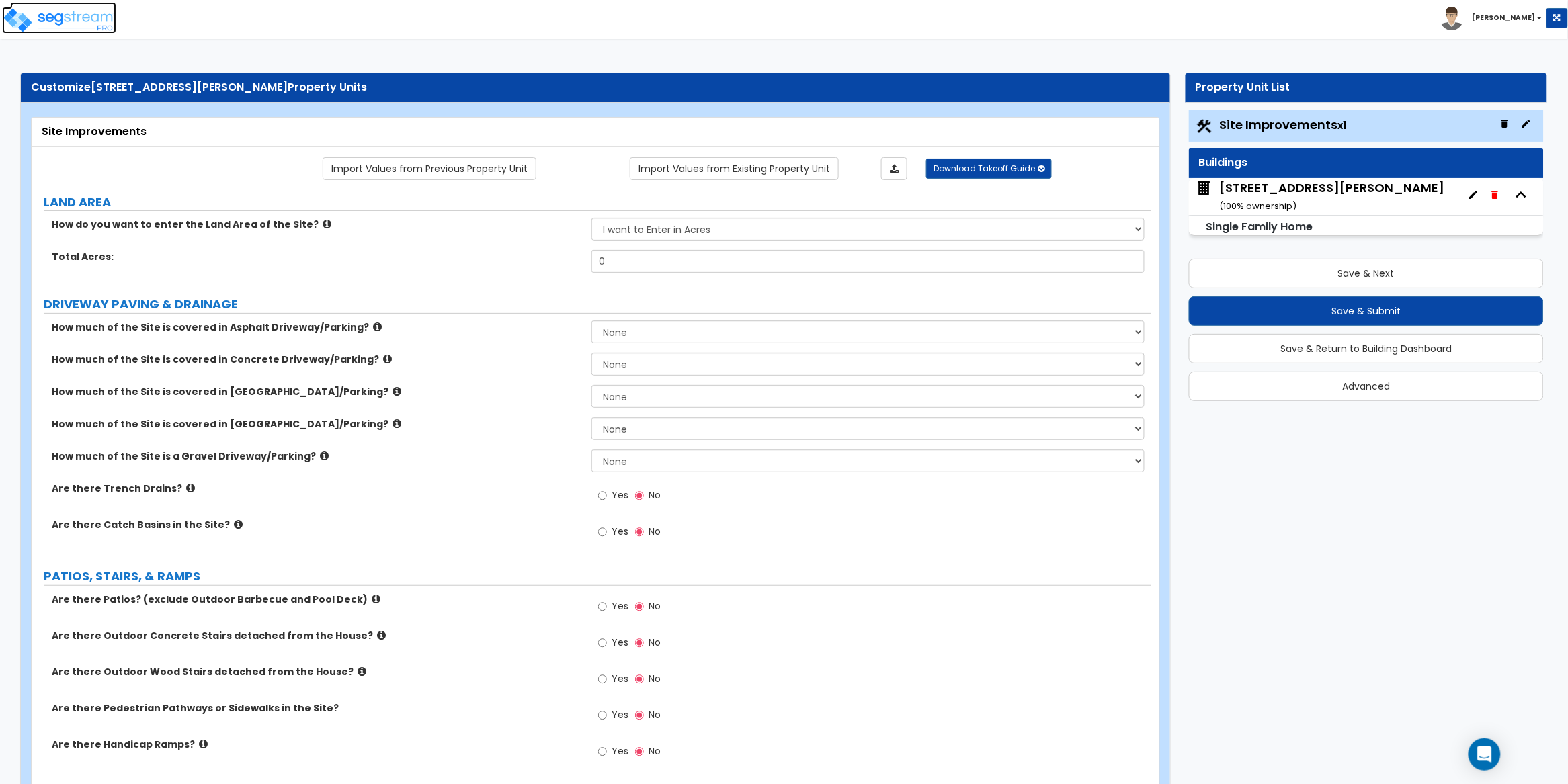
click at [87, 22] on img at bounding box center [59, 20] width 114 height 27
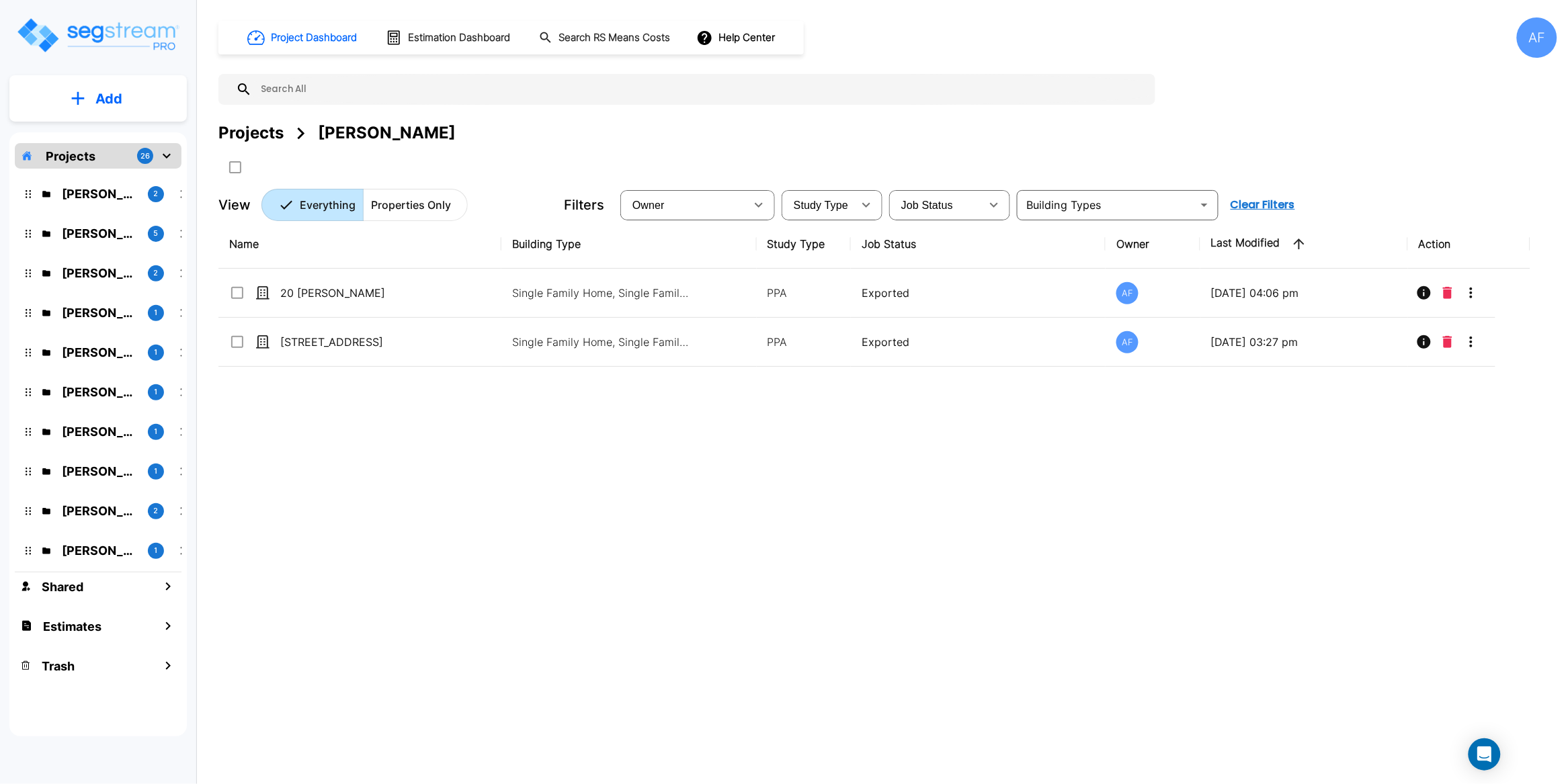
click at [78, 151] on p "Projects" at bounding box center [70, 156] width 50 height 18
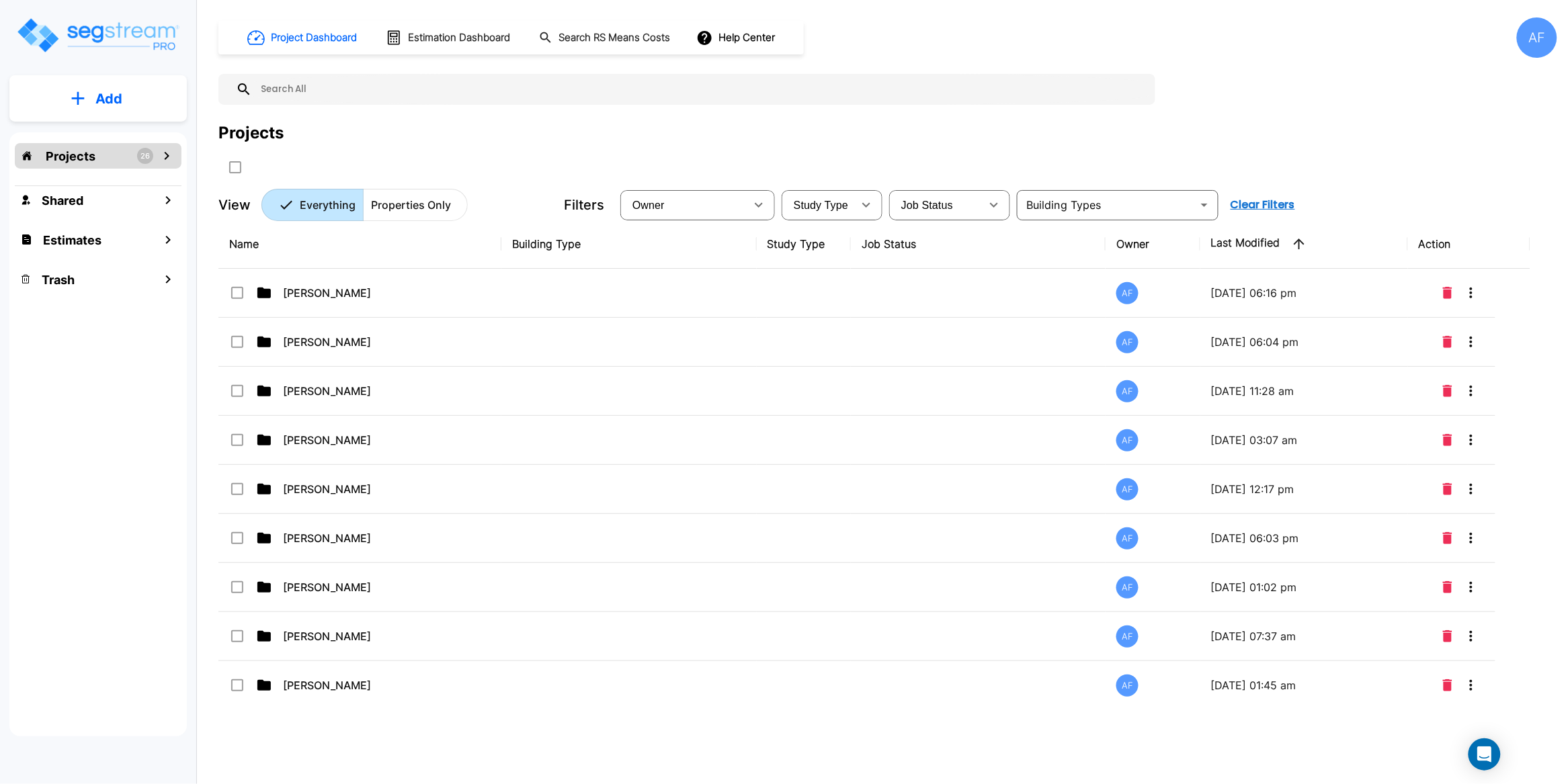
click at [348, 86] on input "text" at bounding box center [700, 89] width 896 height 31
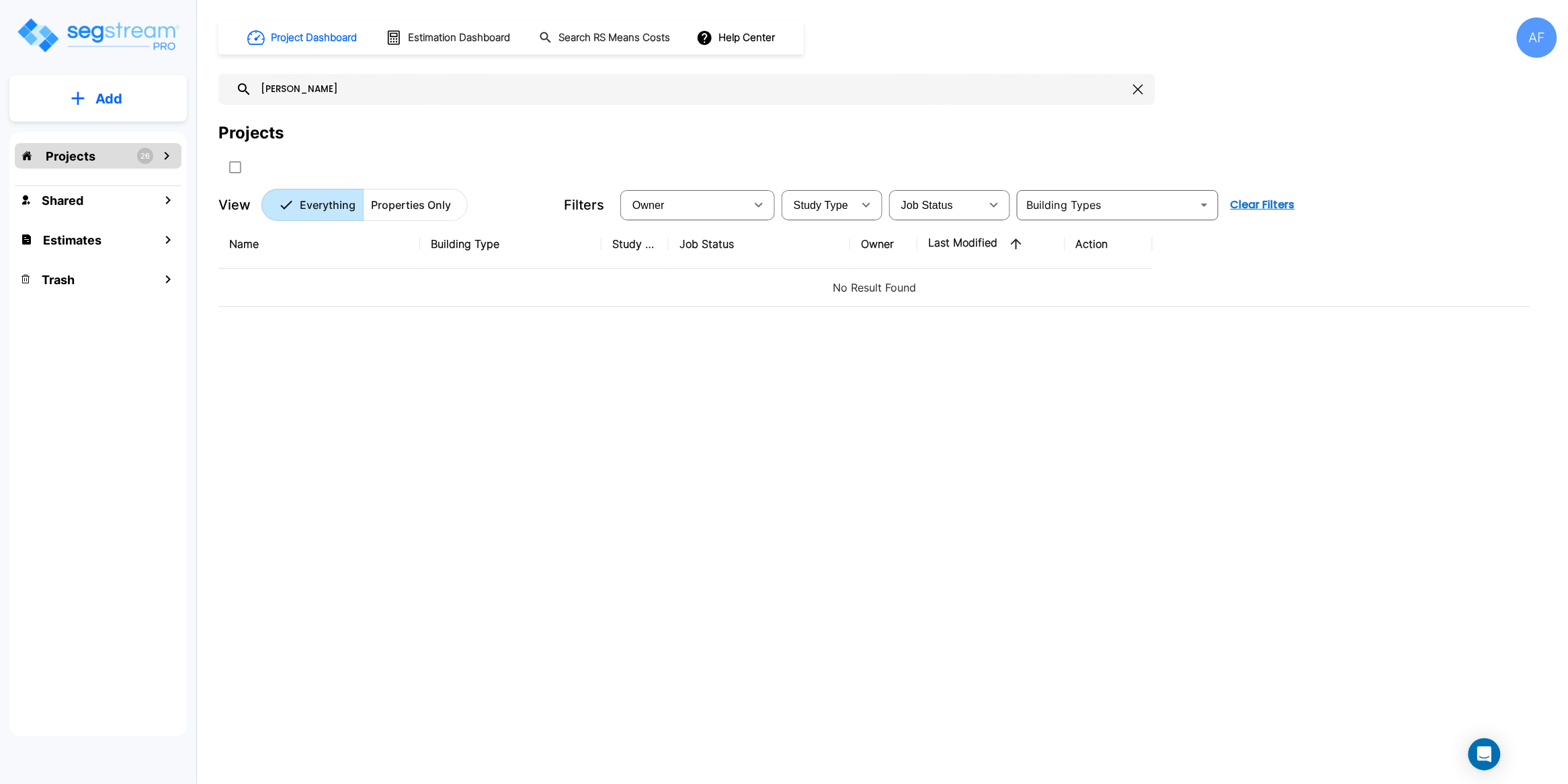
type input "[PERSON_NAME]"
click at [96, 152] on div "Projects 26" at bounding box center [98, 156] width 166 height 25
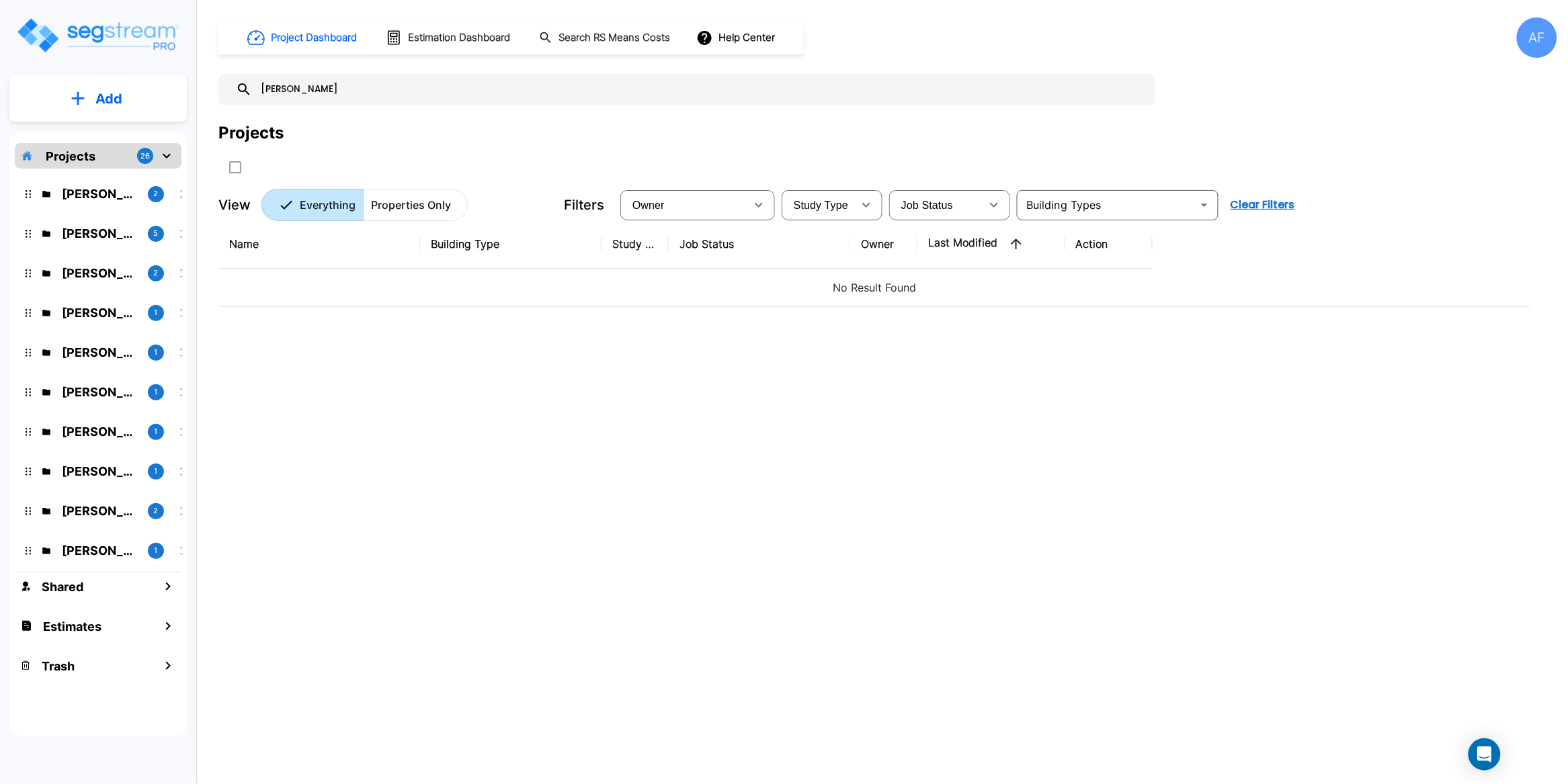
click at [108, 193] on p "[PERSON_NAME]" at bounding box center [99, 193] width 75 height 18
click at [96, 191] on p "[PERSON_NAME]" at bounding box center [99, 193] width 75 height 18
drag, startPoint x: 296, startPoint y: 86, endPoint x: 246, endPoint y: 86, distance: 50.0
click at [246, 86] on div "[PERSON_NAME]" at bounding box center [687, 89] width 937 height 31
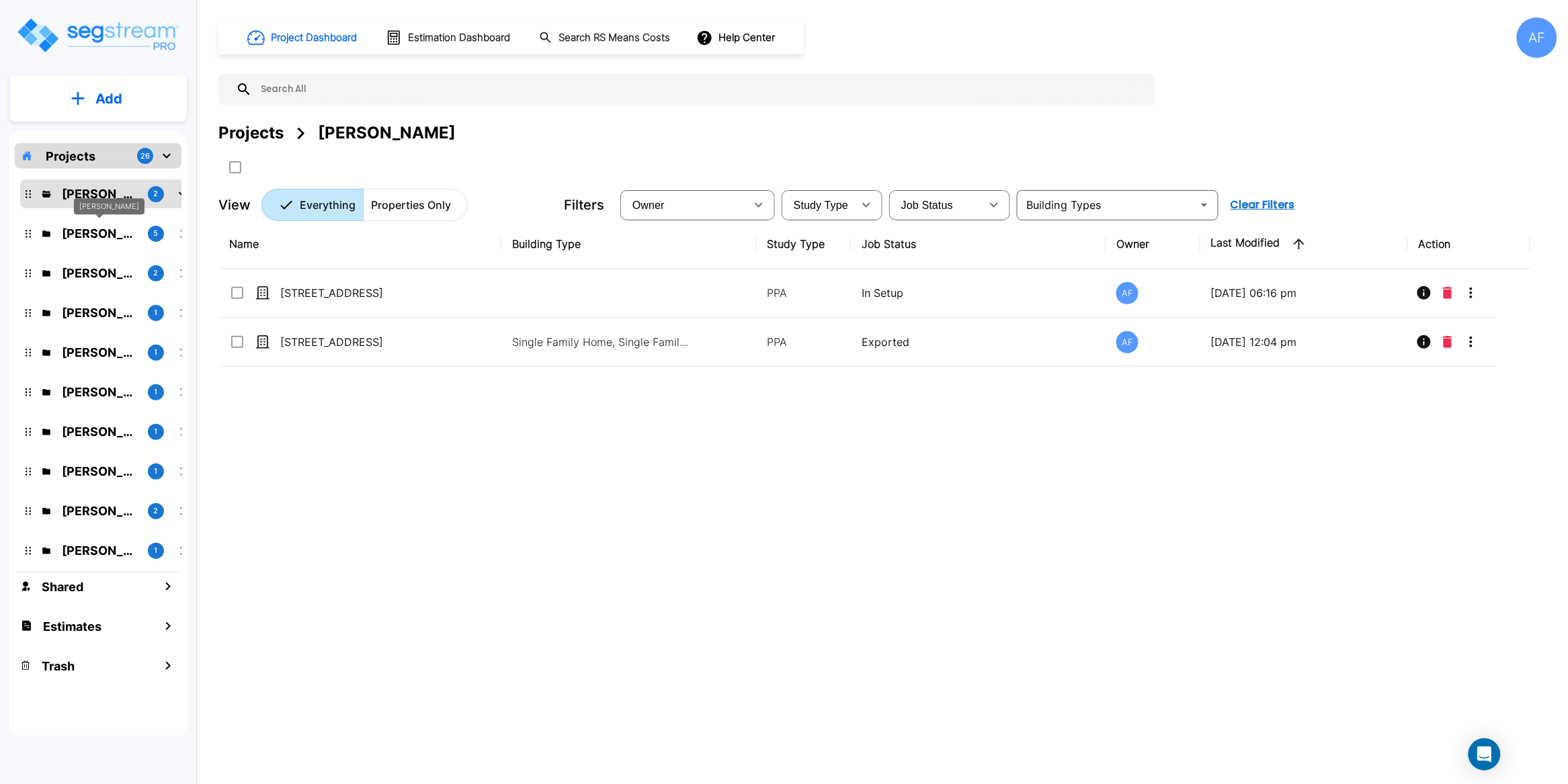
click at [100, 230] on p "[PERSON_NAME]" at bounding box center [99, 233] width 75 height 18
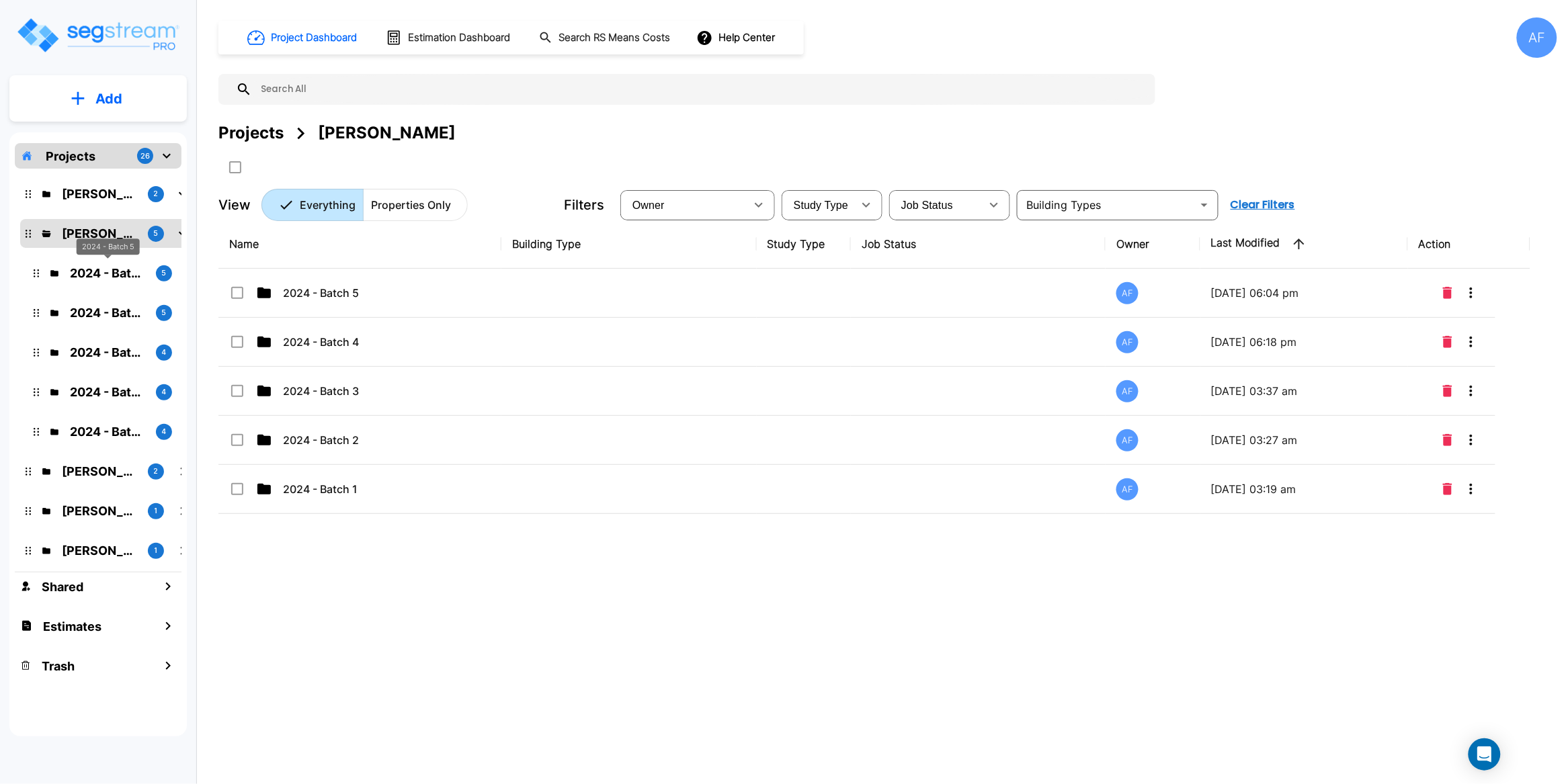
click at [98, 279] on p "2024 - Batch 5" at bounding box center [107, 272] width 75 height 18
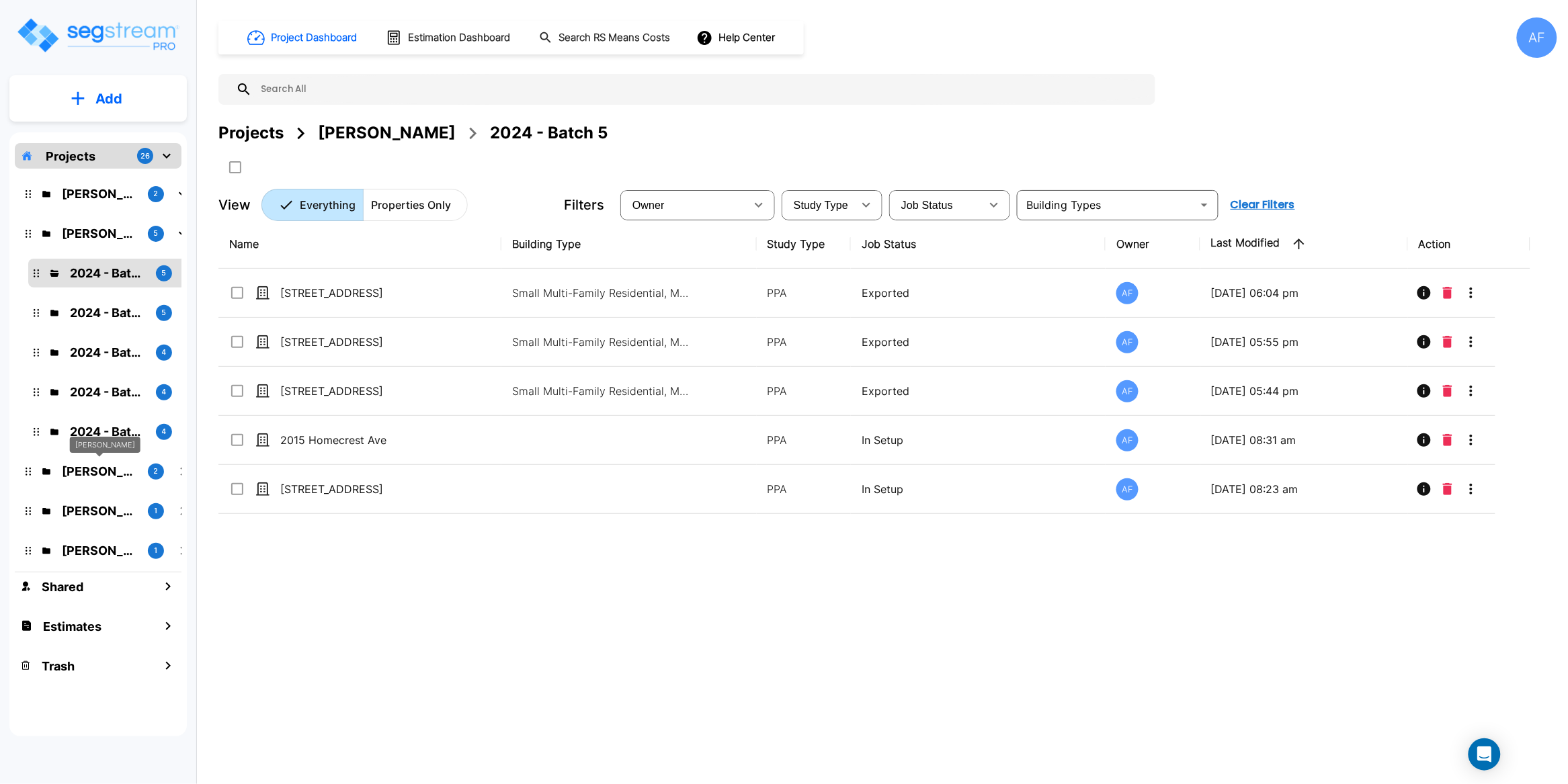
click at [88, 471] on p "[PERSON_NAME]" at bounding box center [99, 471] width 75 height 18
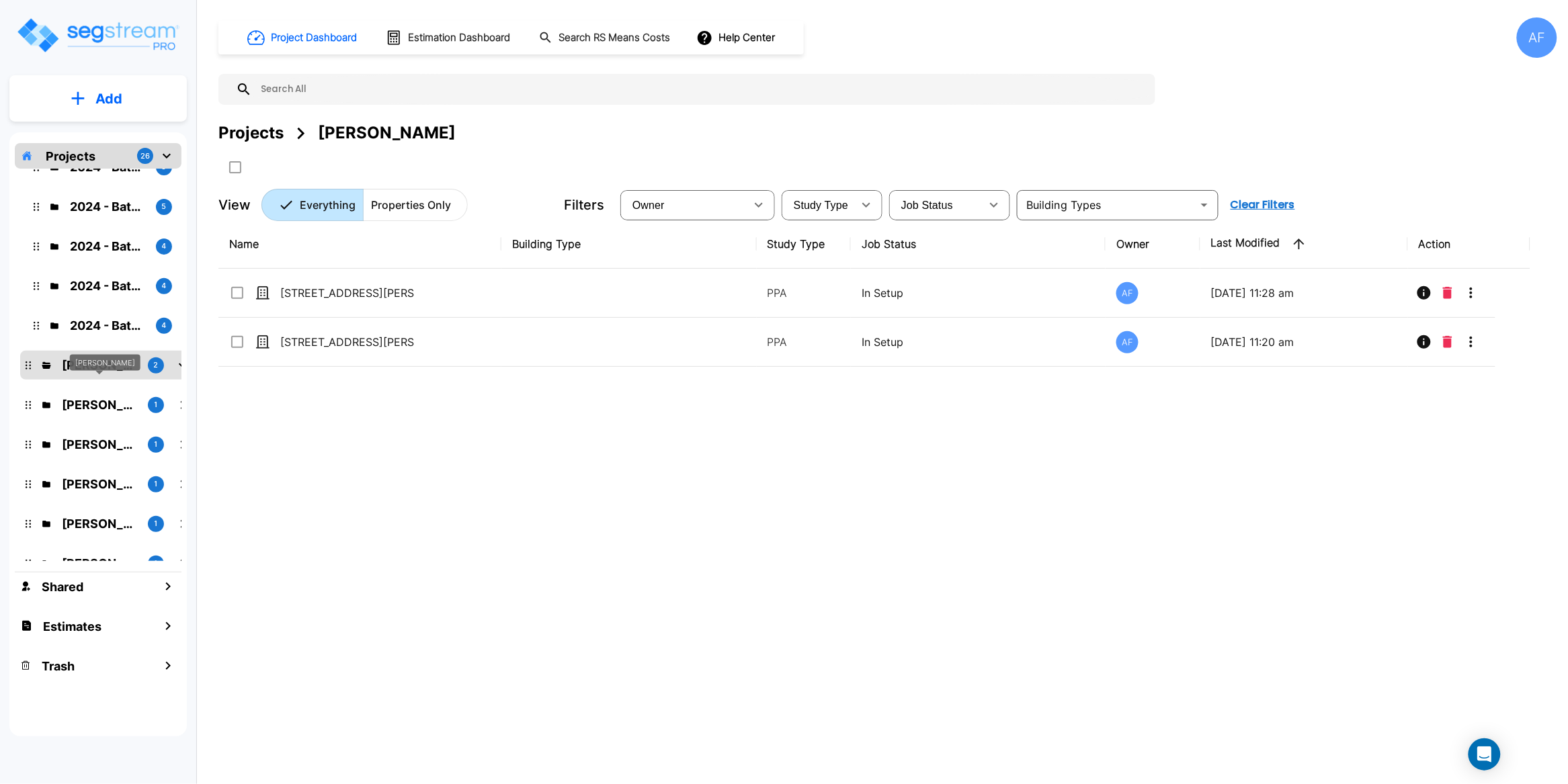
scroll to position [117, 0]
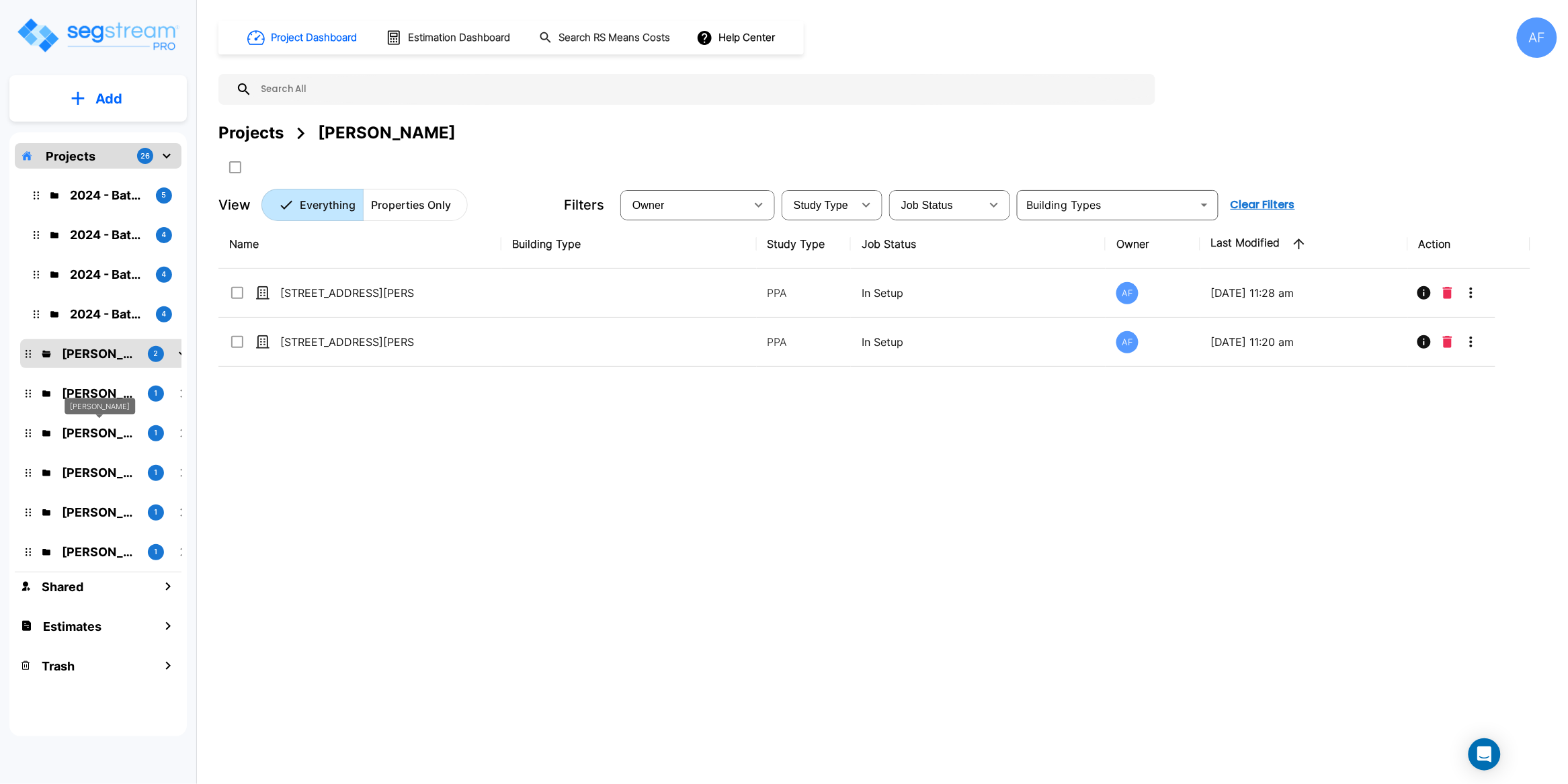
click at [97, 398] on div "[PERSON_NAME]" at bounding box center [99, 405] width 70 height 17
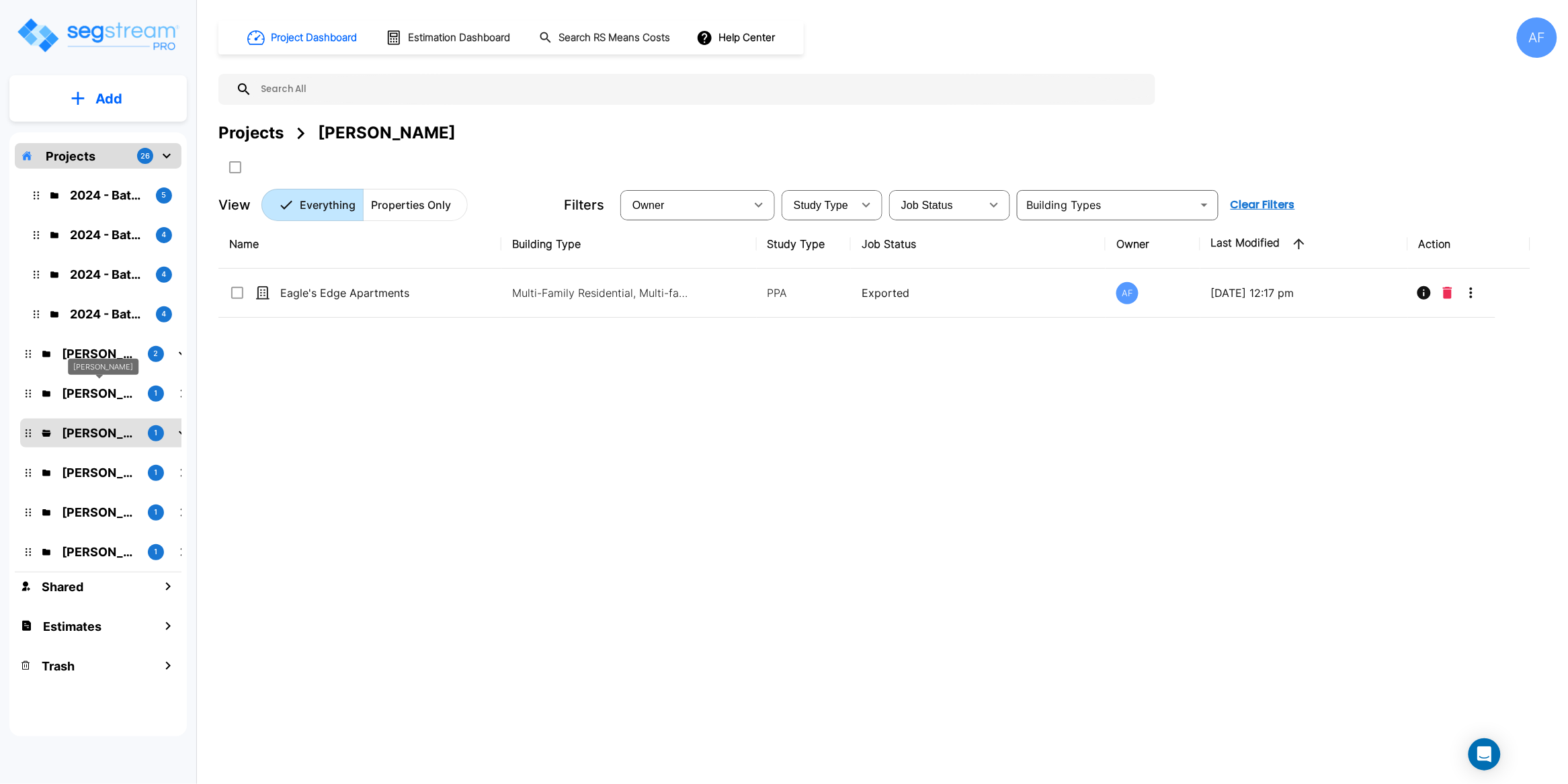
click at [97, 394] on p "[PERSON_NAME]" at bounding box center [99, 393] width 75 height 18
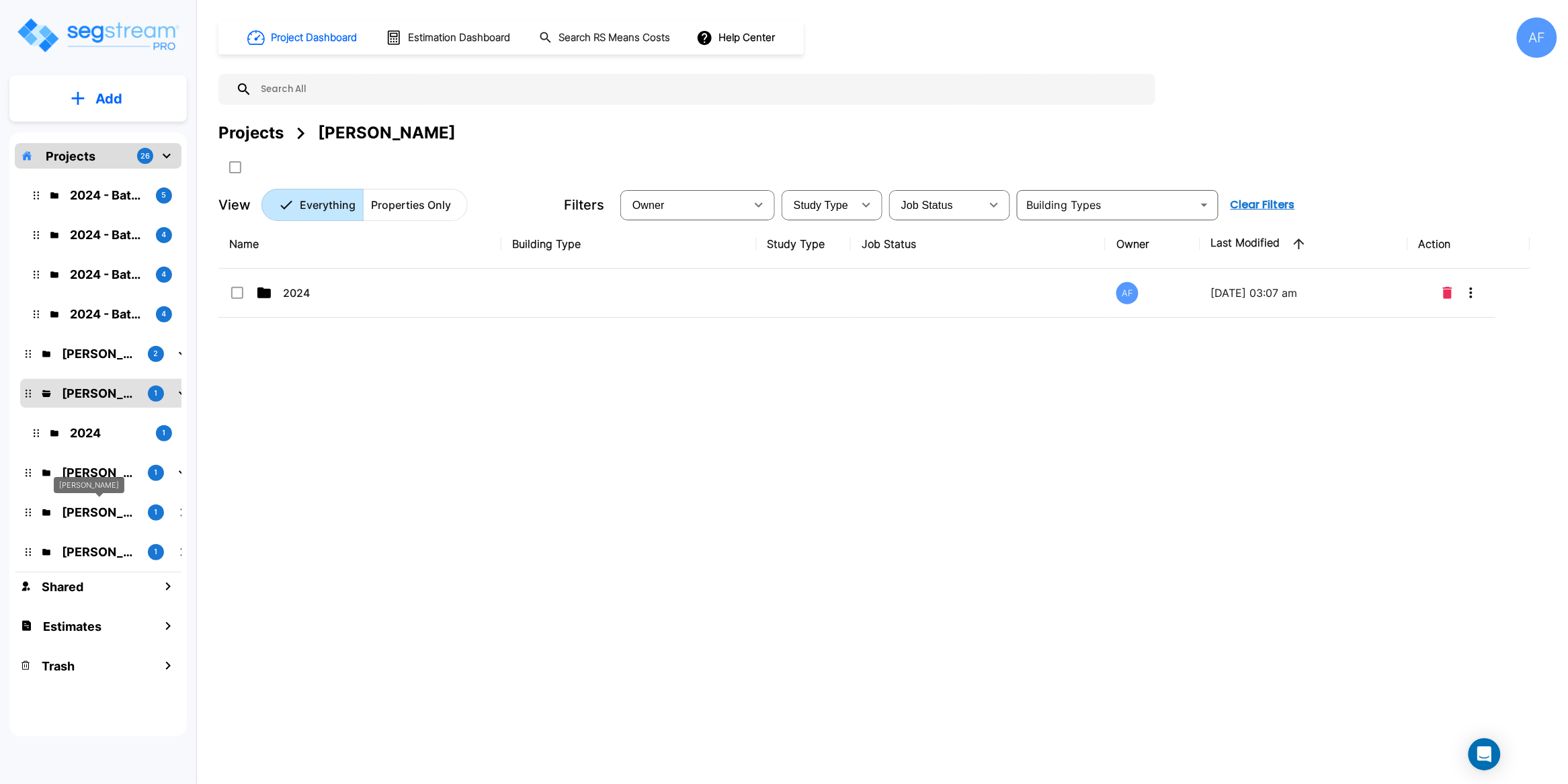
click at [100, 512] on p "[PERSON_NAME]" at bounding box center [99, 512] width 75 height 18
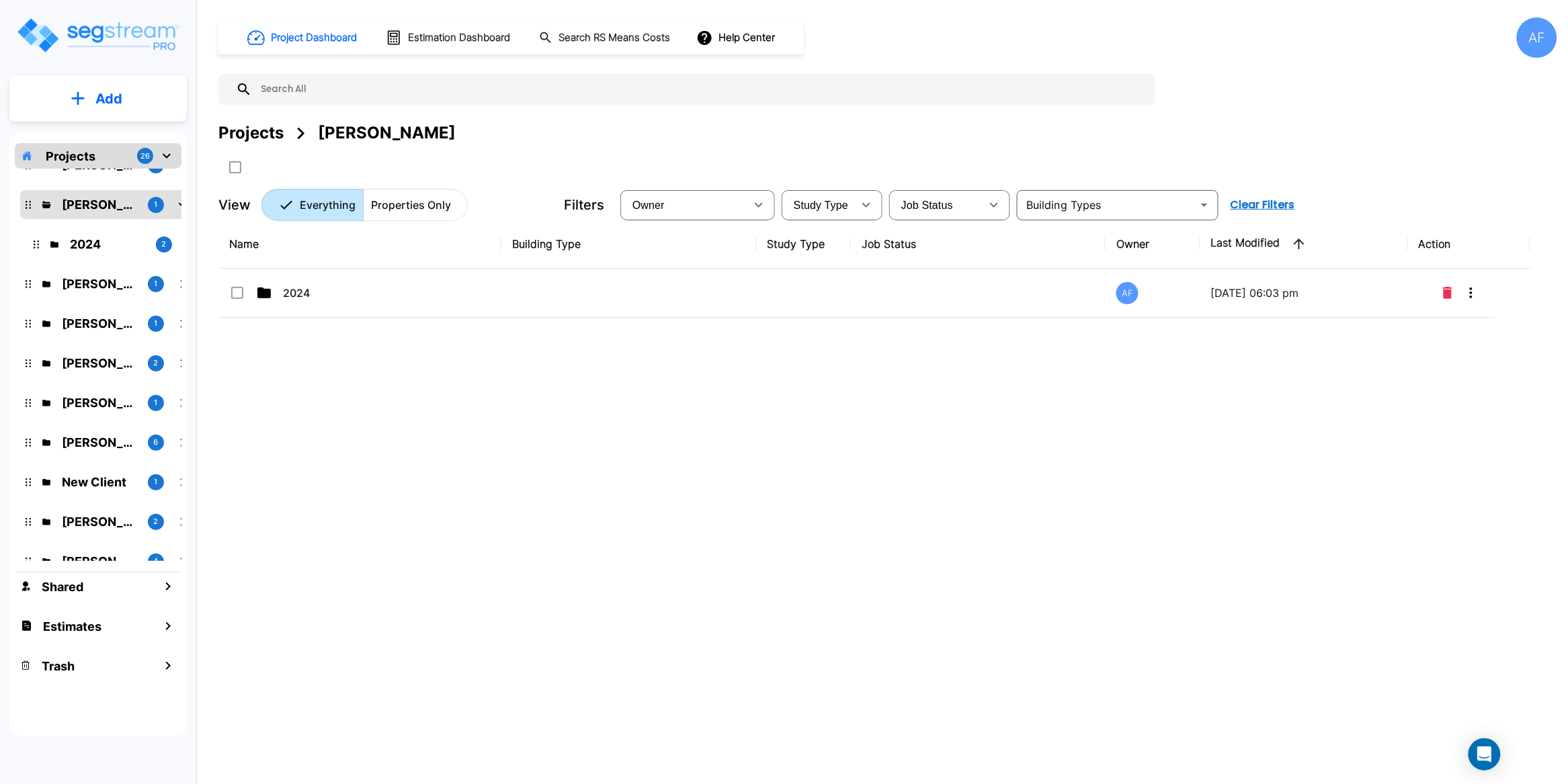
scroll to position [569, 0]
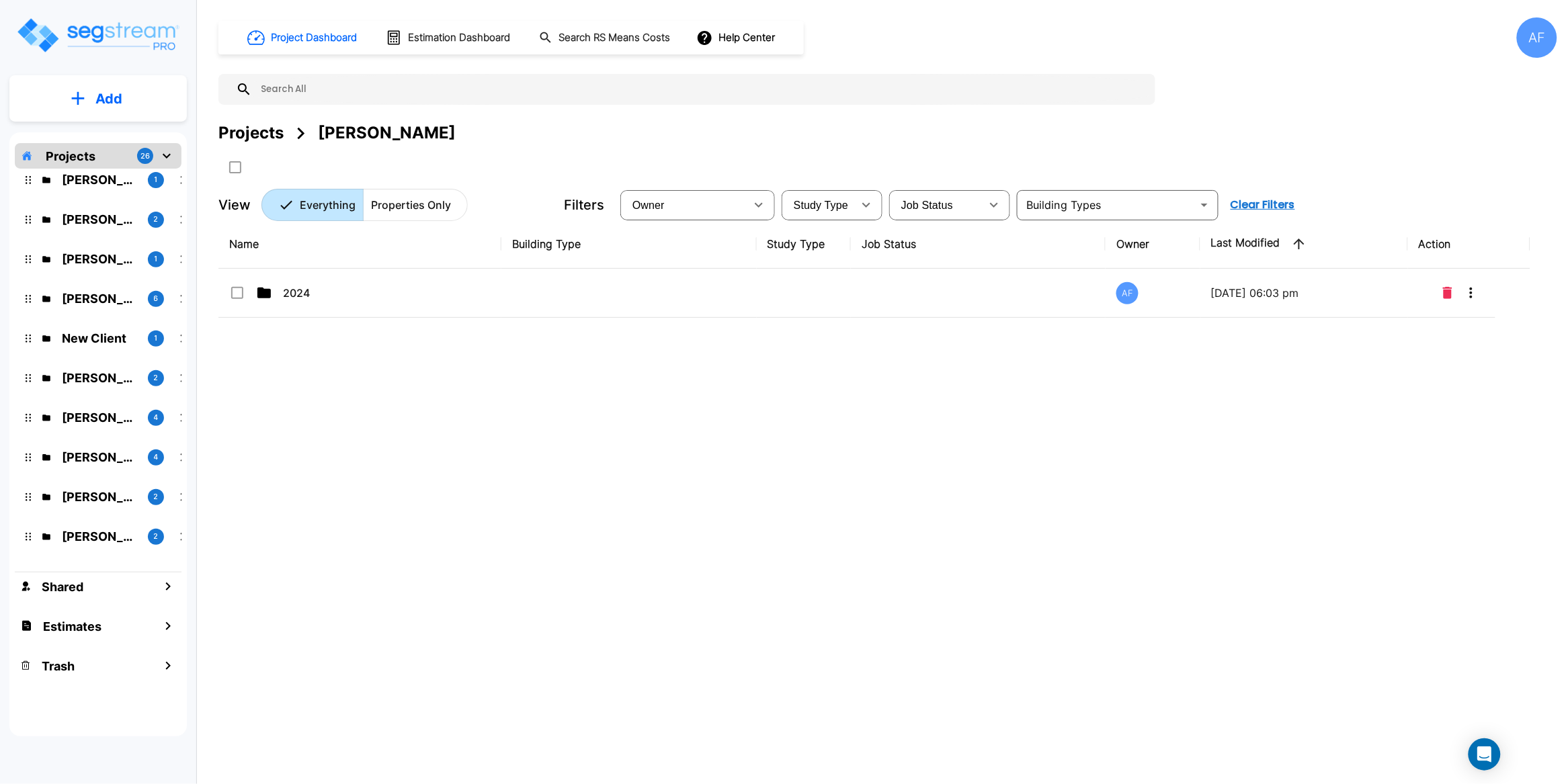
click at [1525, 42] on div "AF" at bounding box center [1536, 37] width 40 height 40
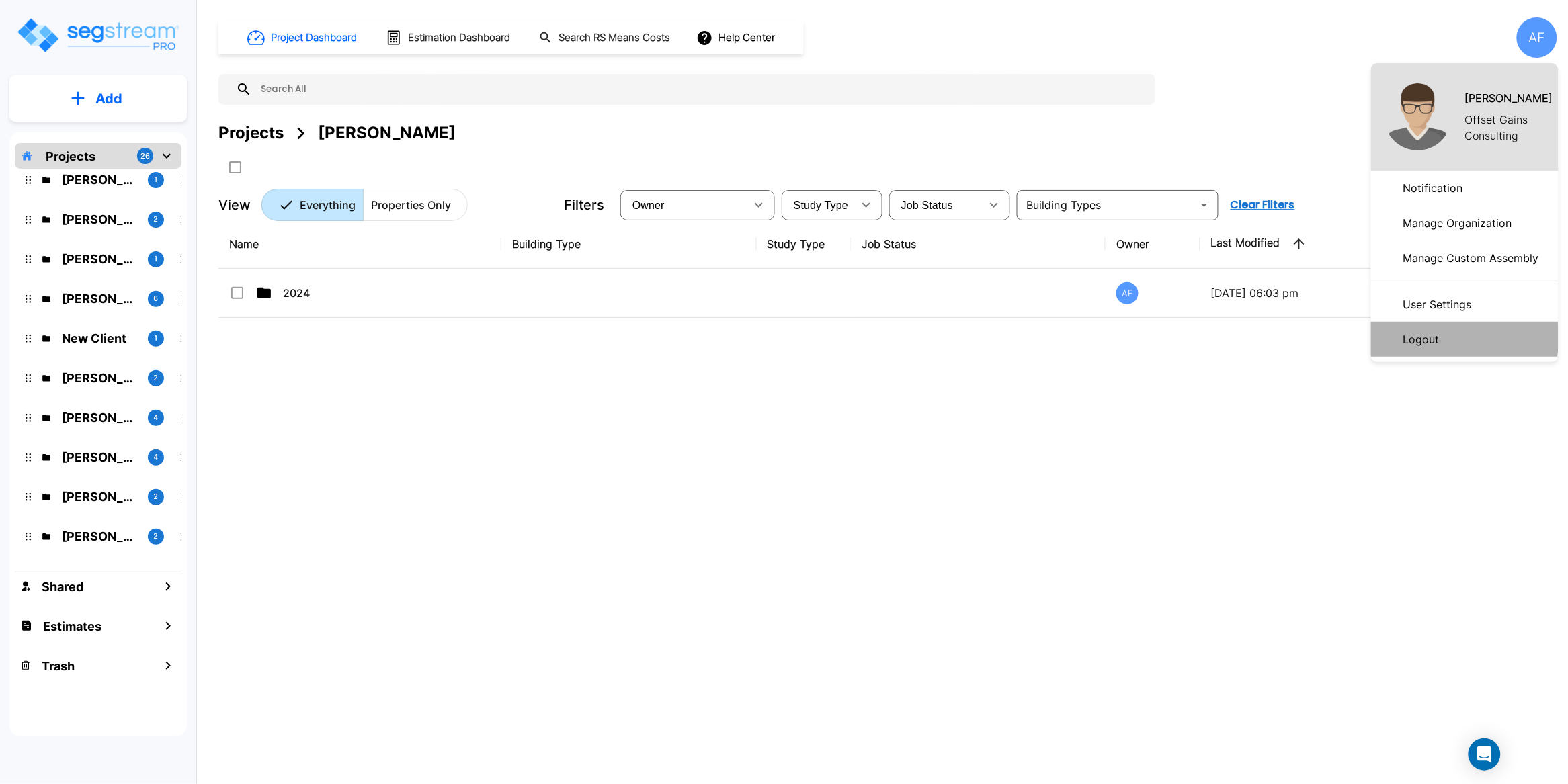
click at [1436, 338] on p "Logout" at bounding box center [1421, 340] width 47 height 27
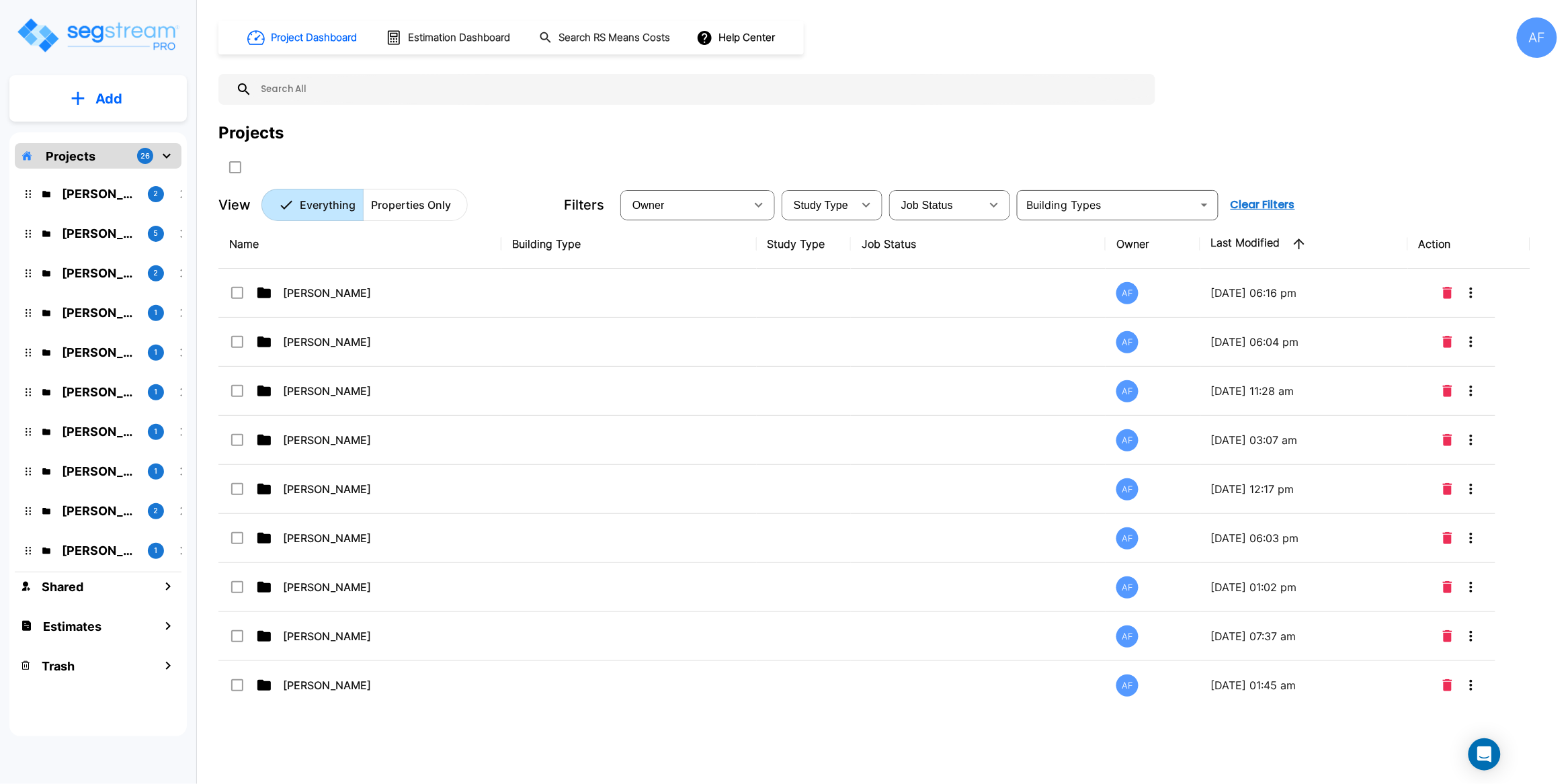
click at [473, 117] on div "Project Dashboard Estimation Dashboard Search RS Means Costs Help Center AF Pro…" at bounding box center [888, 119] width 1338 height 204
click at [527, 176] on div at bounding box center [481, 167] width 524 height 22
click at [359, 88] on input "text" at bounding box center [700, 89] width 896 height 31
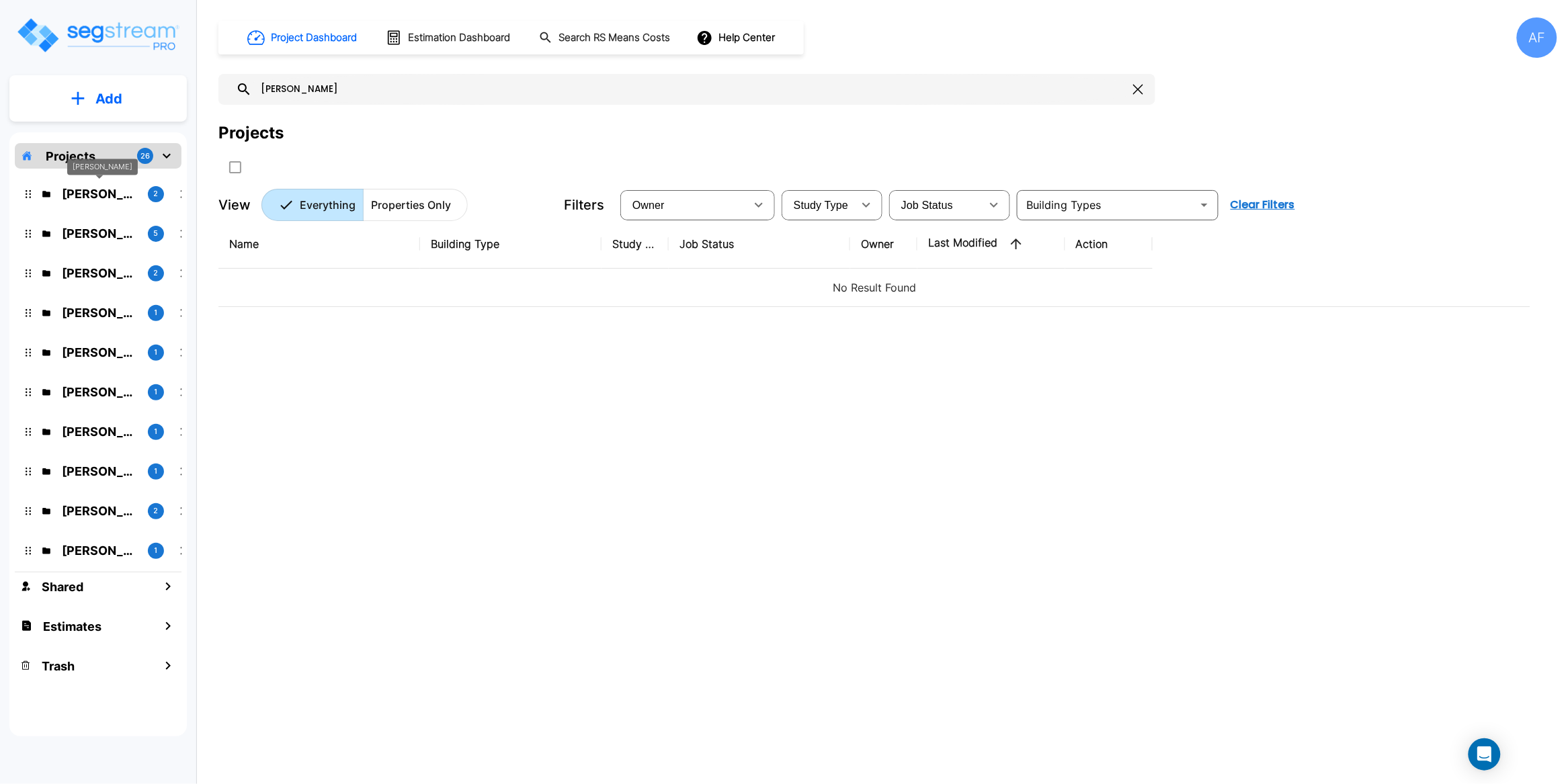
click at [86, 196] on p "Kevin Van Beek" at bounding box center [99, 193] width 75 height 18
drag, startPoint x: 308, startPoint y: 89, endPoint x: 245, endPoint y: 89, distance: 63.0
click at [250, 88] on div "joseph" at bounding box center [687, 89] width 937 height 31
paste input "375 Hancock St., Brooklyn, NY 11216"
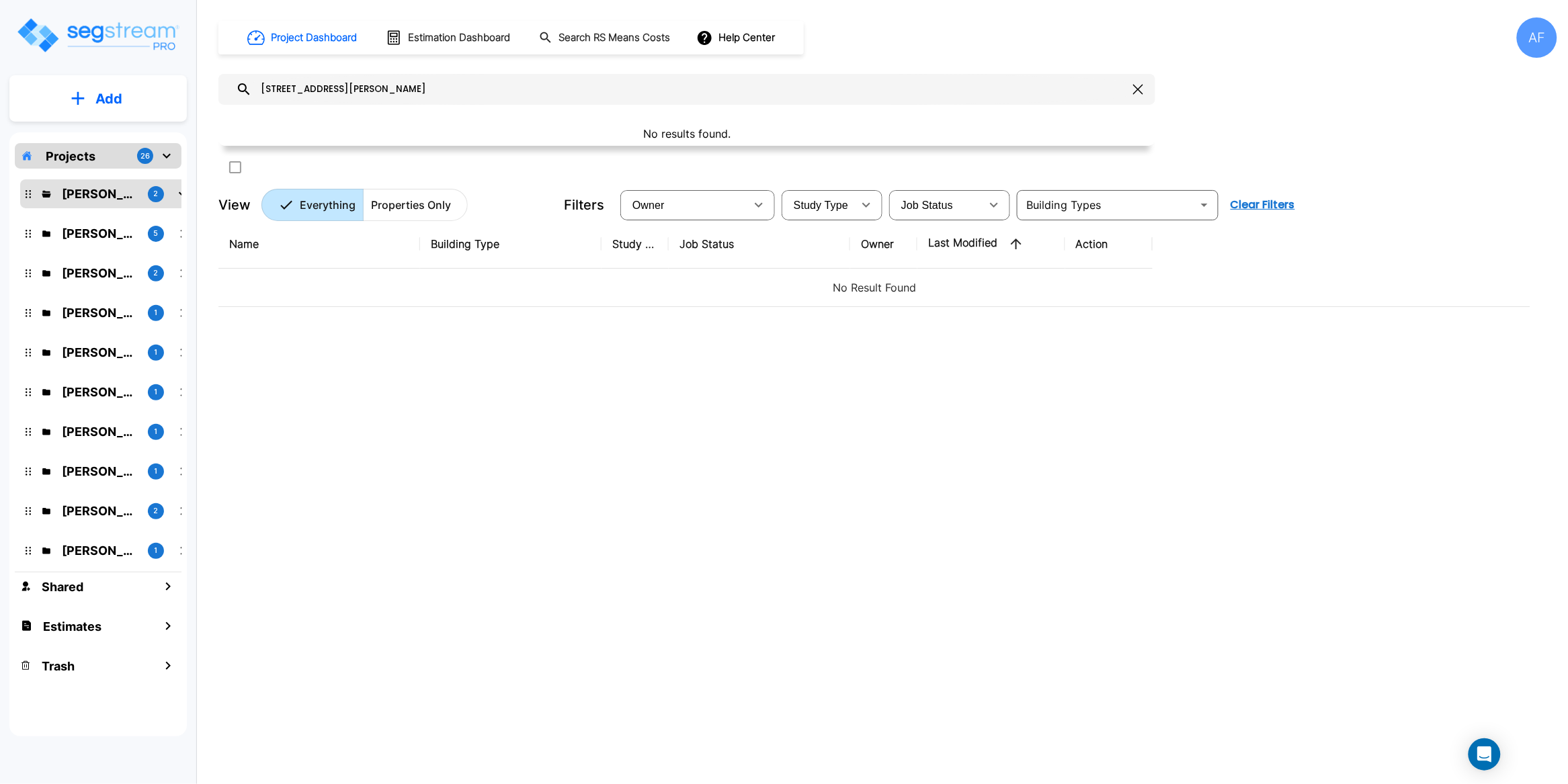
drag, startPoint x: 459, startPoint y: 97, endPoint x: 337, endPoint y: 92, distance: 122.1
click at [337, 92] on input "375 Hancock St., Brooklyn, NY 11216" at bounding box center [690, 89] width 876 height 31
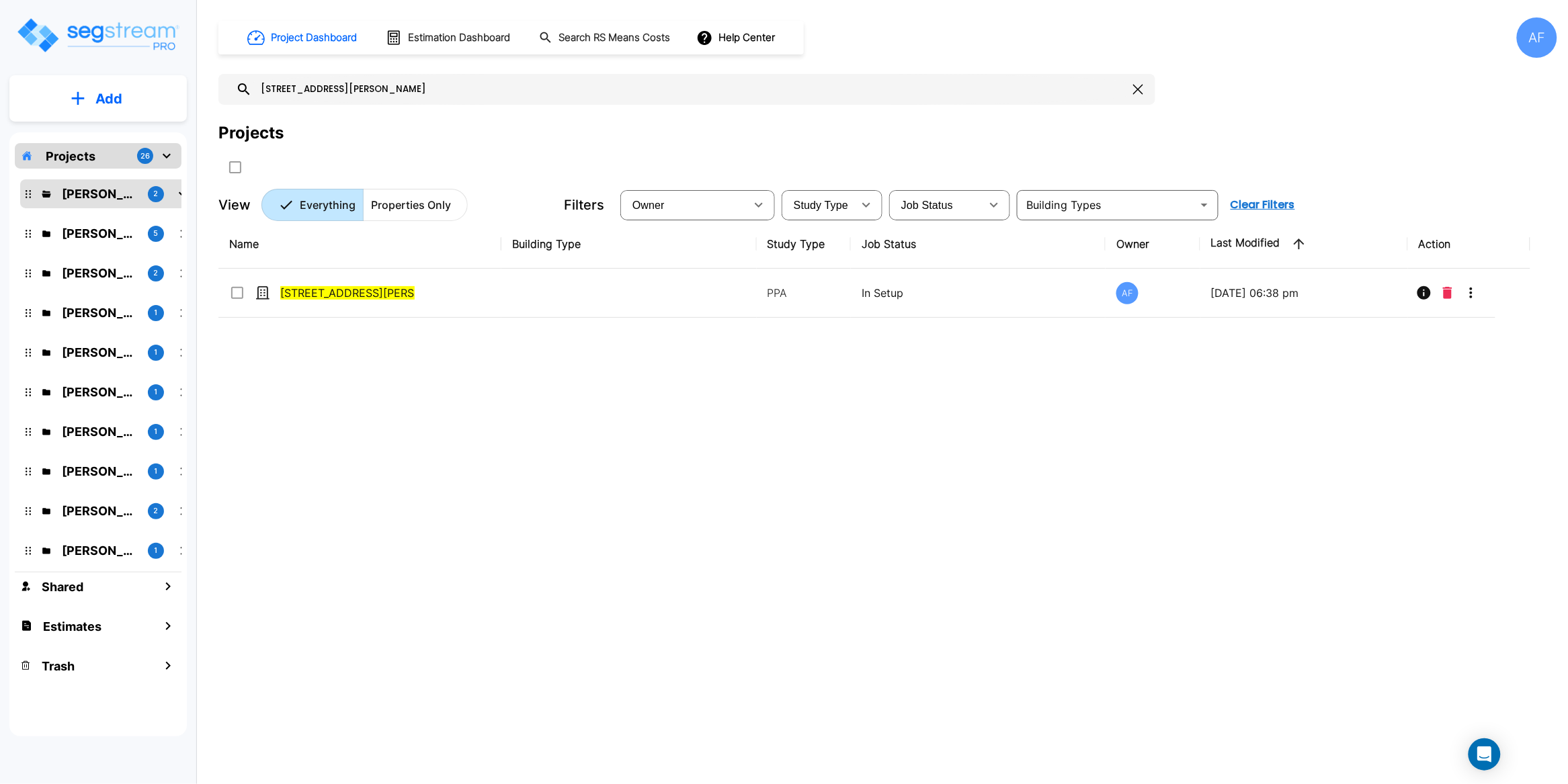
type input "[STREET_ADDRESS][PERSON_NAME]"
click at [563, 443] on div "Name Building Type Study Type Job Status Owner Last Modified Action 375 Hancock…" at bounding box center [874, 462] width 1311 height 486
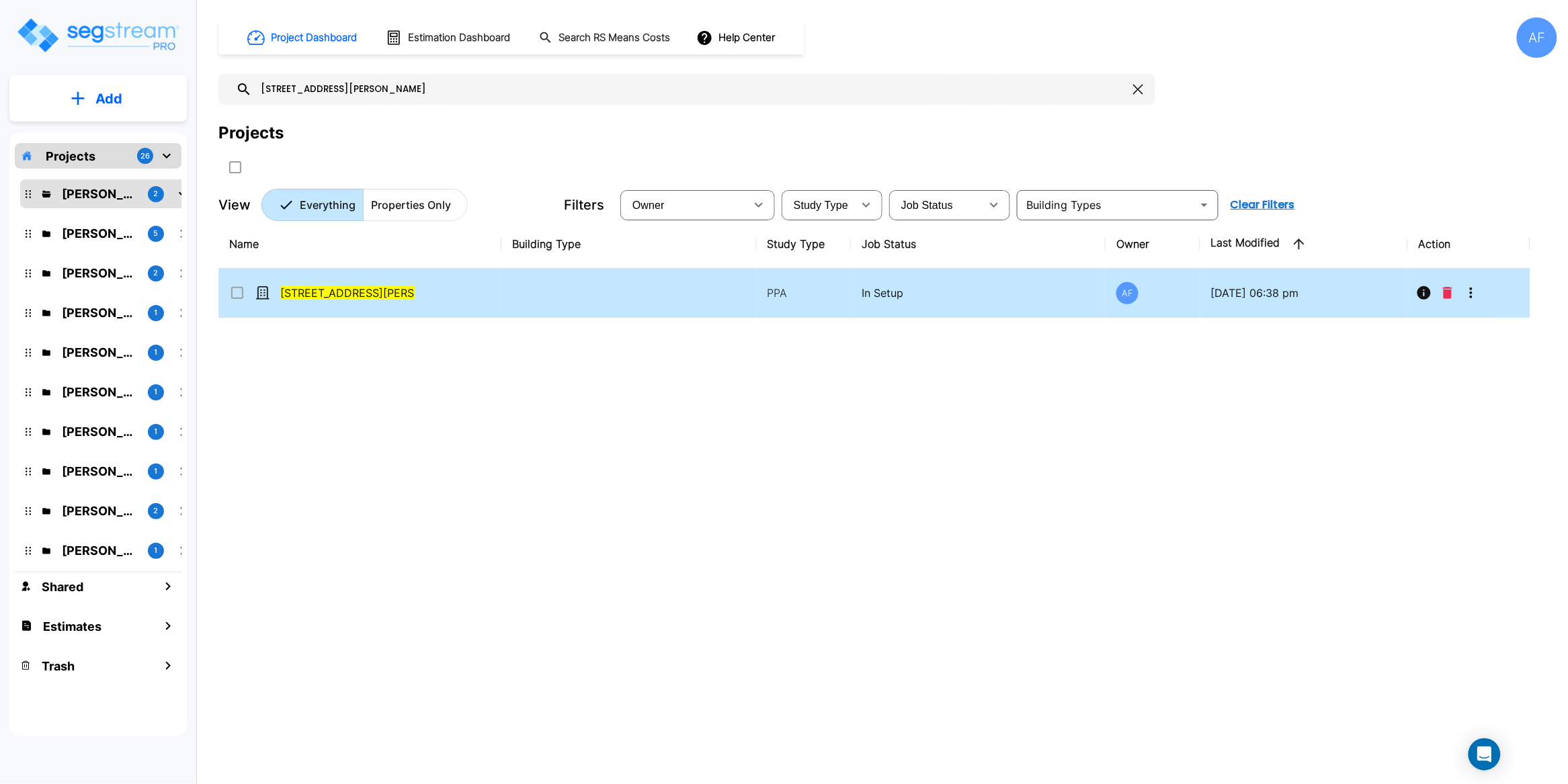
click at [234, 291] on input "select row 375 Hancock St." at bounding box center [235, 291] width 13 height 11
click at [380, 467] on div "Name Building Type Study Type Job Status Owner Last Modified Action 375 Hancock…" at bounding box center [874, 462] width 1311 height 486
click at [539, 438] on div "Name Building Type Study Type Job Status Owner Last Modified Action 375 Hancock…" at bounding box center [874, 462] width 1311 height 486
click at [489, 416] on div "Name Building Type Study Type Job Status Owner Last Modified Action 375 Hancock…" at bounding box center [874, 462] width 1311 height 486
click at [489, 419] on div "Name Building Type Study Type Job Status Owner Last Modified Action 375 Hancock…" at bounding box center [874, 462] width 1311 height 486
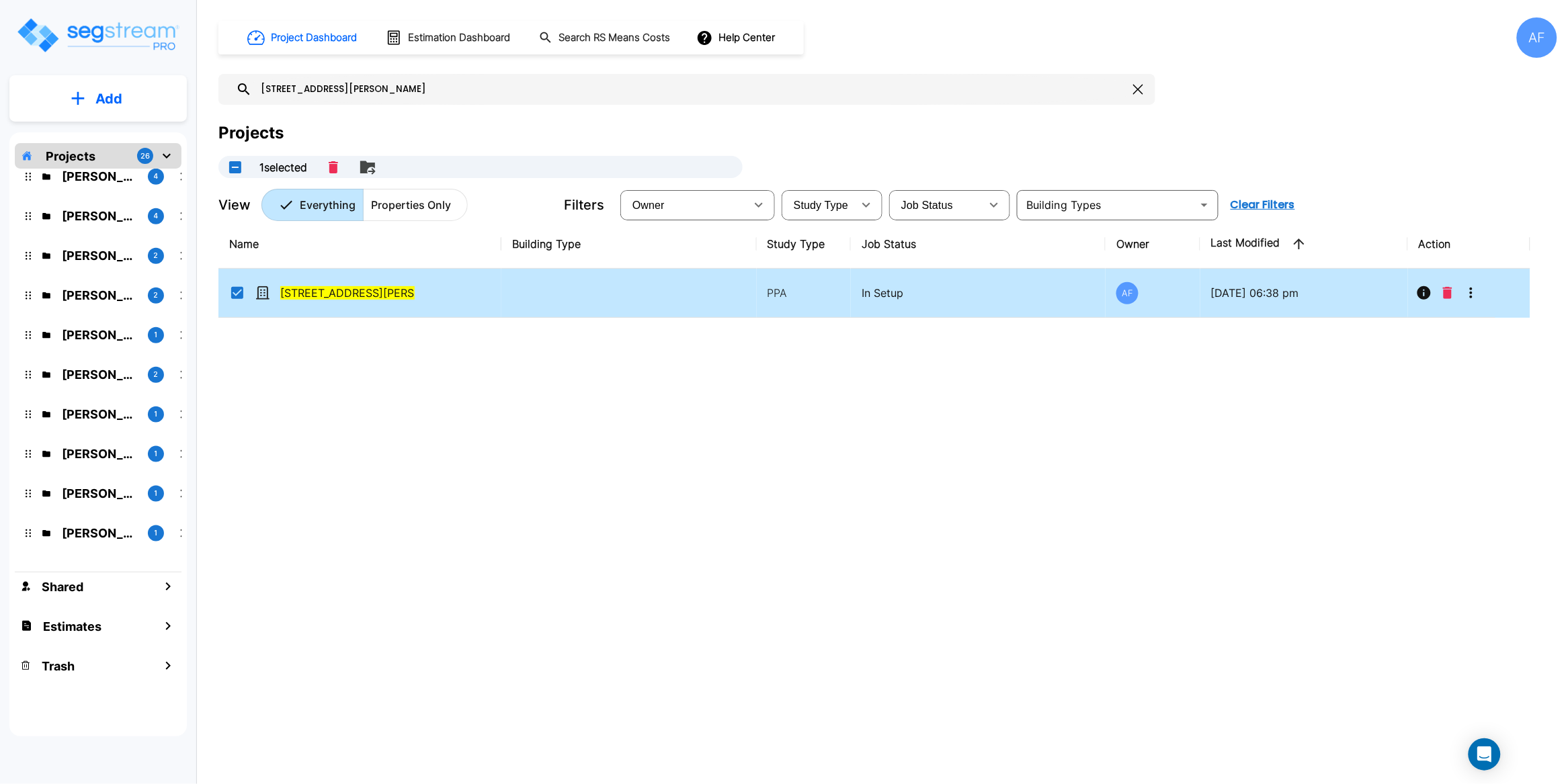
scroll to position [638, 0]
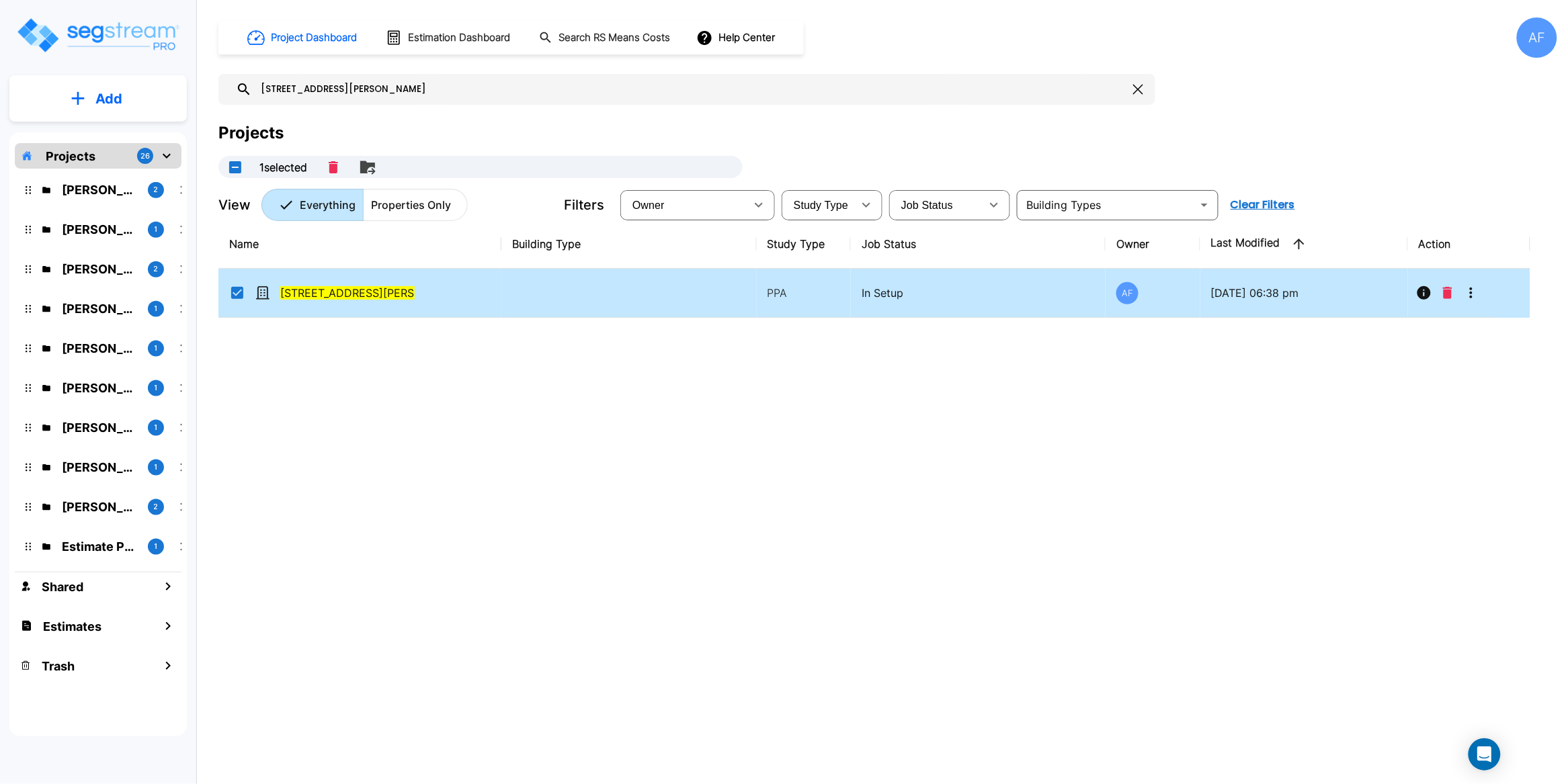
click at [114, 100] on p "Add" at bounding box center [108, 98] width 27 height 20
click at [460, 483] on div "Name Building Type Study Type Job Status Owner Last Modified Action 375 Hancock…" at bounding box center [874, 462] width 1311 height 486
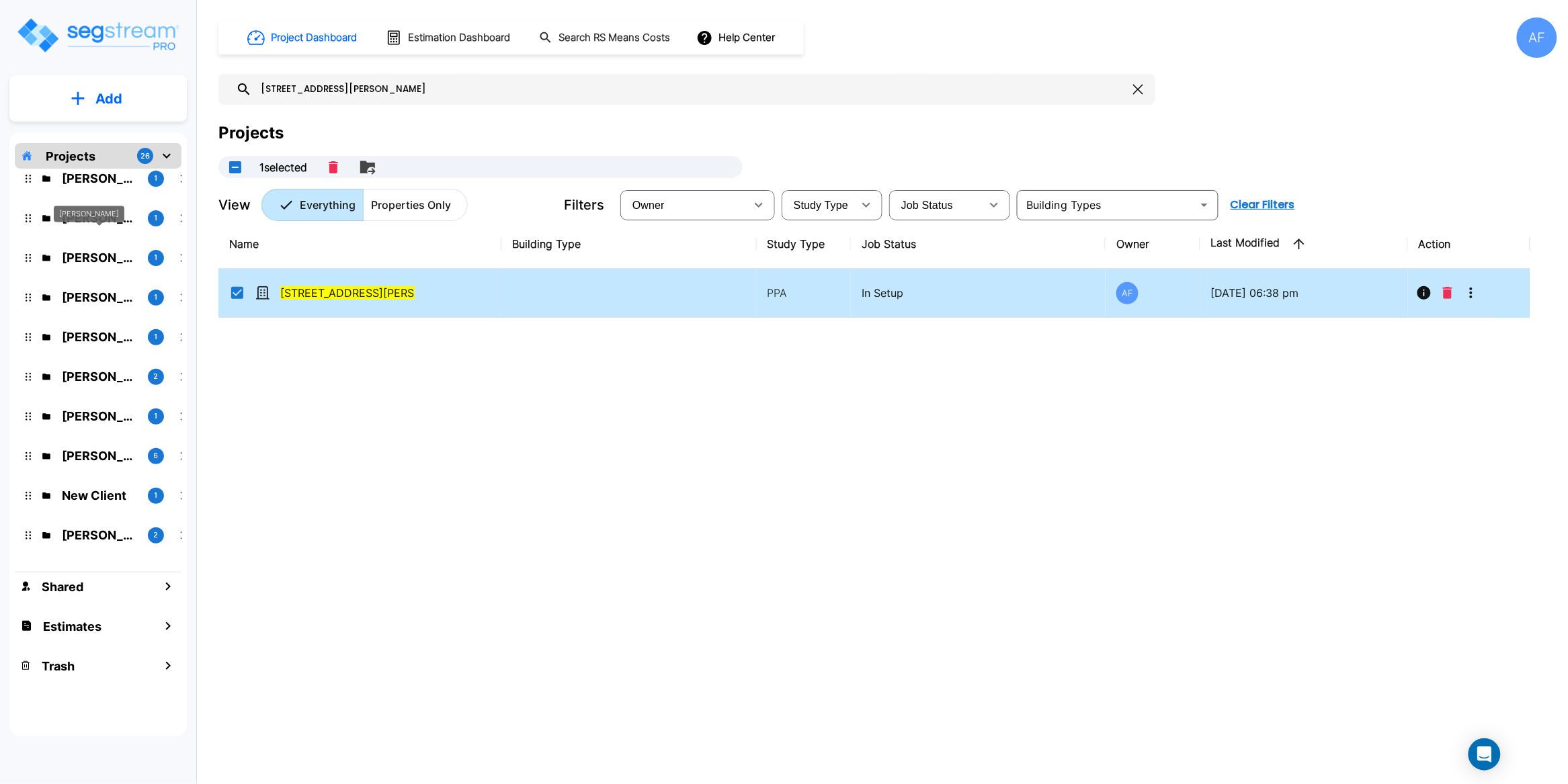
scroll to position [0, 0]
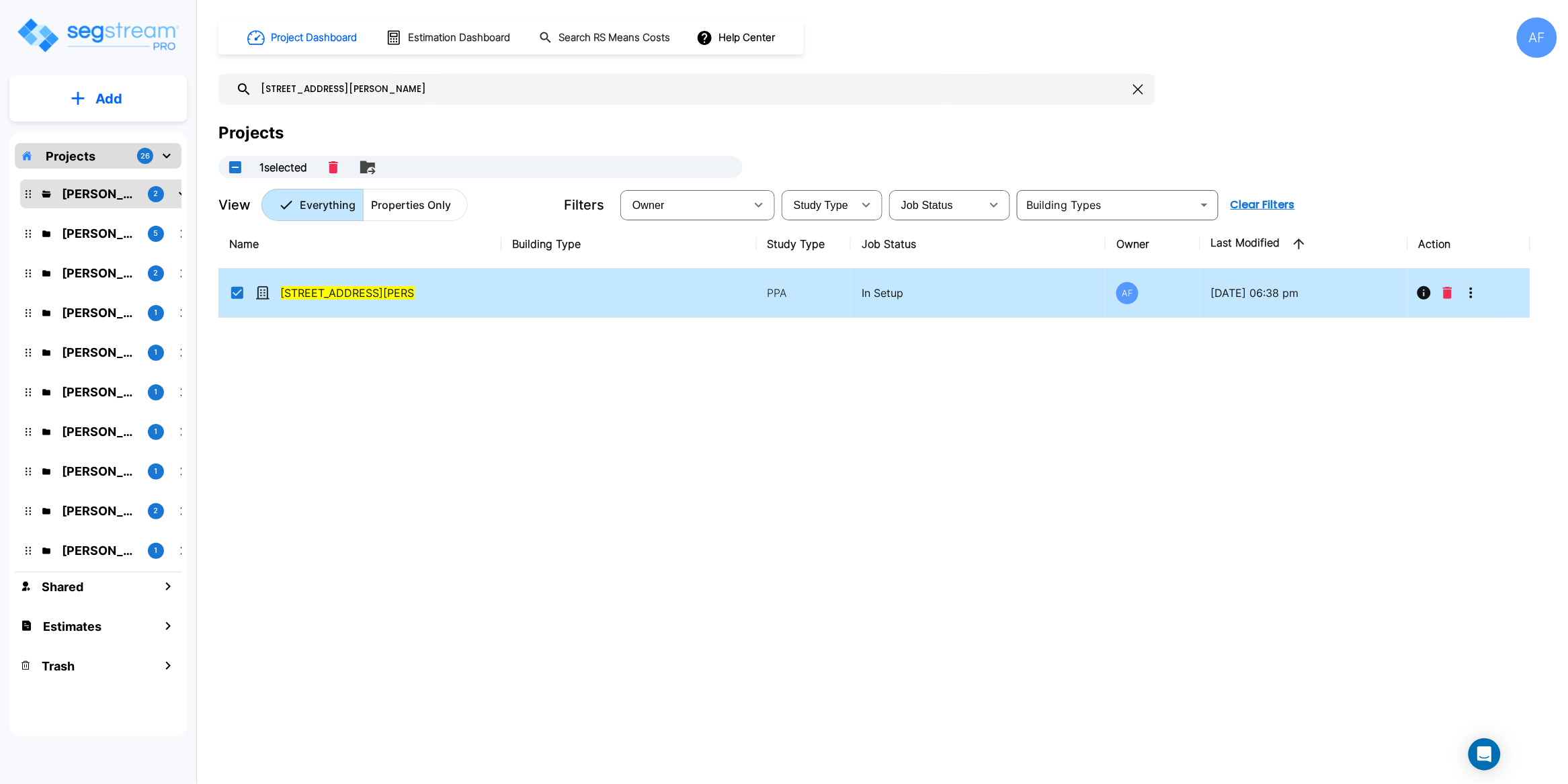
click at [89, 154] on p "Projects" at bounding box center [70, 156] width 50 height 18
checkbox input "false"
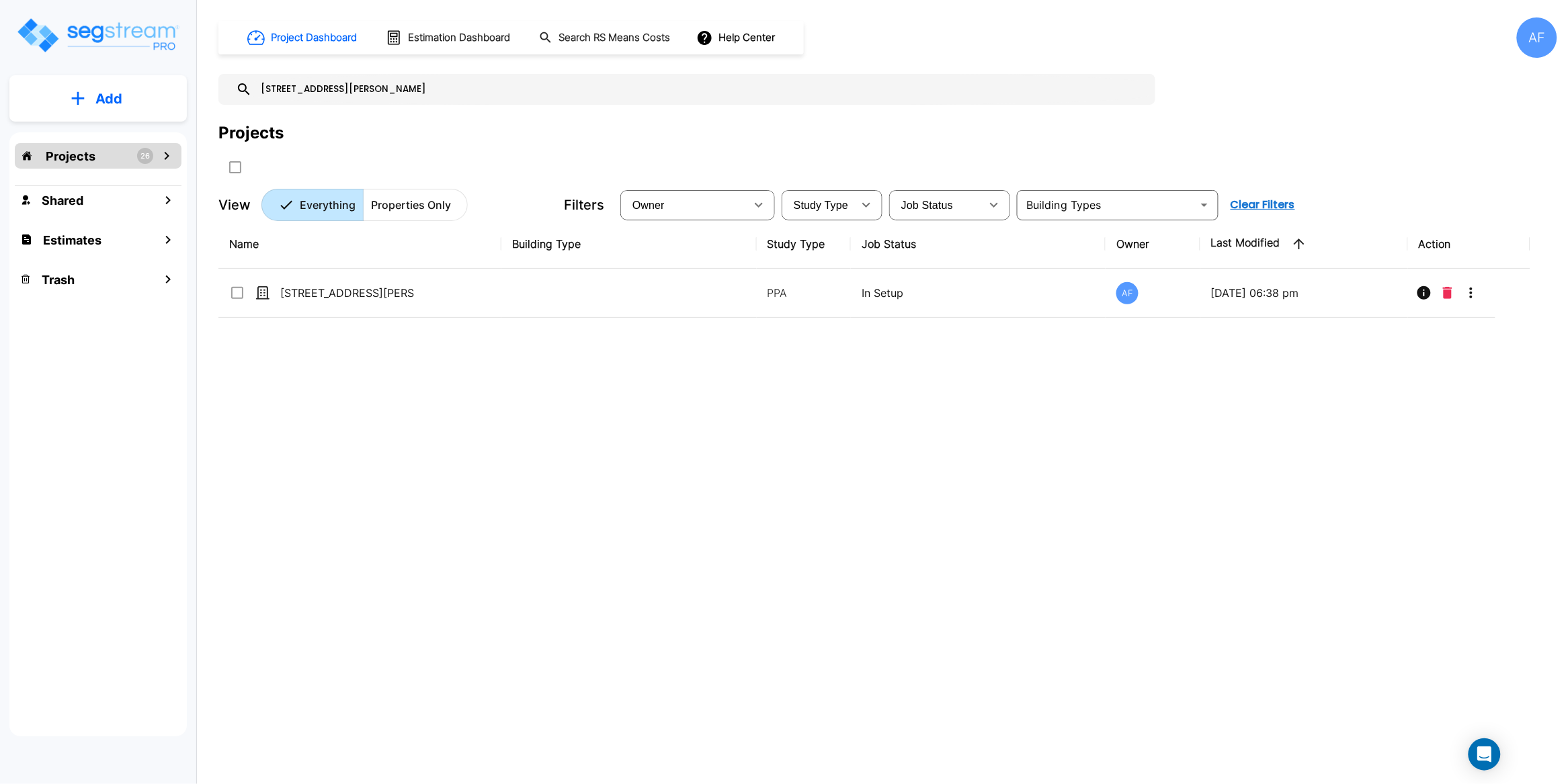
click at [89, 154] on p "Projects" at bounding box center [70, 156] width 50 height 18
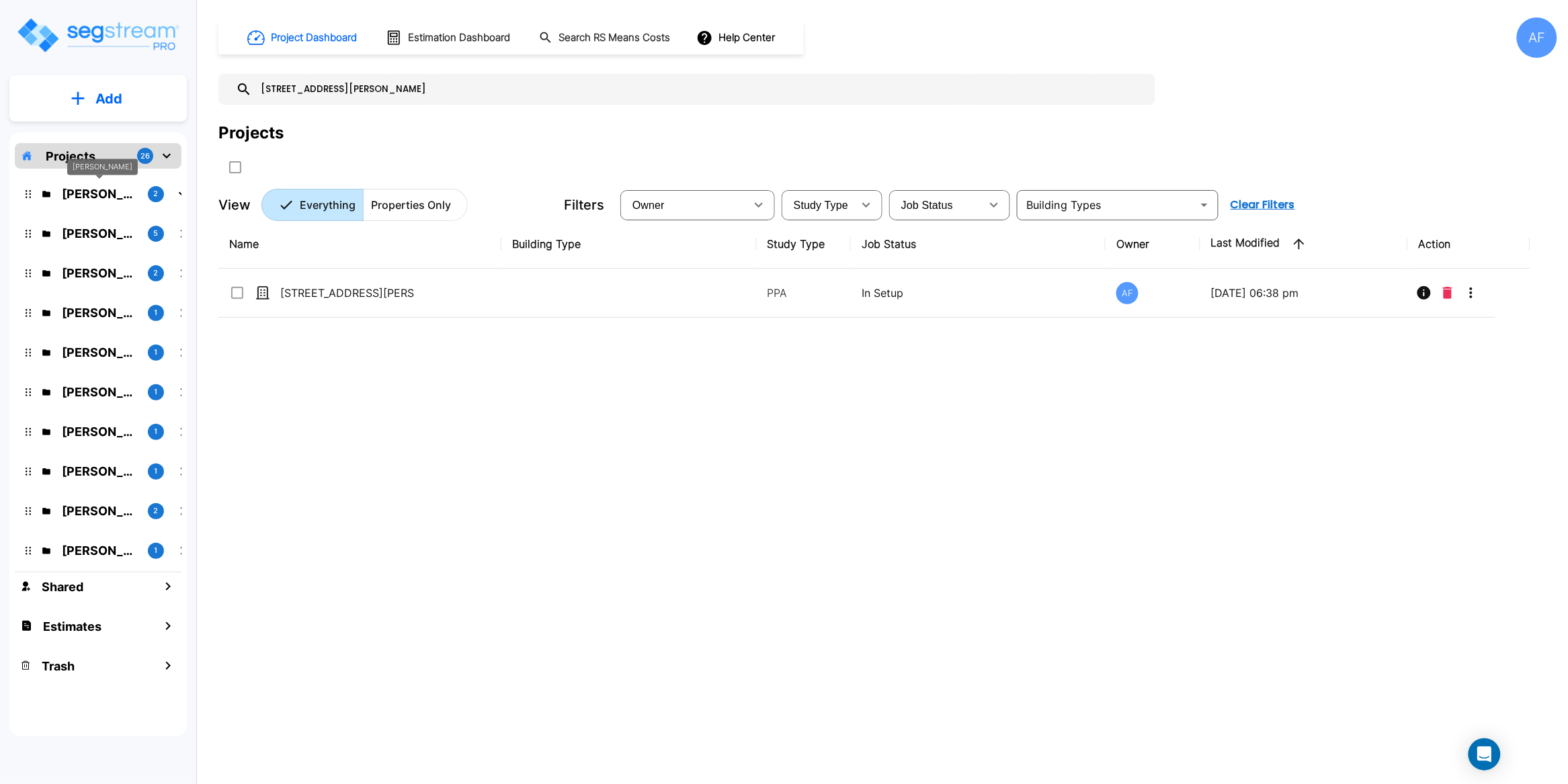
click at [76, 158] on div "Kevin Van Beek" at bounding box center [102, 166] width 70 height 17
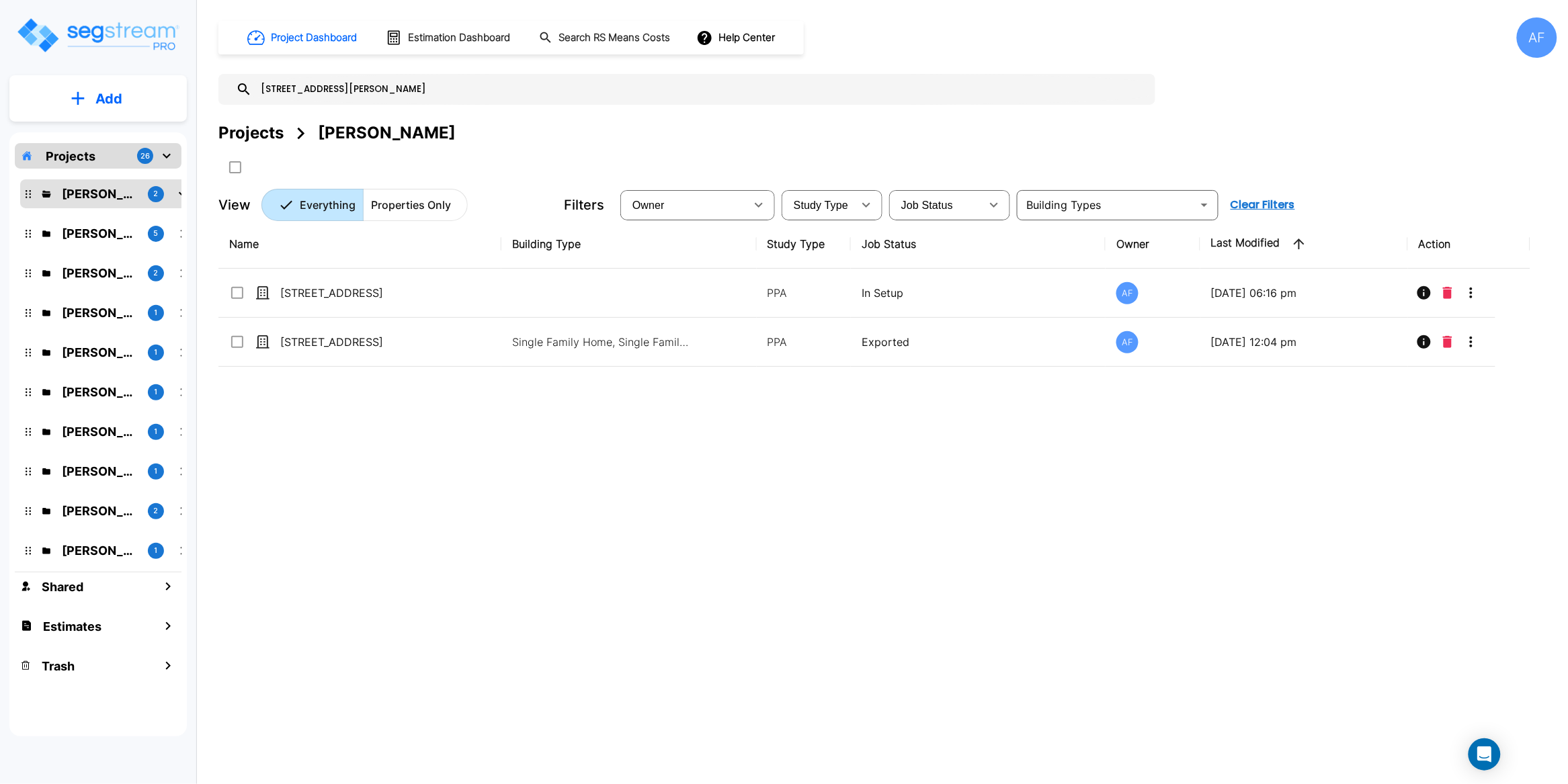
click at [73, 155] on p "Projects" at bounding box center [70, 156] width 50 height 18
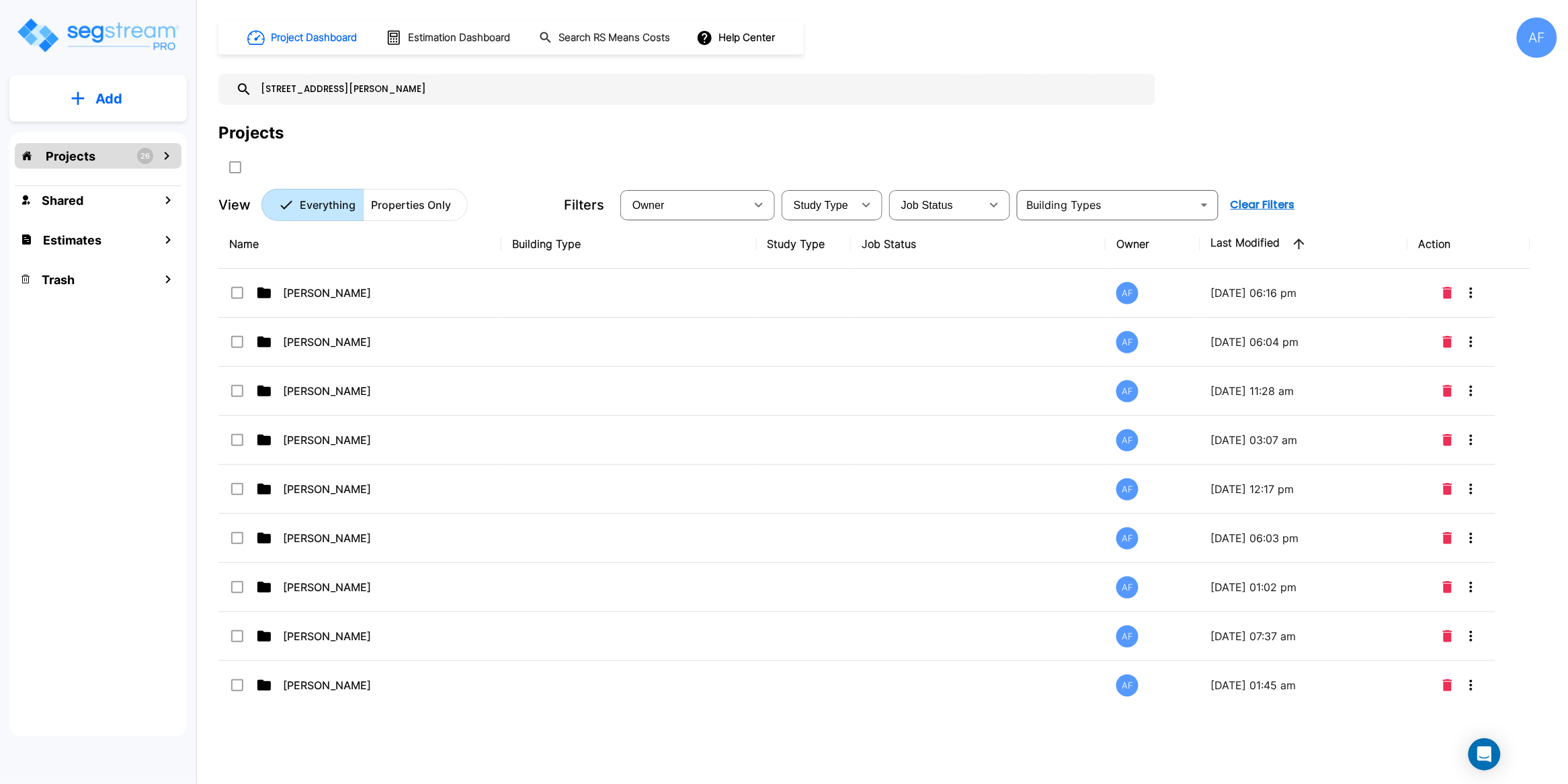
click at [100, 93] on p "Add" at bounding box center [108, 98] width 27 height 20
click at [104, 137] on p "Add Folder" at bounding box center [106, 135] width 55 height 16
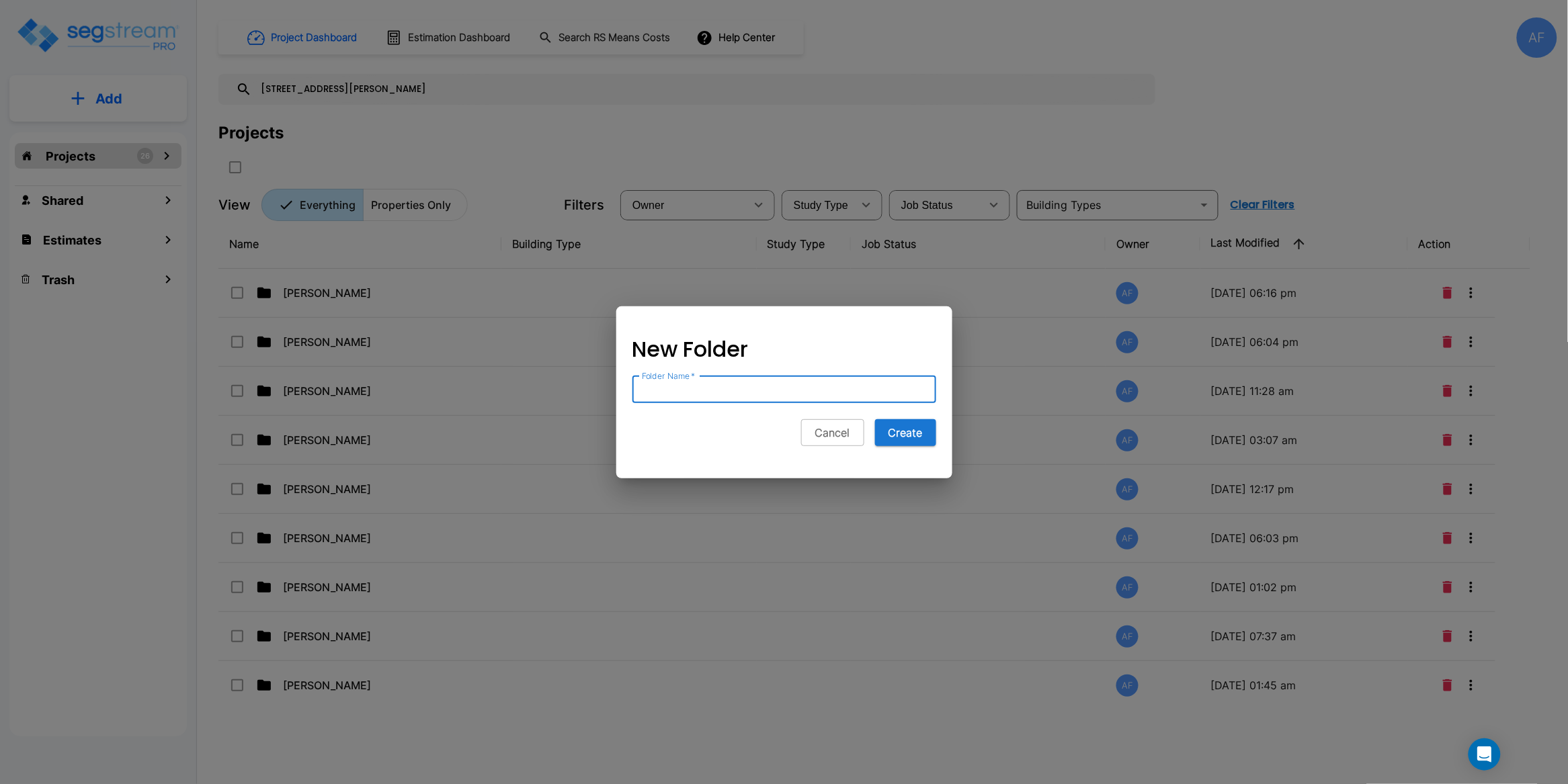
paste input "Joseph Yaakovzadeh"
type input "Joseph Yaakovzadeh"
click at [904, 432] on button "Create" at bounding box center [905, 433] width 61 height 27
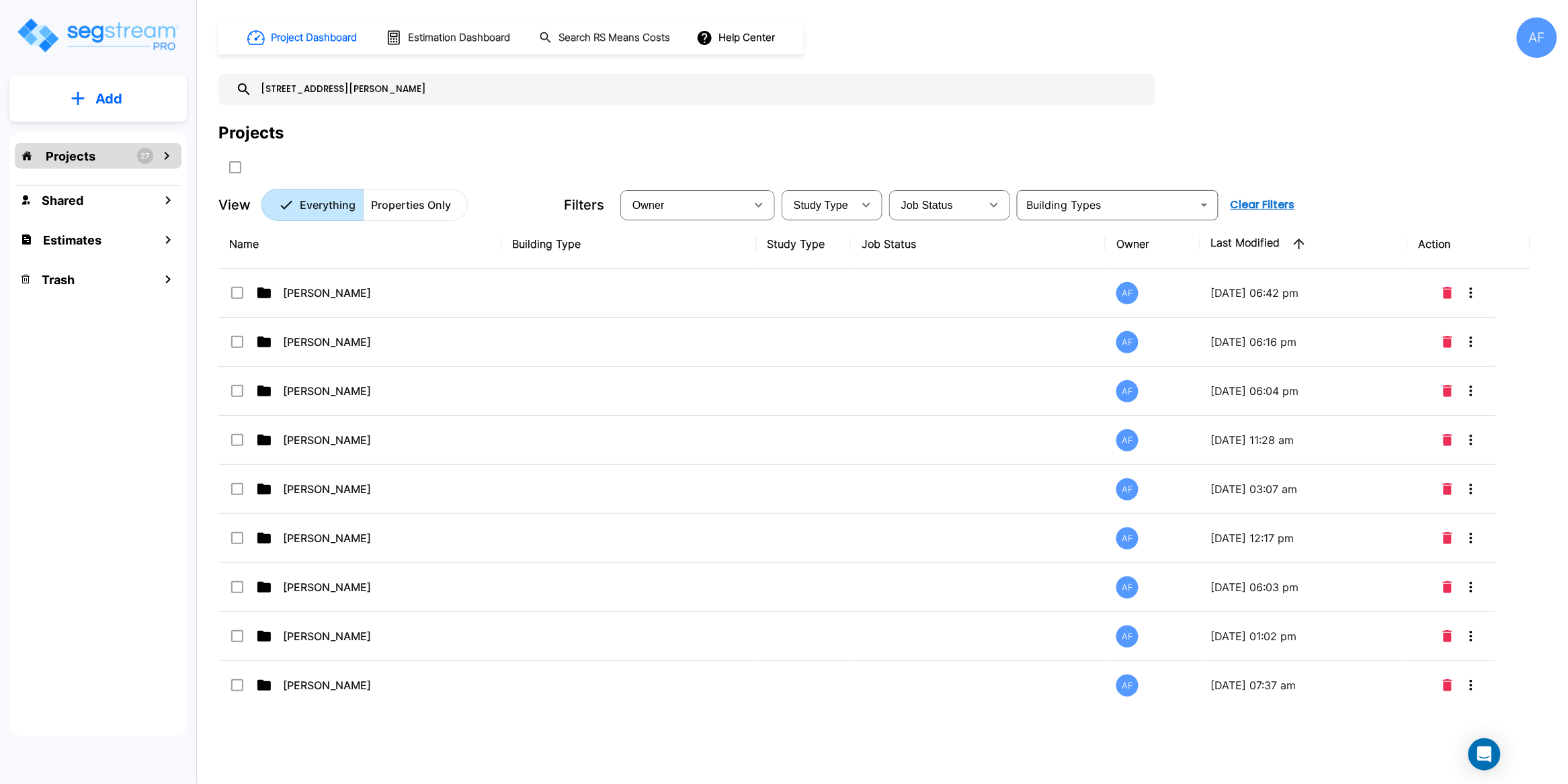
click at [99, 157] on div "Projects 27" at bounding box center [98, 156] width 166 height 25
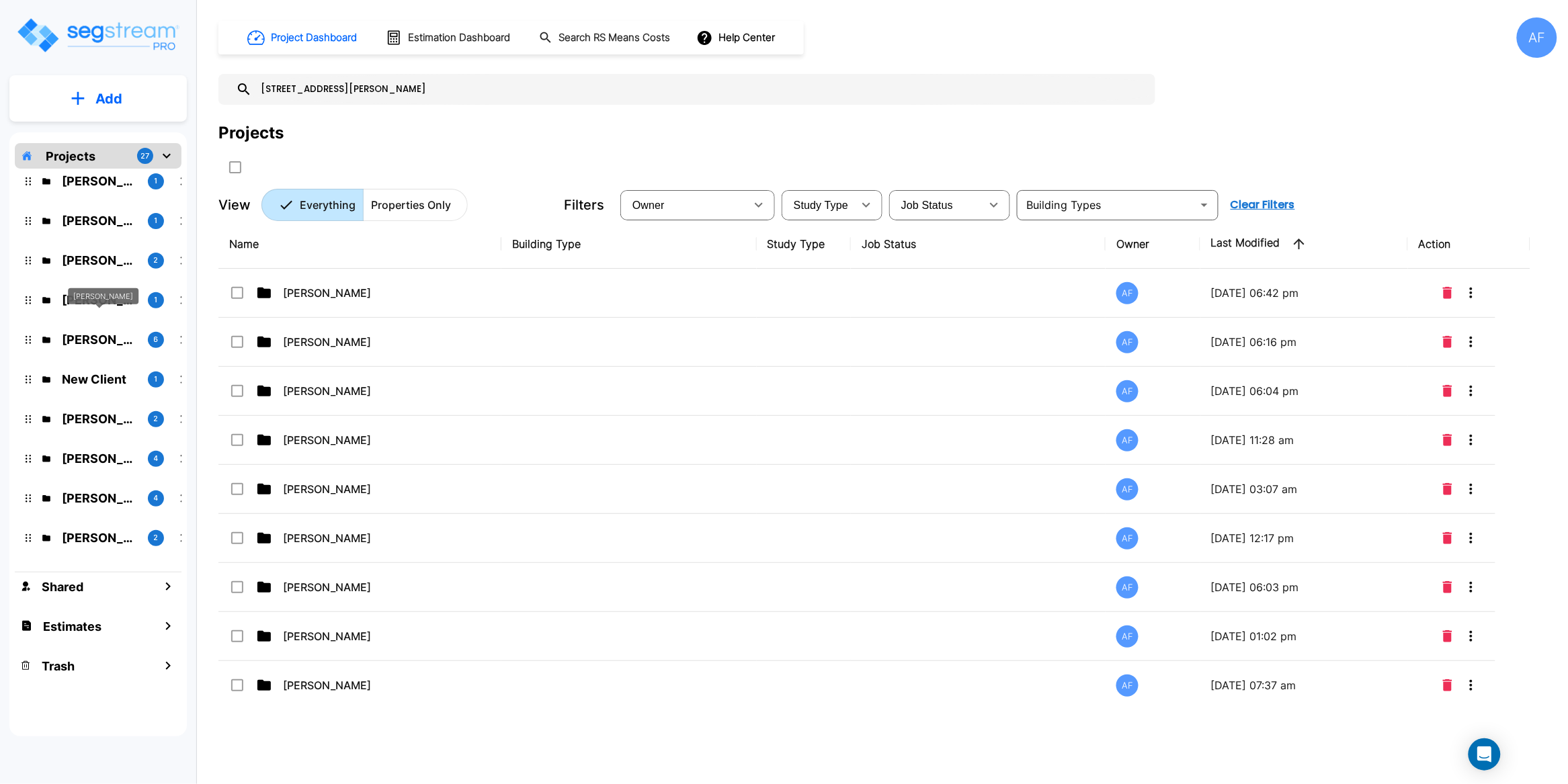
scroll to position [677, 0]
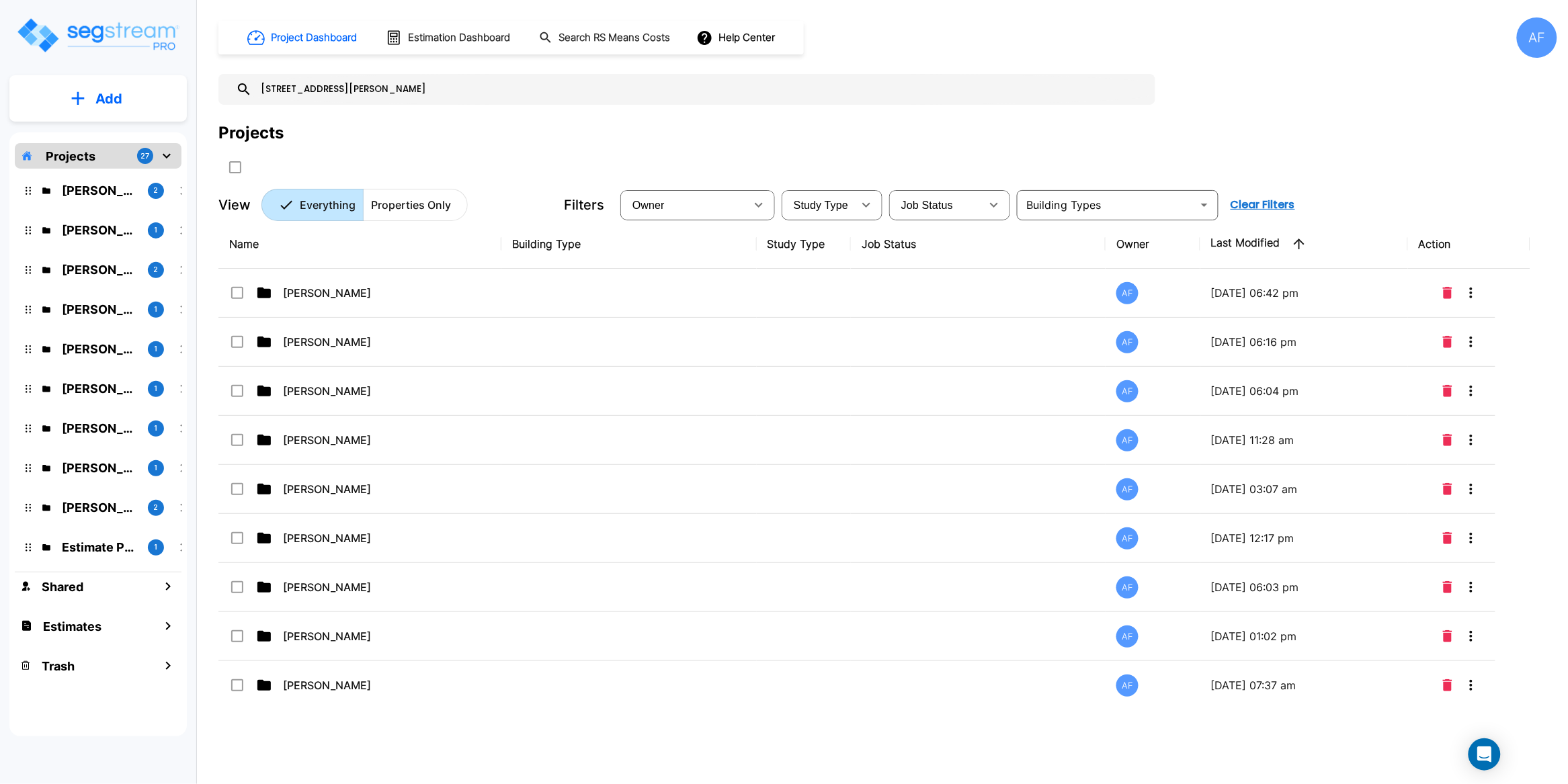
click at [322, 91] on input "[STREET_ADDRESS][PERSON_NAME]" at bounding box center [700, 89] width 896 height 31
click at [353, 89] on input "[STREET_ADDRESS][PERSON_NAME]" at bounding box center [700, 89] width 896 height 31
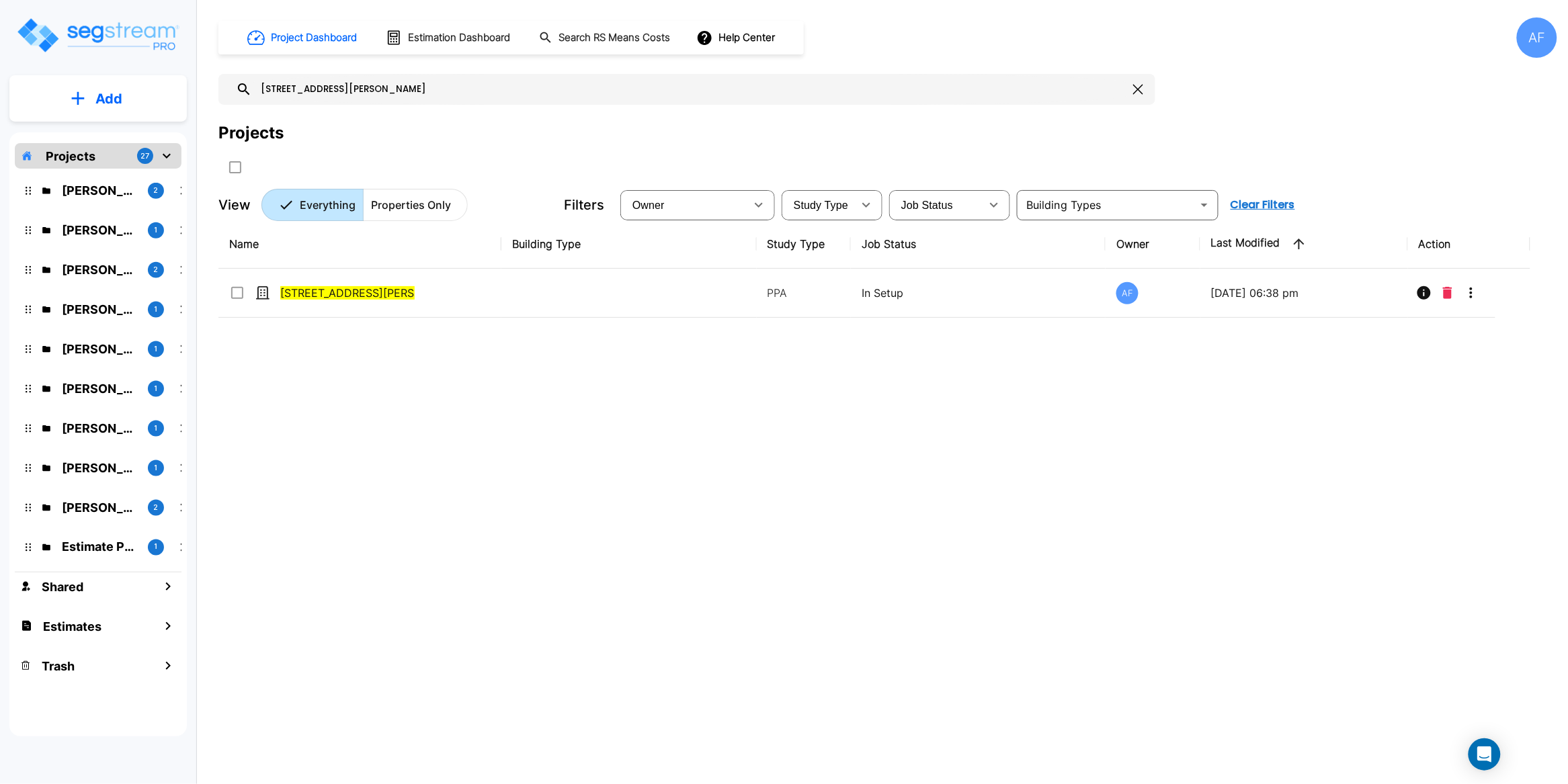
click at [351, 90] on input "[STREET_ADDRESS][PERSON_NAME]" at bounding box center [690, 89] width 876 height 31
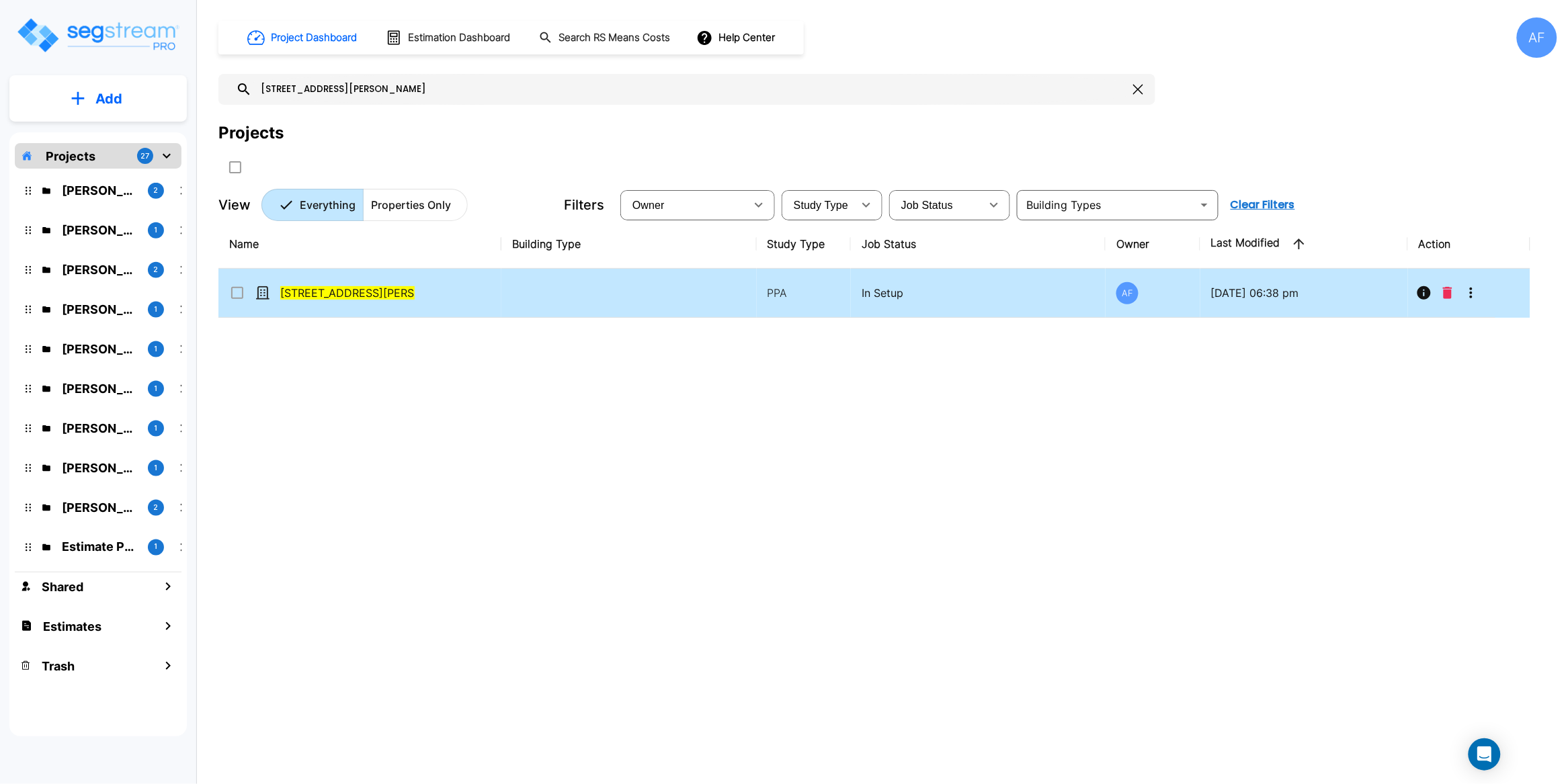
click at [233, 295] on input "select row 375 Hancock St." at bounding box center [235, 291] width 13 height 11
click at [375, 165] on icon "Move" at bounding box center [367, 167] width 15 height 13
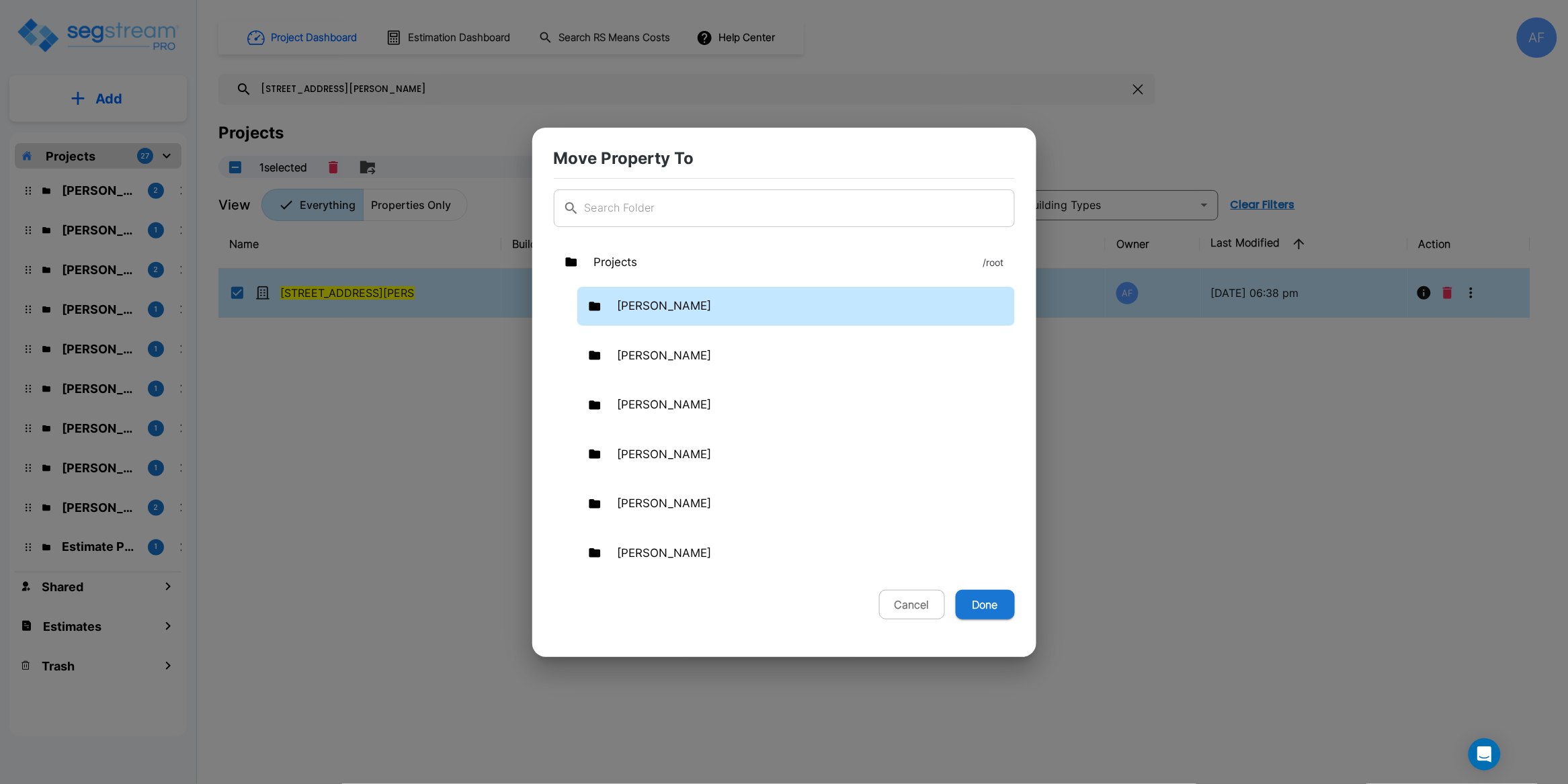
click at [708, 306] on p "Joseph Yaakovzadeh" at bounding box center [664, 306] width 94 height 17
click at [987, 600] on button "Done" at bounding box center [985, 604] width 59 height 29
checkbox input "false"
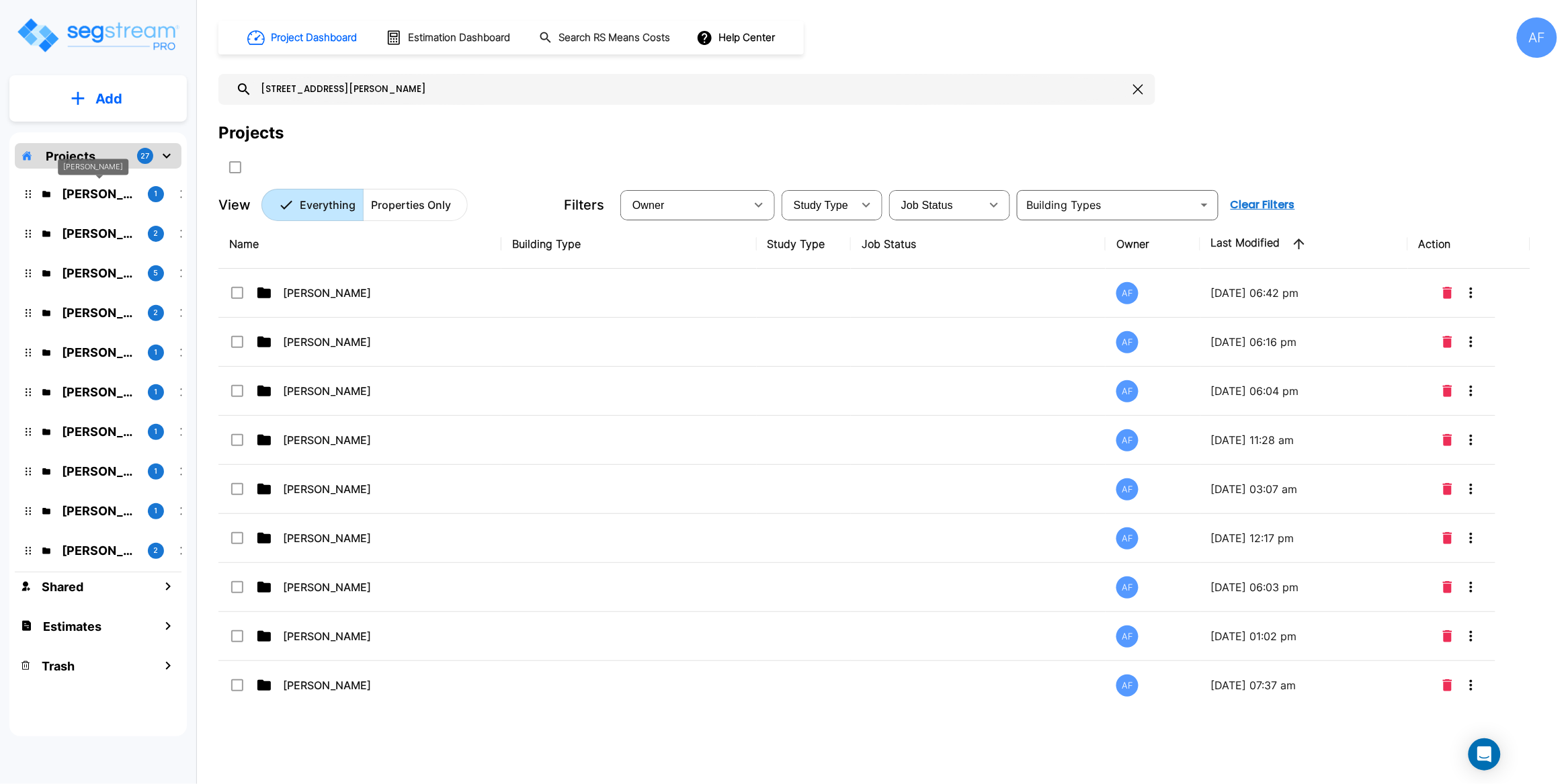
click at [93, 198] on p "Joseph Yaakovzadeh" at bounding box center [99, 193] width 75 height 18
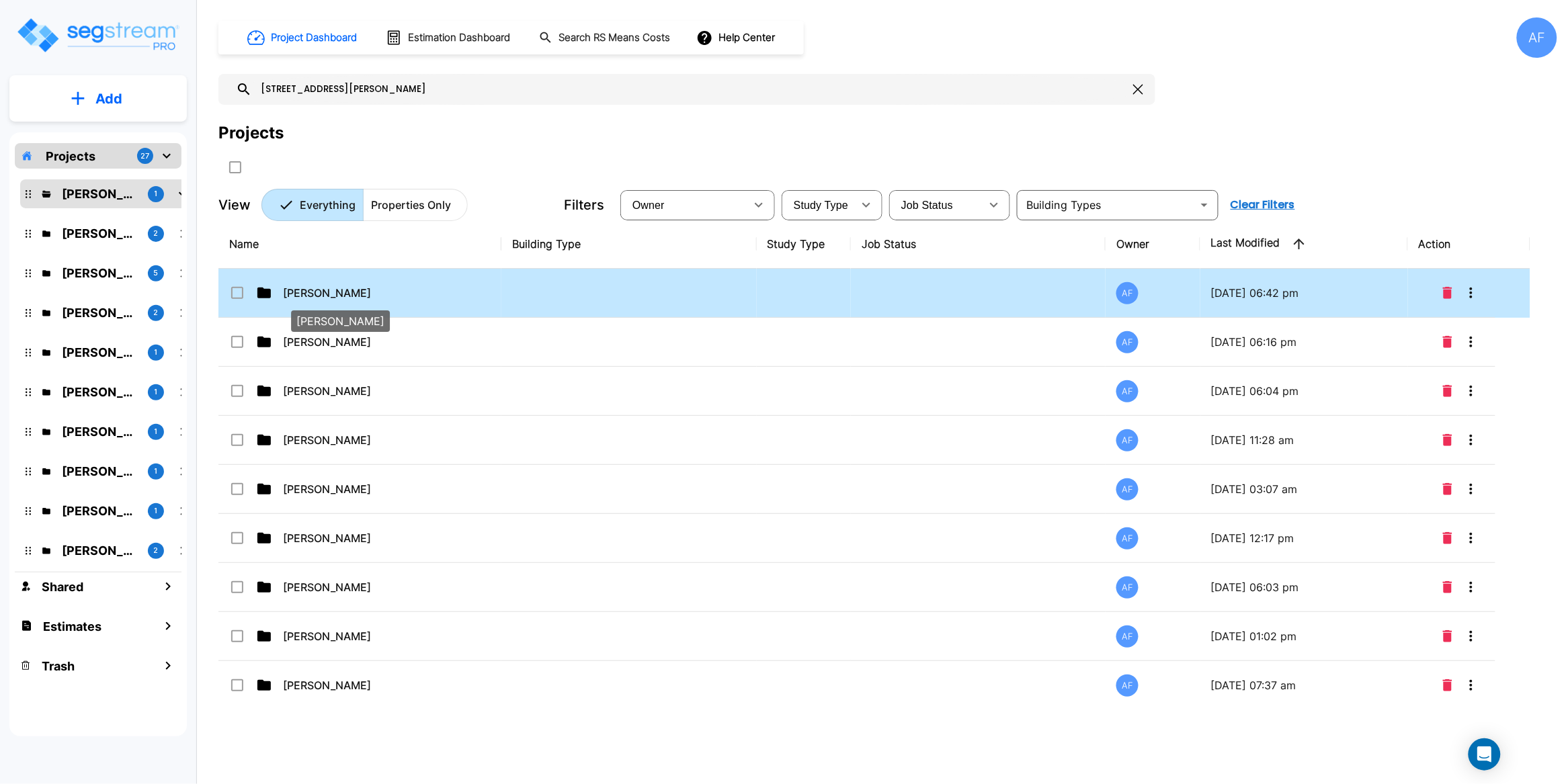
click at [351, 289] on span "Joseph Yaakovzadeh" at bounding box center [326, 293] width 88 height 16
click at [354, 294] on span "Joseph Yaakovzadeh" at bounding box center [326, 293] width 88 height 16
click at [348, 294] on span "Joseph Yaakovzadeh" at bounding box center [326, 293] width 88 height 16
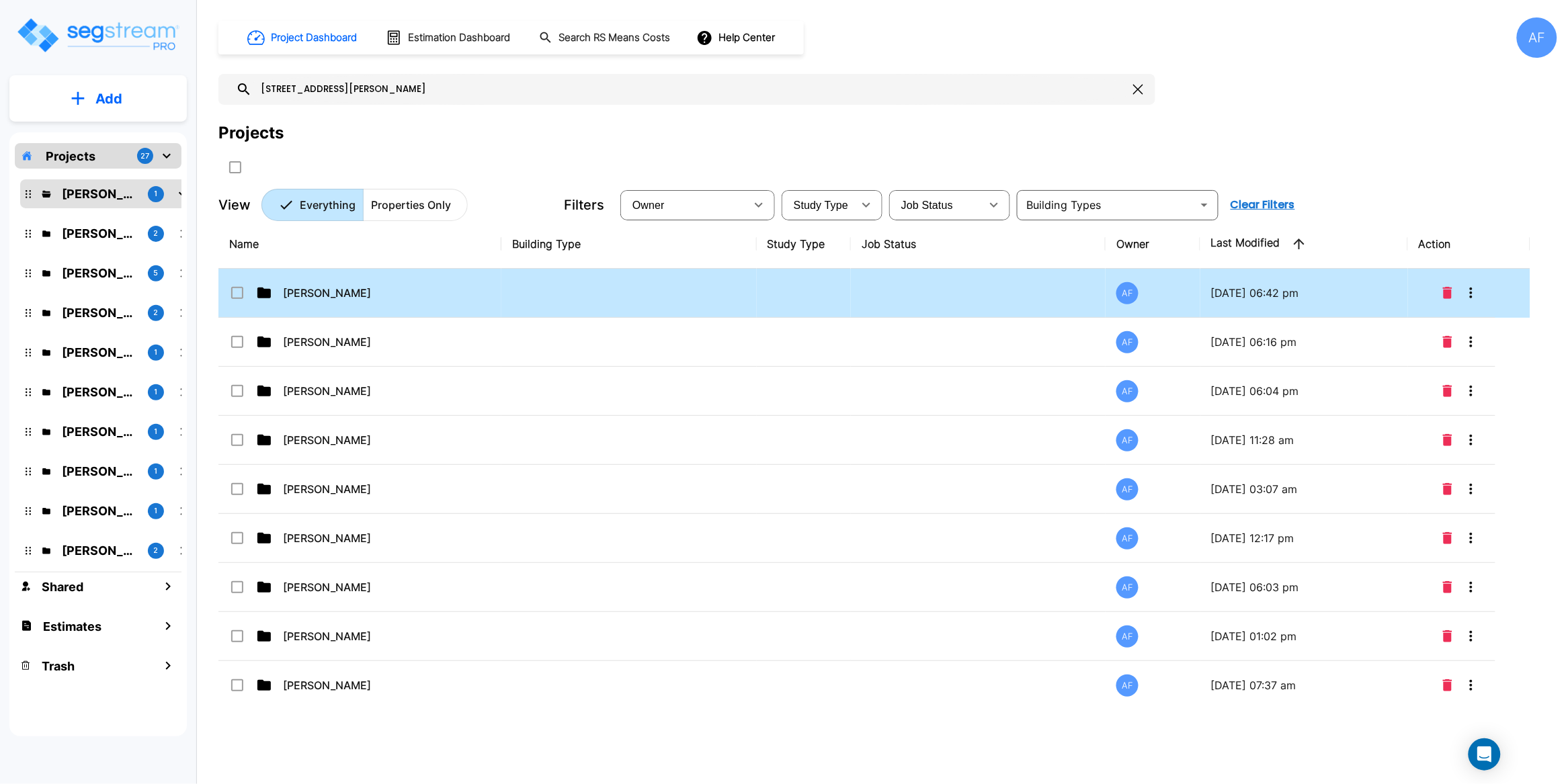
click at [576, 147] on div "Projects" at bounding box center [888, 150] width 1338 height 57
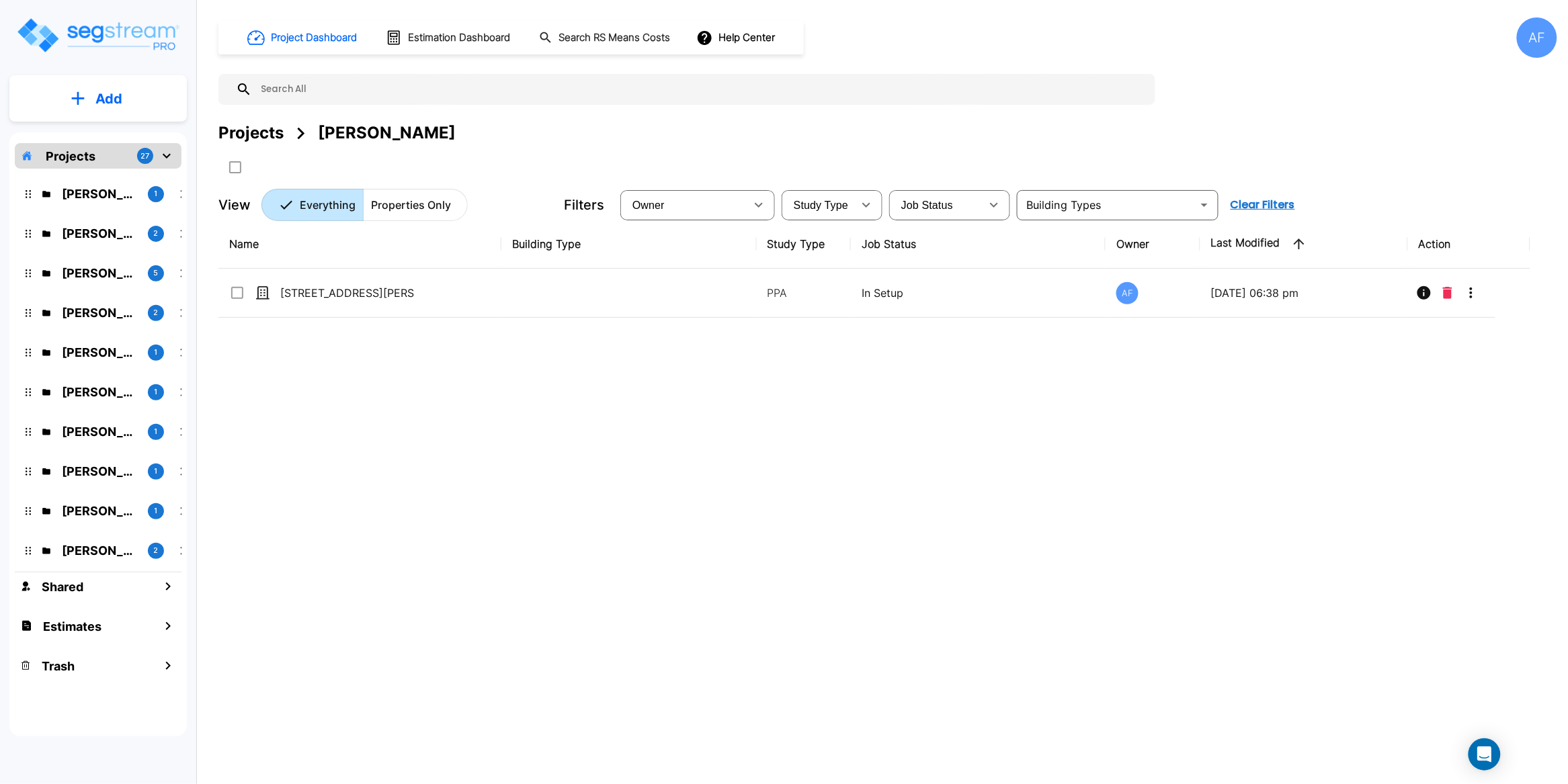
click at [543, 487] on div "Name Building Type Study Type Job Status Owner Last Modified Action 375 Hancock…" at bounding box center [874, 462] width 1311 height 486
click at [101, 188] on p "Joseph Yaakovzadeh" at bounding box center [99, 193] width 75 height 18
click at [424, 415] on div "Name Building Type Study Type Job Status Owner Last Modified Action 375 Hancock…" at bounding box center [874, 462] width 1311 height 486
click at [615, 423] on div "Name Building Type Study Type Job Status Owner Last Modified Action 375 Hancock…" at bounding box center [874, 462] width 1311 height 486
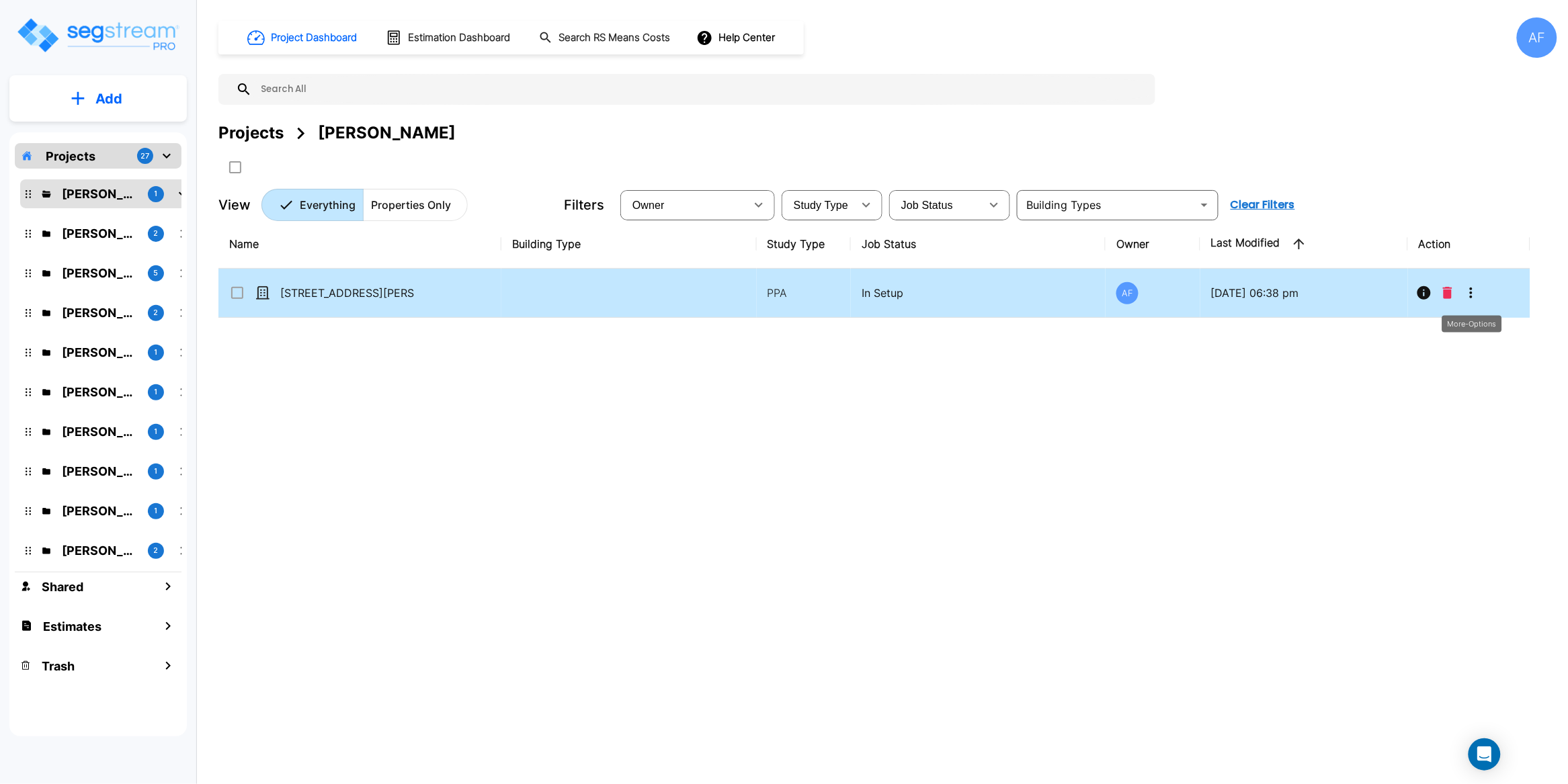
click at [1473, 292] on icon "More-Options" at bounding box center [1471, 293] width 16 height 16
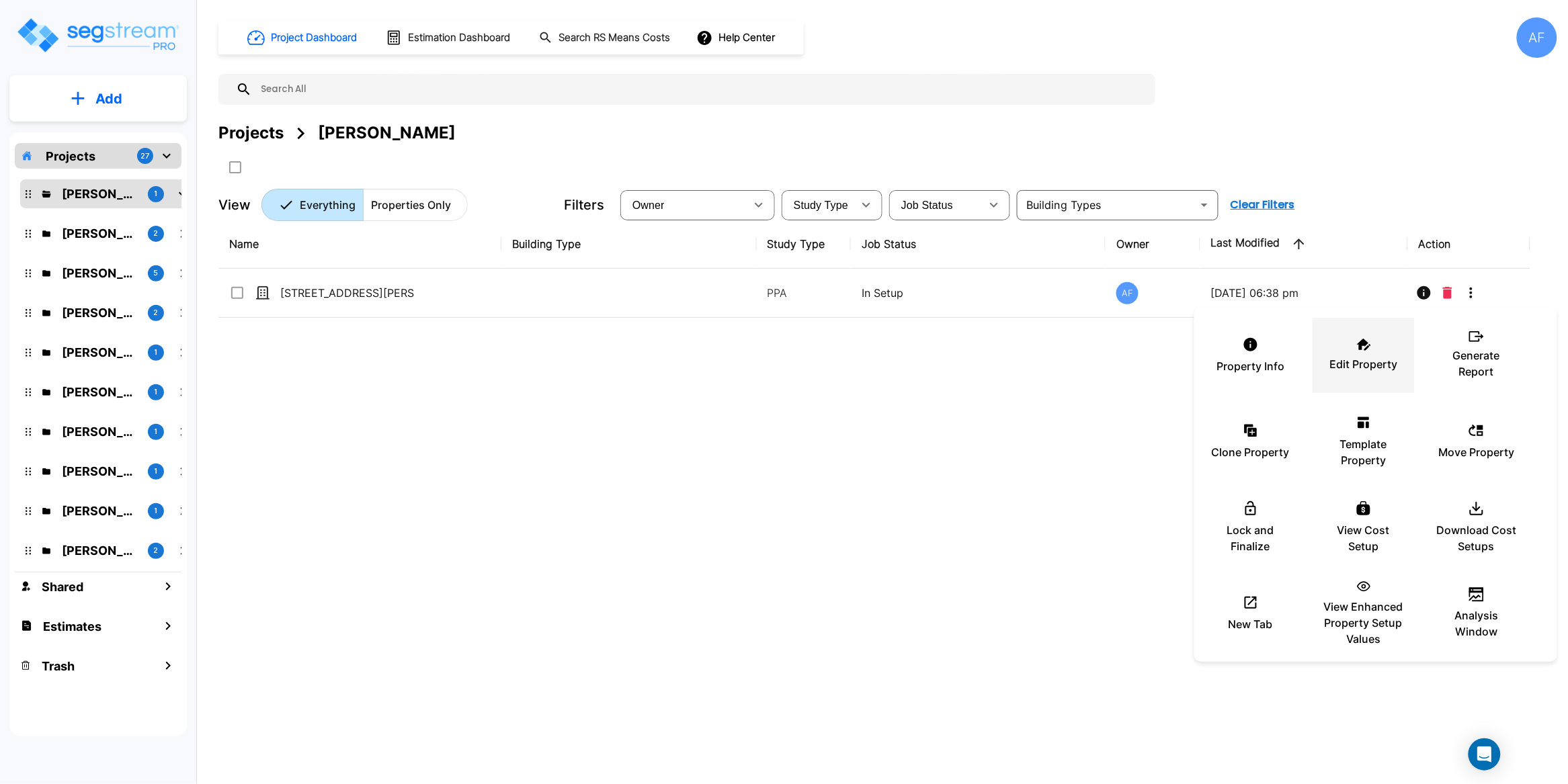
click at [1368, 348] on icon at bounding box center [1364, 344] width 14 height 12
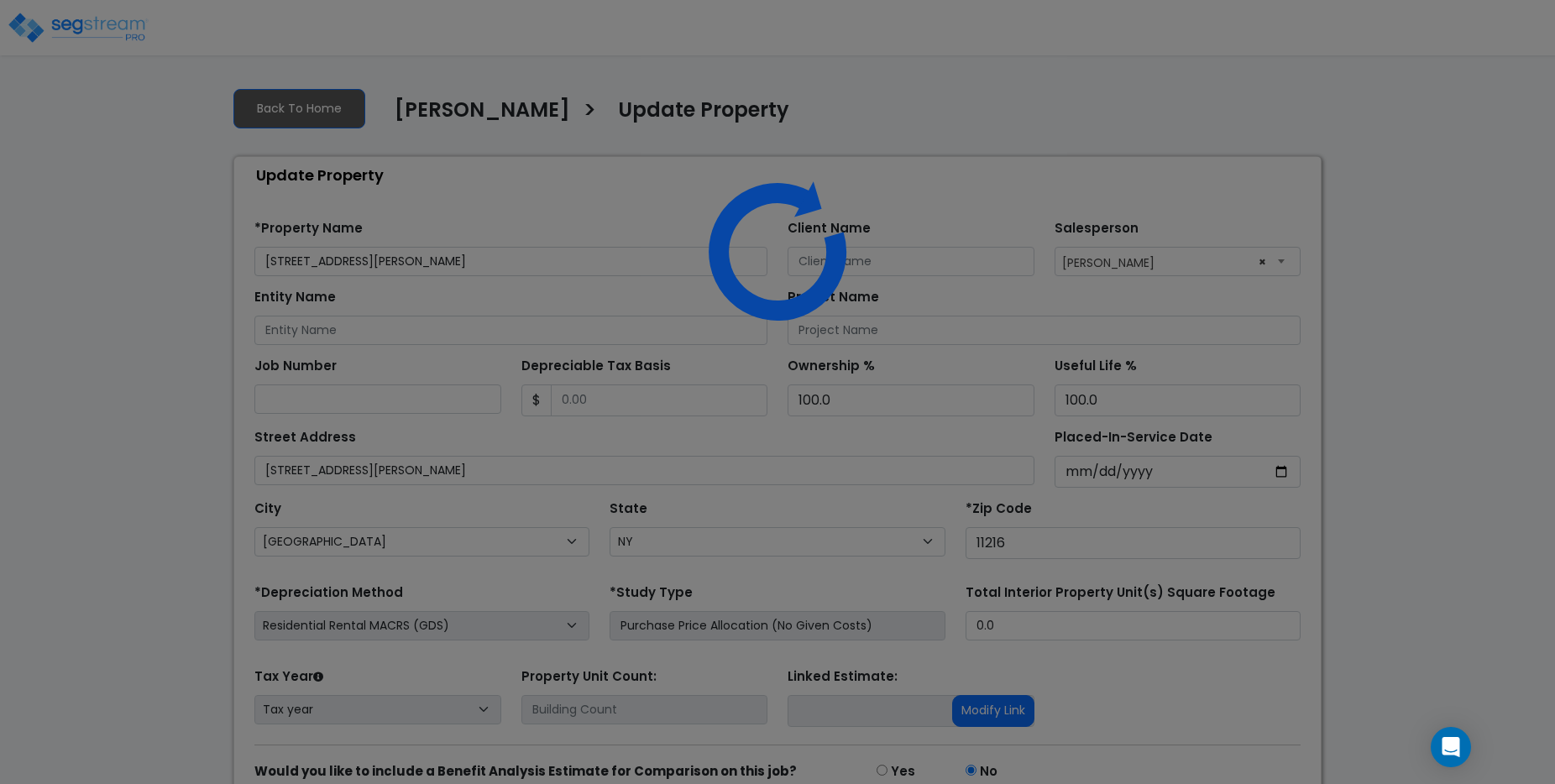
select select "NY"
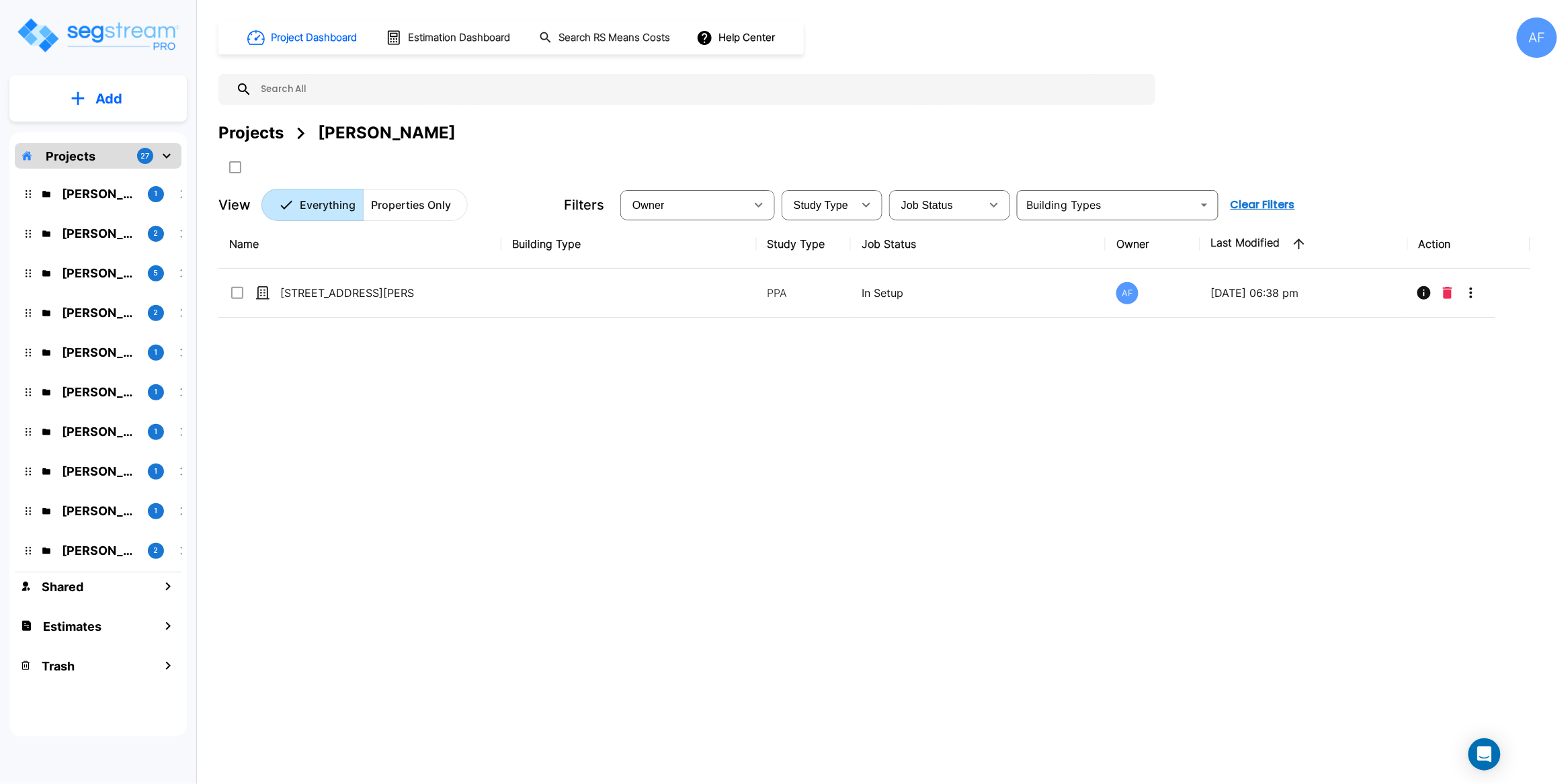
click at [295, 89] on input "text" at bounding box center [700, 89] width 896 height 31
paste input "[STREET_ADDRESS]"
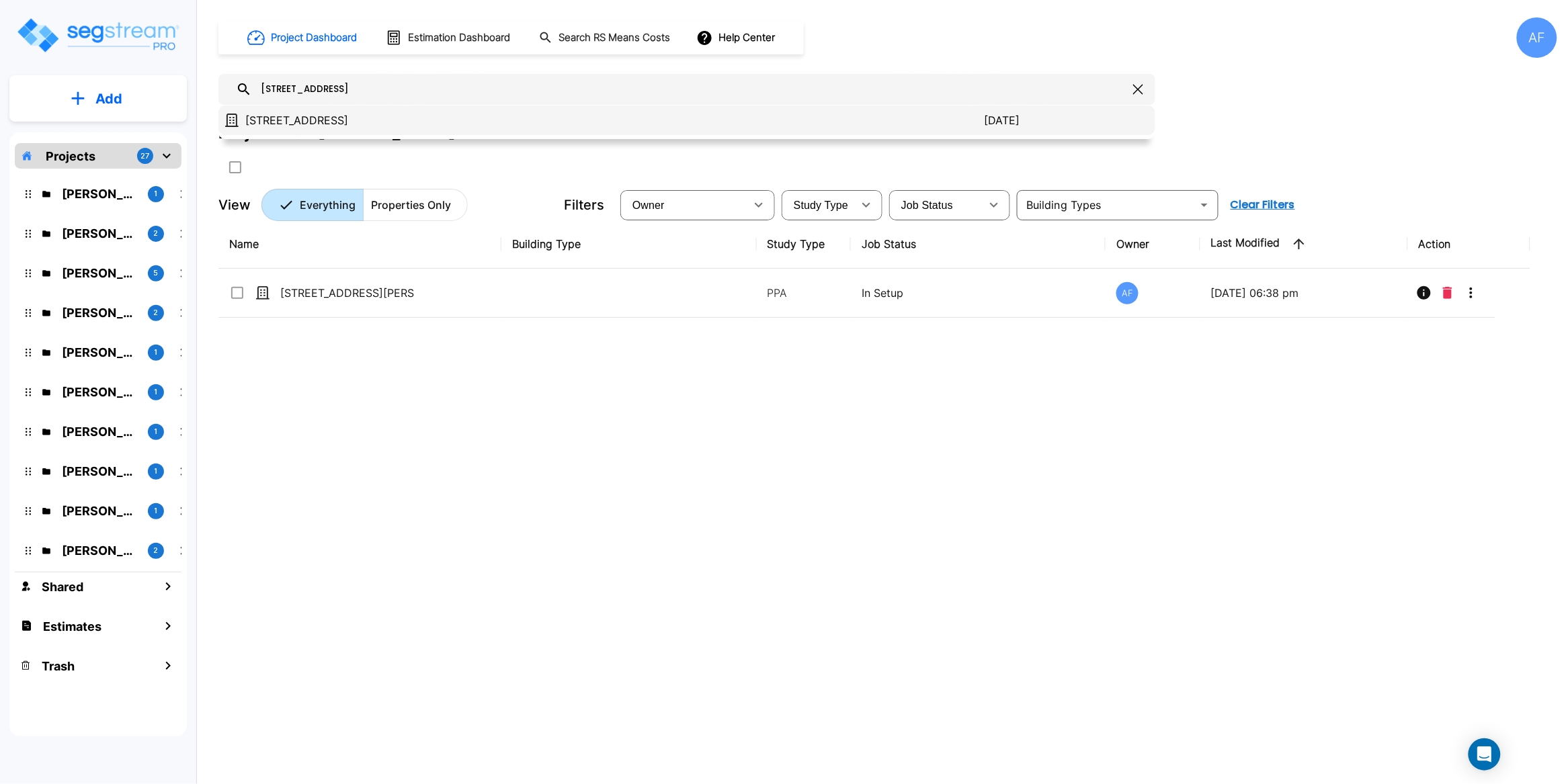
type input "[STREET_ADDRESS]"
click at [420, 123] on p "[STREET_ADDRESS]" at bounding box center [615, 120] width 739 height 16
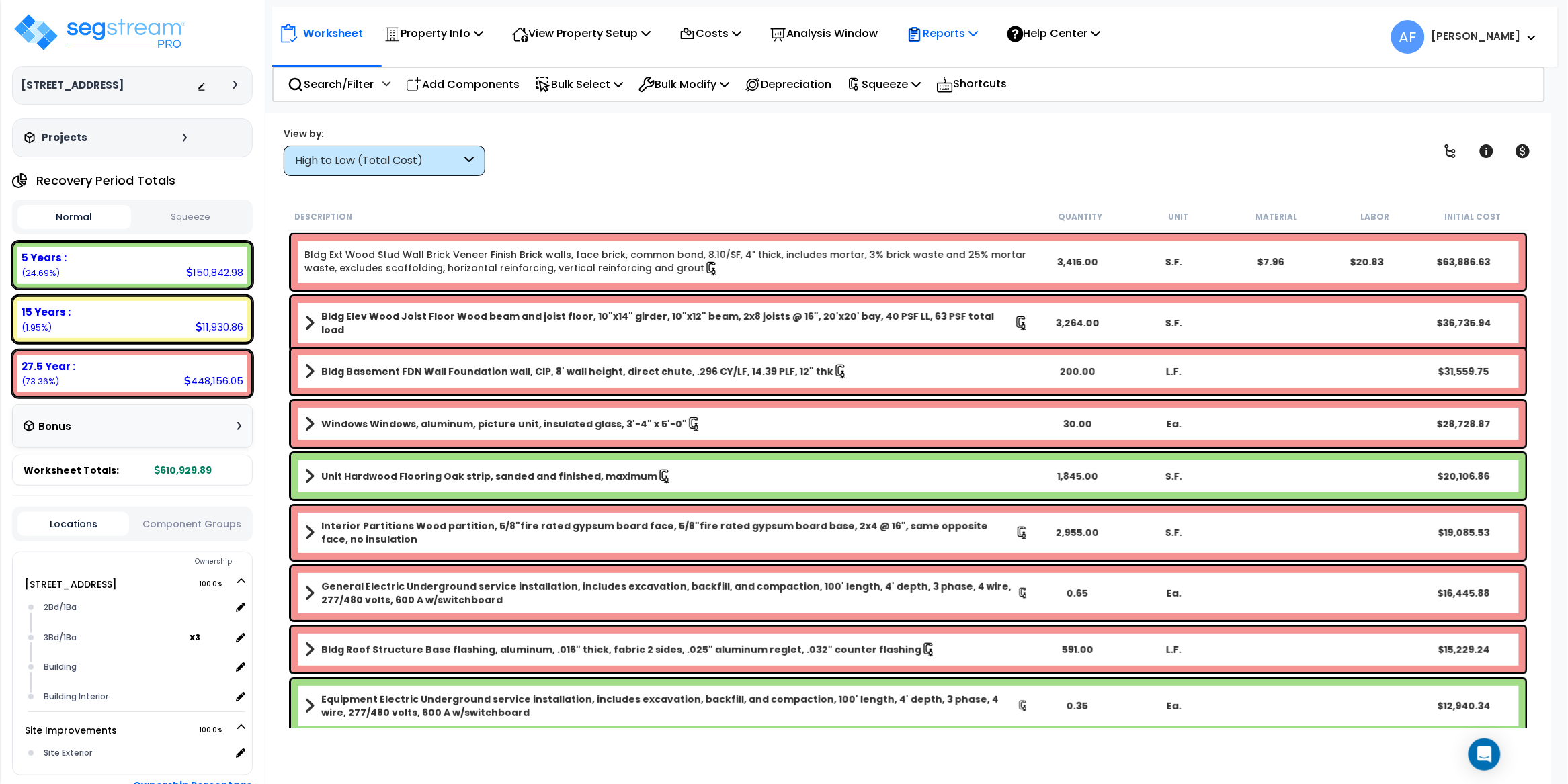
click at [979, 33] on icon at bounding box center [974, 33] width 10 height 11
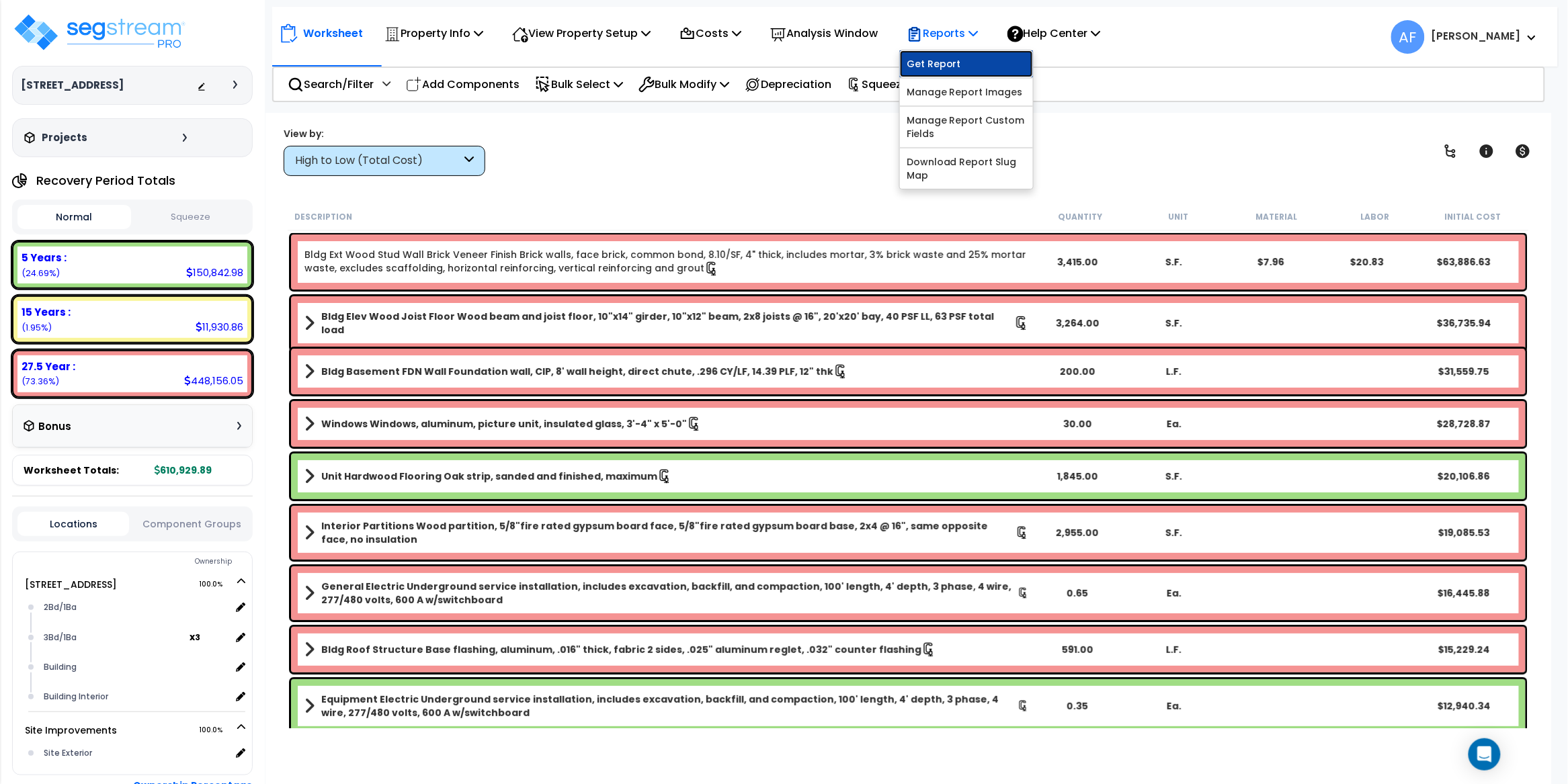
click at [941, 60] on link "Get Report" at bounding box center [966, 64] width 133 height 27
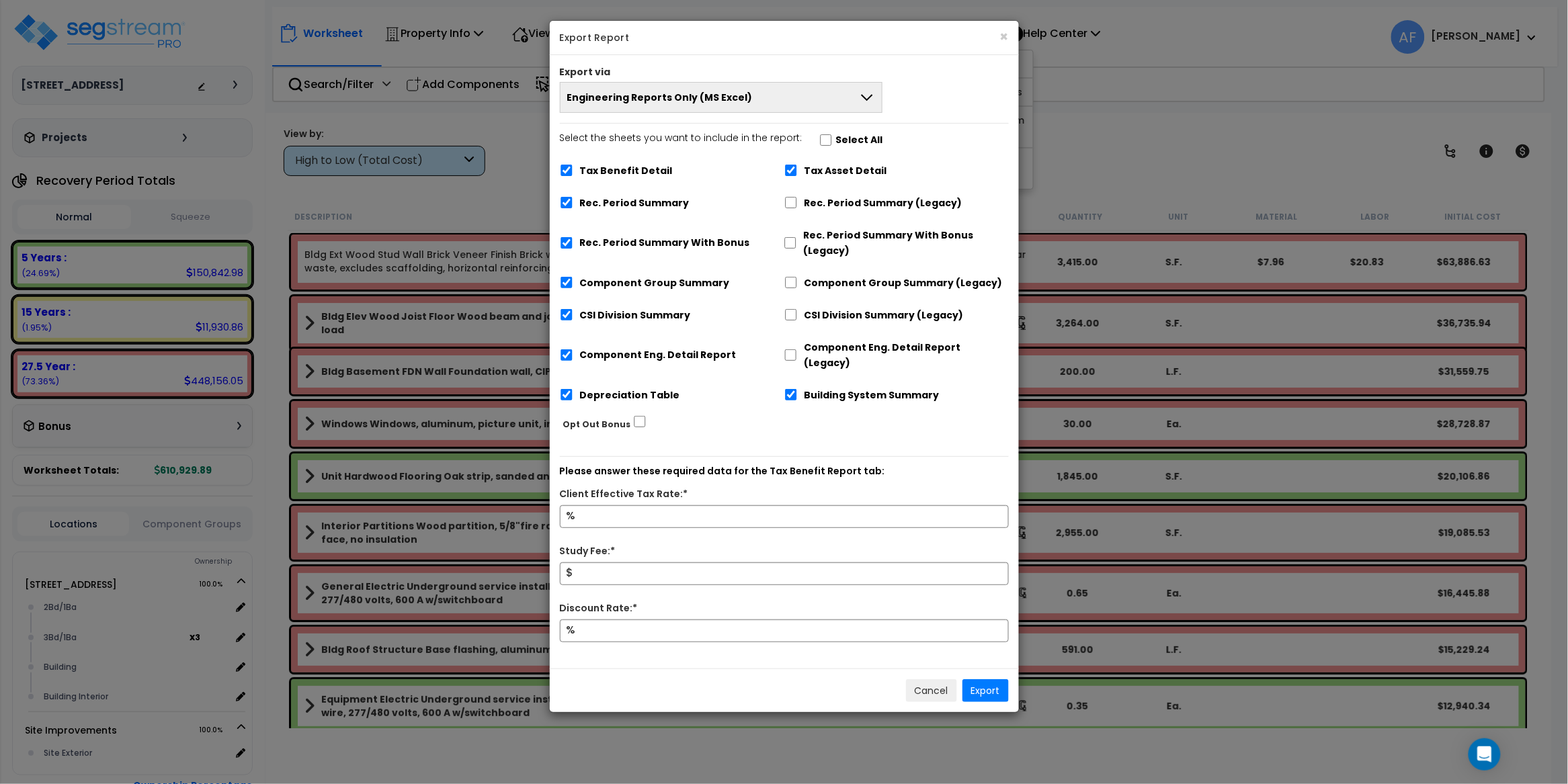
click at [828, 92] on button "Engineering Reports Only (MS Excel)" at bounding box center [721, 97] width 323 height 31
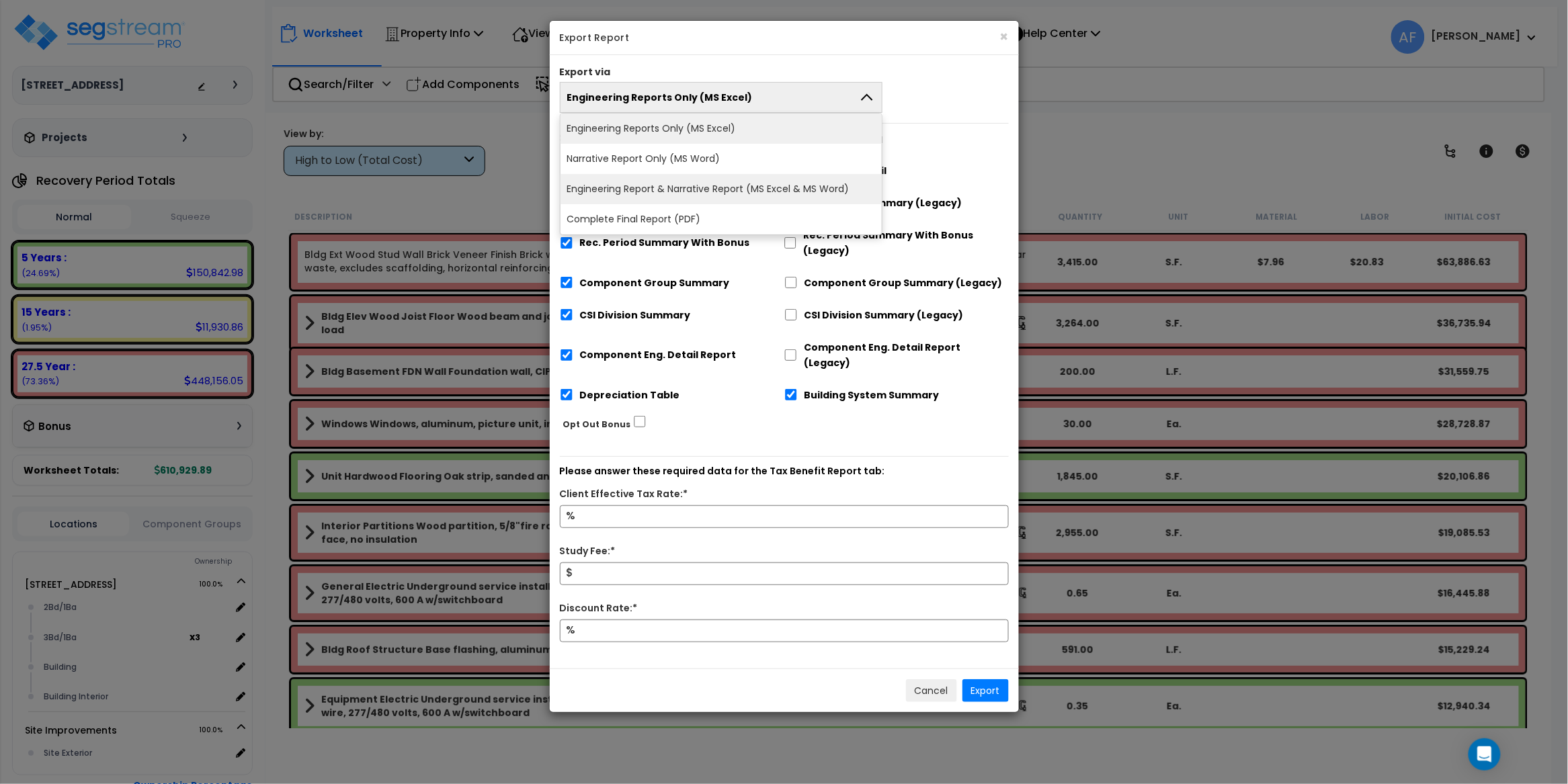
click at [772, 187] on li "Engineering Report & Narrative Report (MS Excel & MS Word)" at bounding box center [721, 189] width 322 height 30
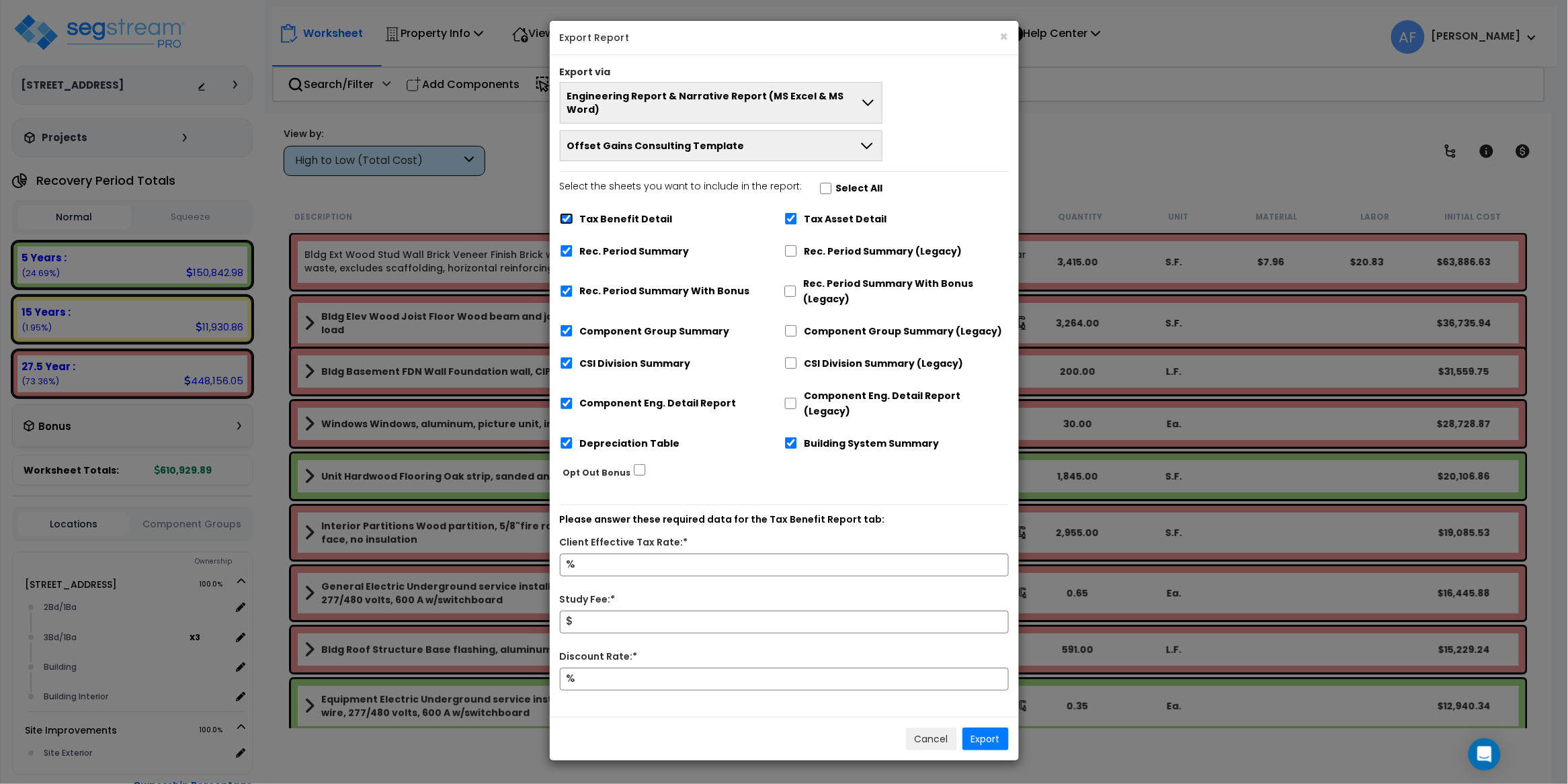
click at [565, 213] on input "Tax Benefit Detail" at bounding box center [566, 219] width 13 height 11
checkbox input "false"
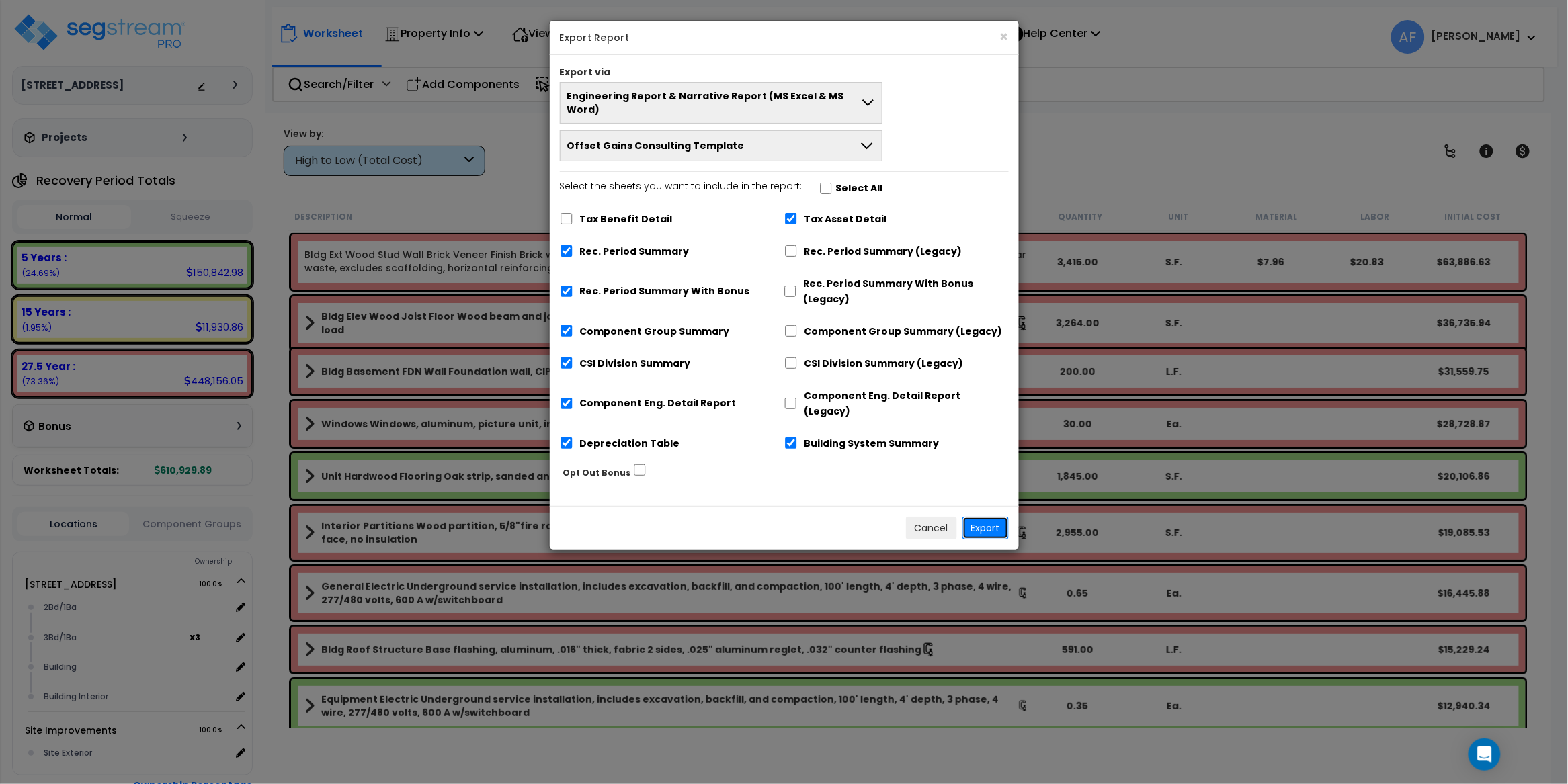
click at [979, 517] on button "Export" at bounding box center [985, 528] width 47 height 23
